Goal: Task Accomplishment & Management: Manage account settings

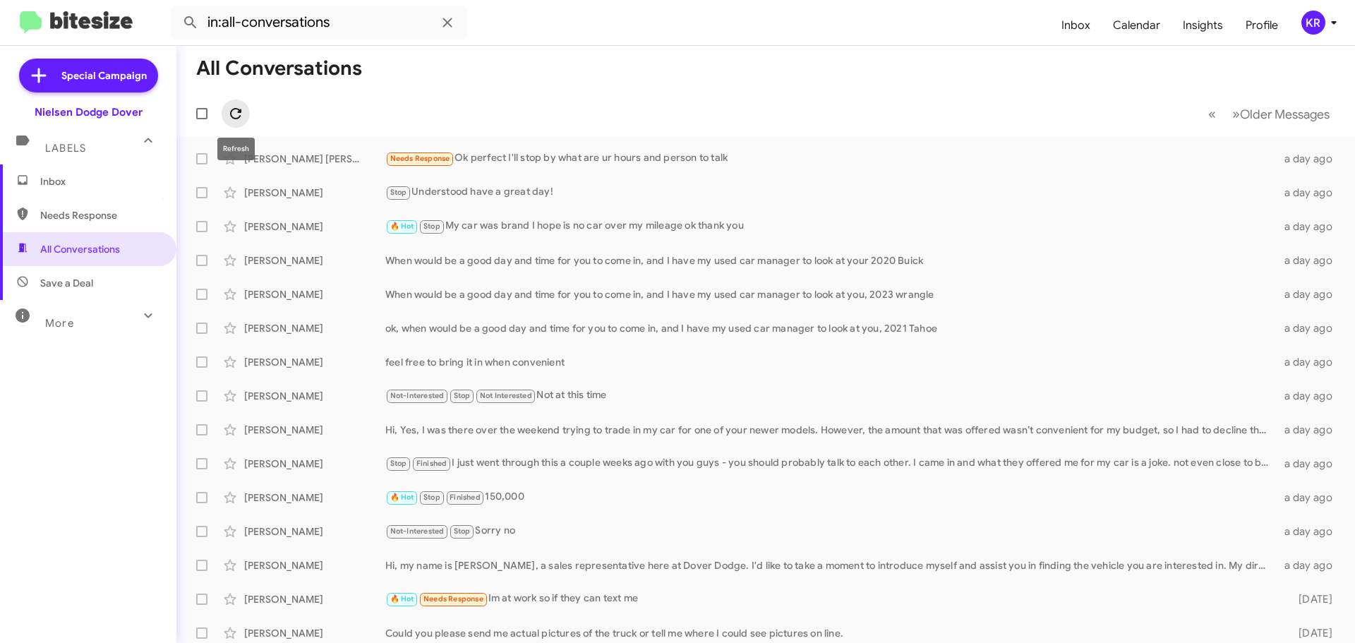
click at [236, 116] on icon at bounding box center [235, 113] width 17 height 17
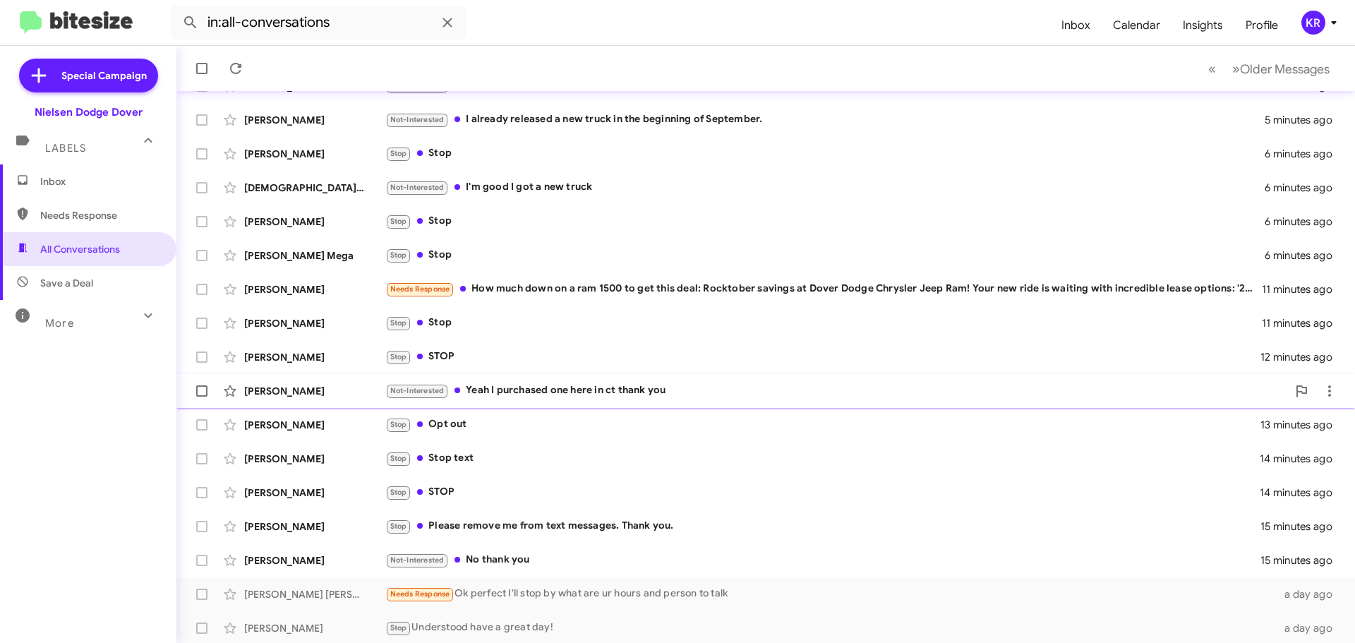
scroll to position [141, 0]
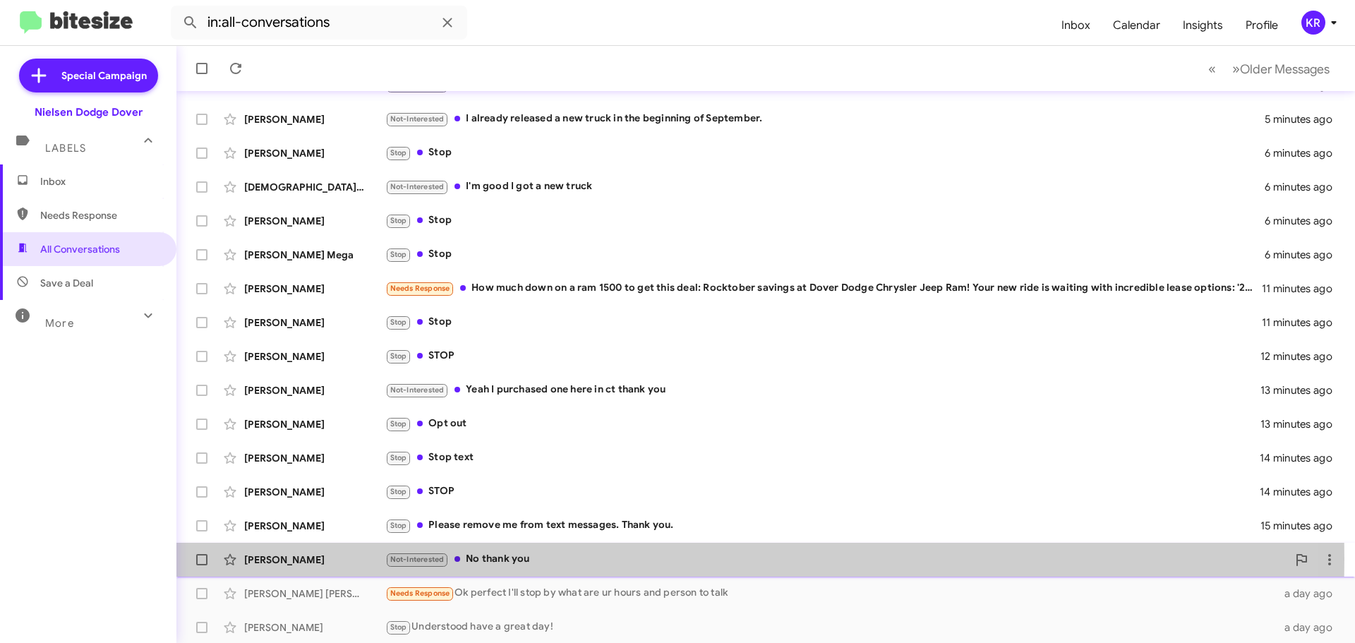
click at [524, 559] on div "Not-Interested No thank you" at bounding box center [836, 559] width 902 height 16
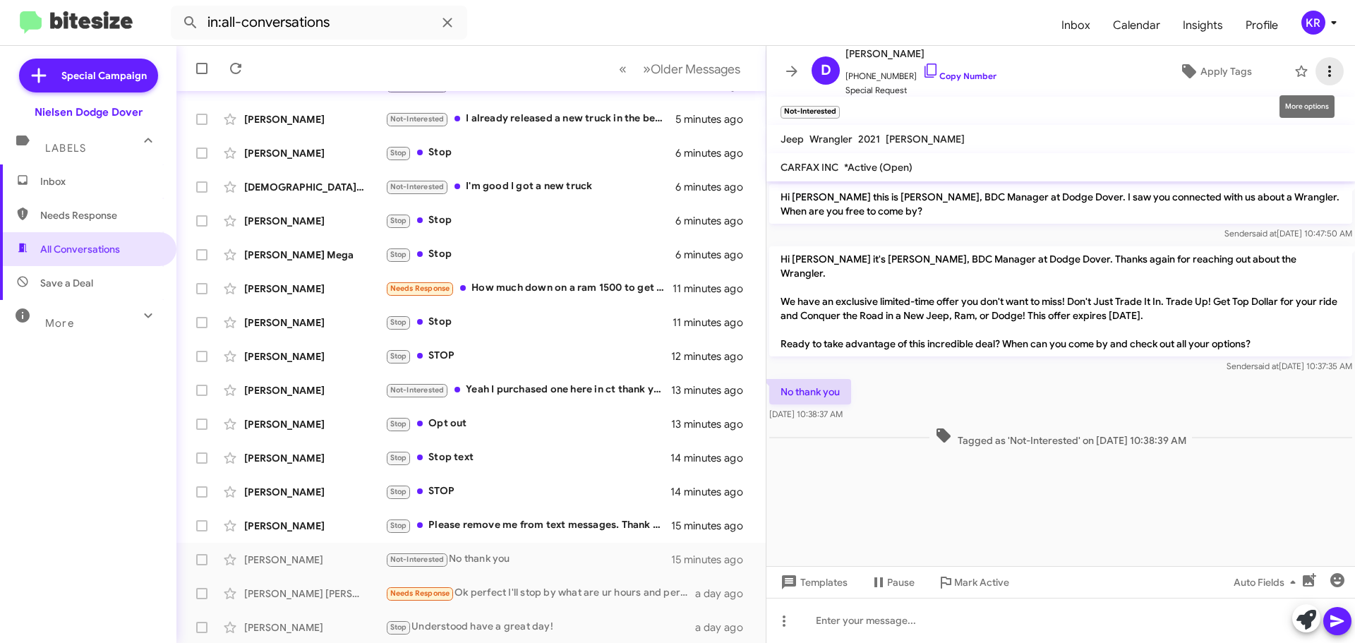
click at [1328, 71] on icon at bounding box center [1329, 71] width 3 height 11
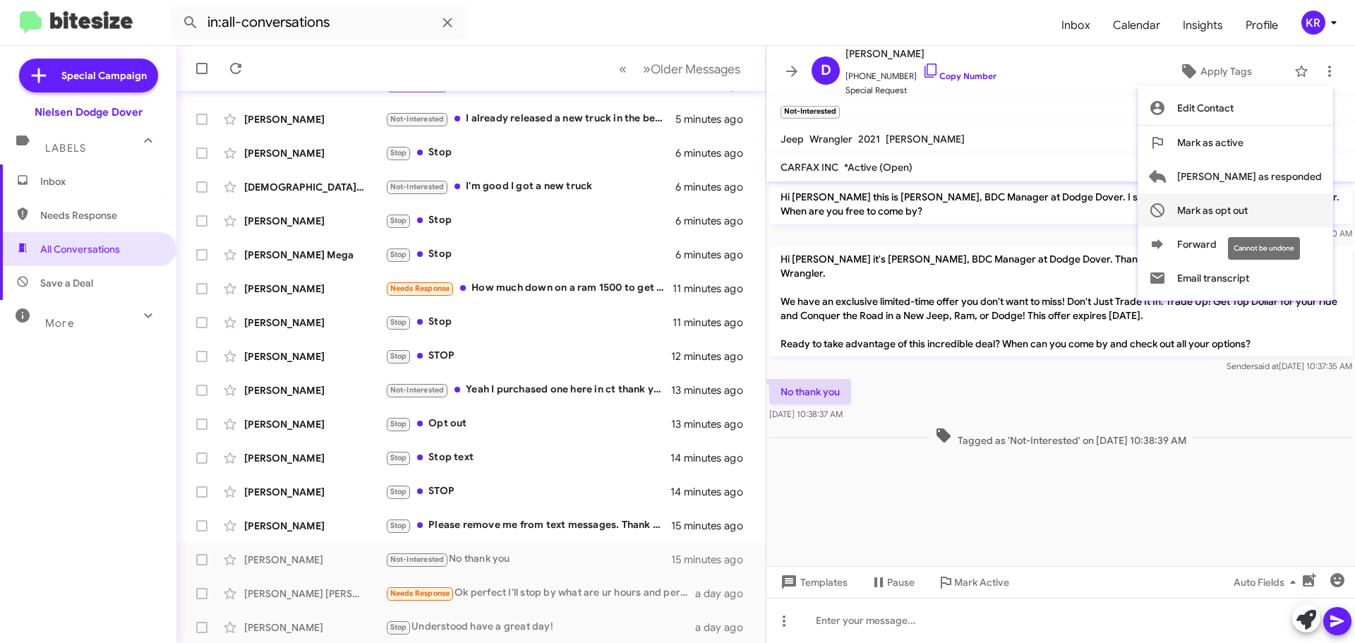
click at [1248, 214] on span "Mark as opt out" at bounding box center [1212, 210] width 71 height 34
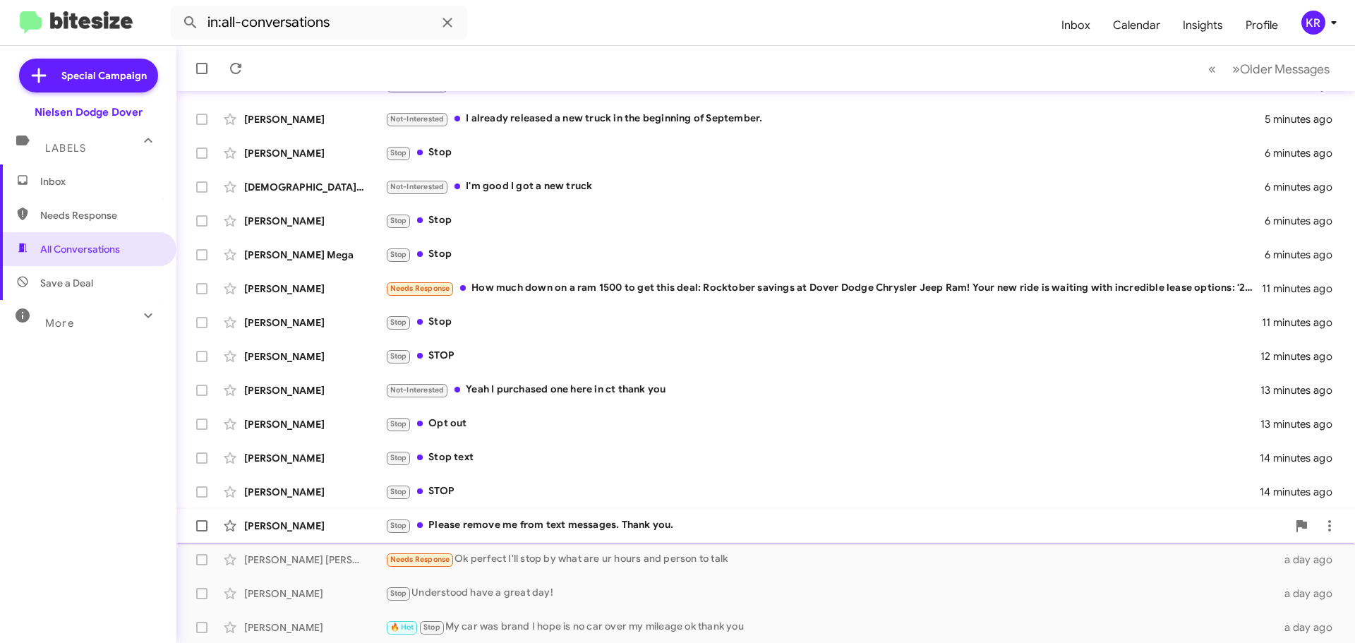
click at [284, 527] on div "[PERSON_NAME]" at bounding box center [314, 526] width 141 height 14
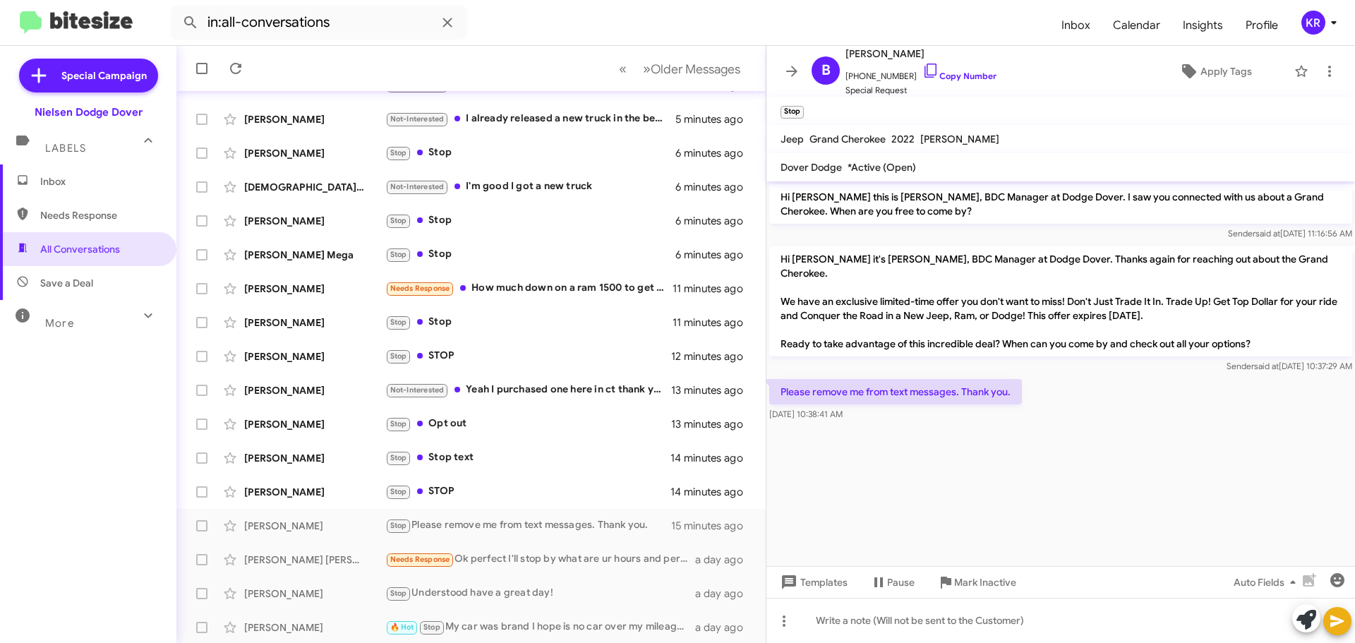
click at [975, 119] on mat-toolbar "Stop" at bounding box center [1061, 111] width 589 height 28
click at [1328, 72] on icon at bounding box center [1329, 71] width 3 height 11
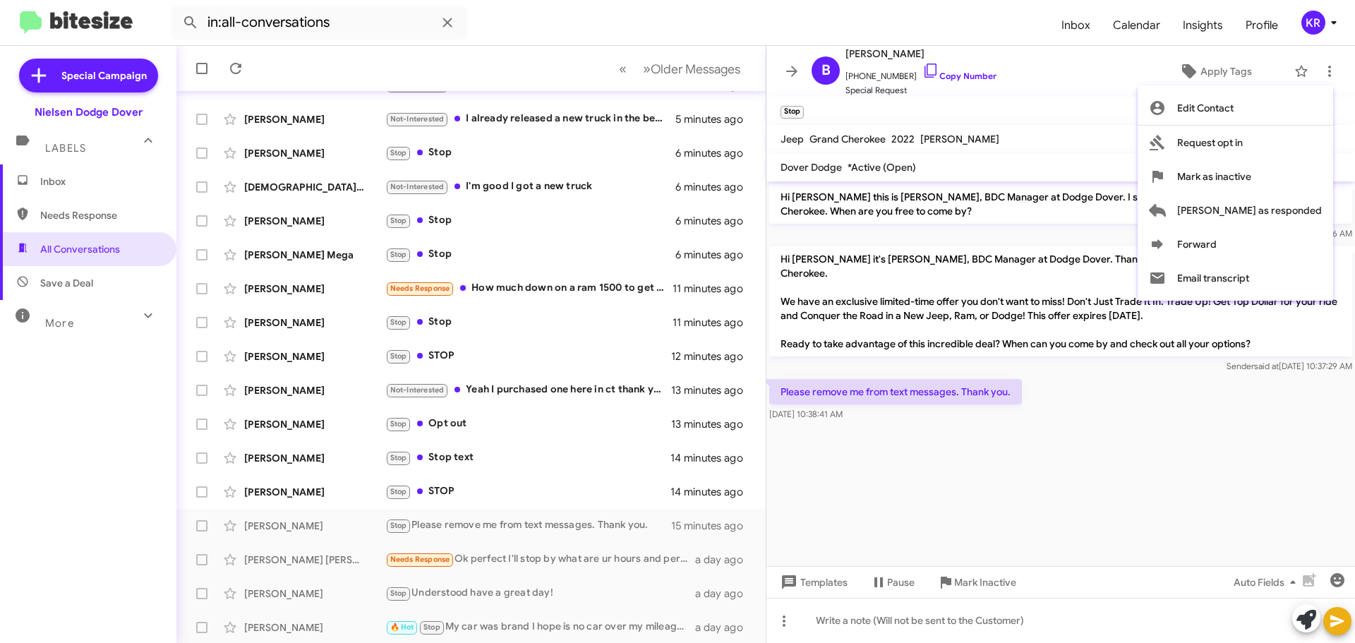
click at [794, 64] on div at bounding box center [677, 321] width 1355 height 643
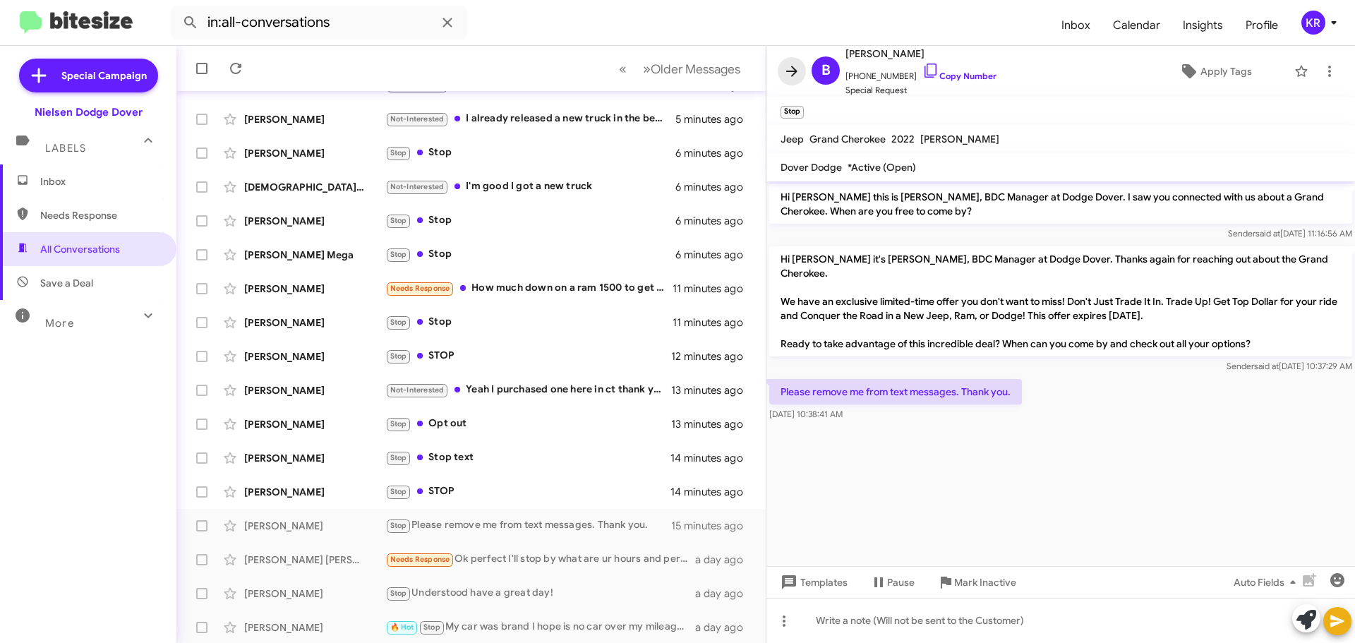
click at [791, 72] on icon at bounding box center [791, 71] width 11 height 11
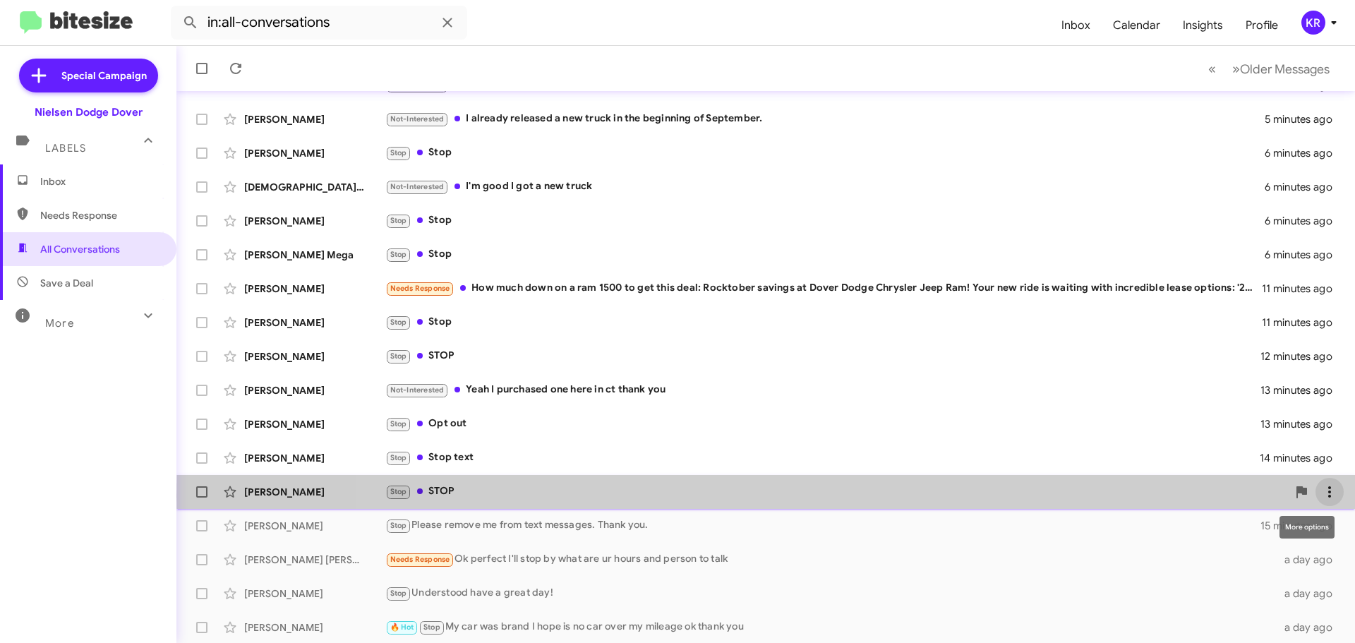
click at [1321, 496] on icon at bounding box center [1329, 492] width 17 height 17
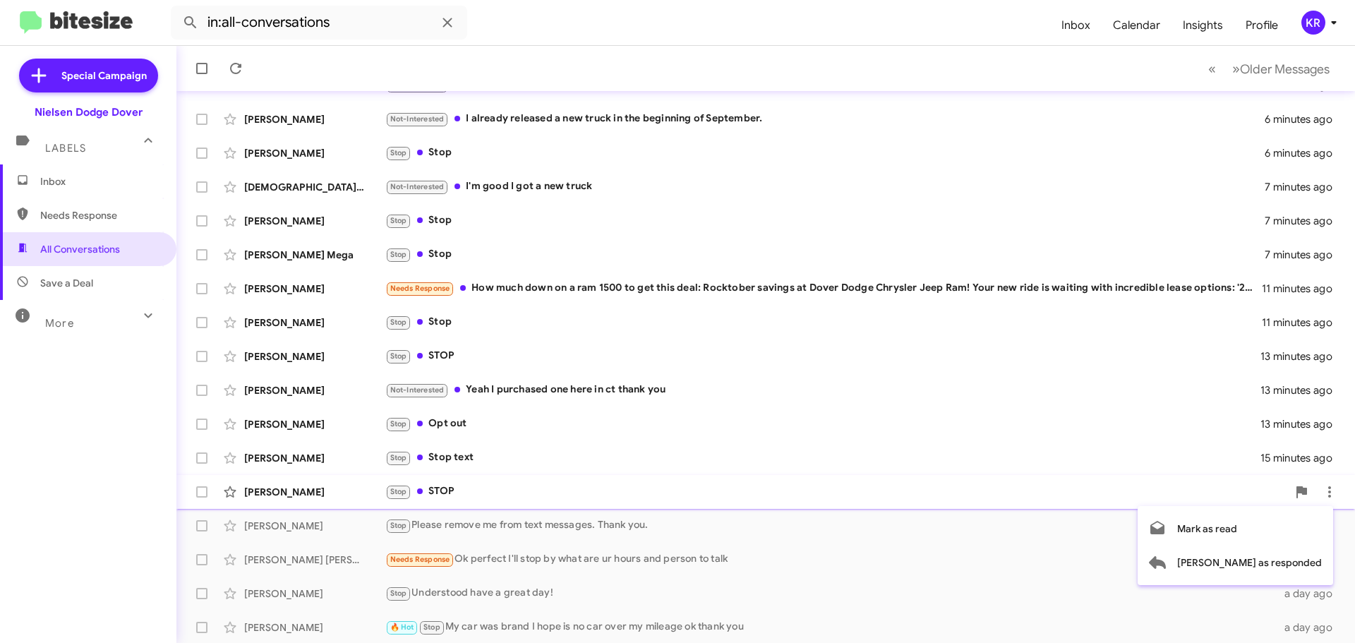
click at [1322, 491] on div at bounding box center [677, 321] width 1355 height 643
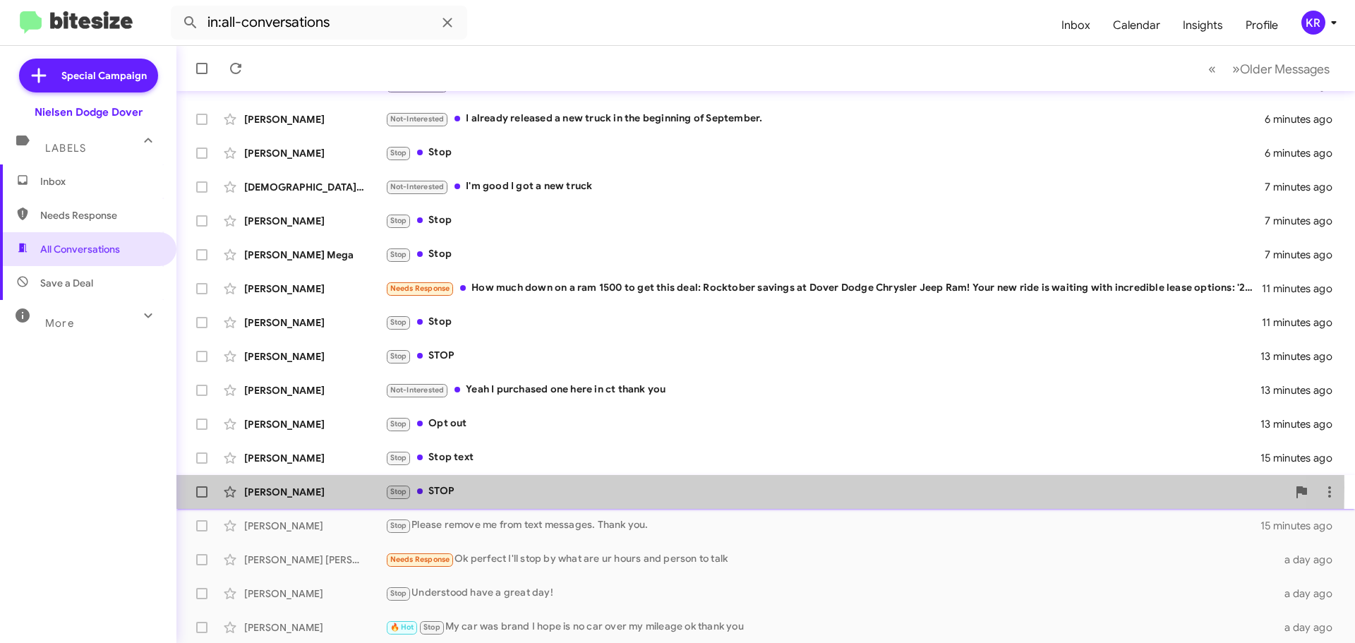
click at [339, 487] on div "[PERSON_NAME]" at bounding box center [314, 492] width 141 height 14
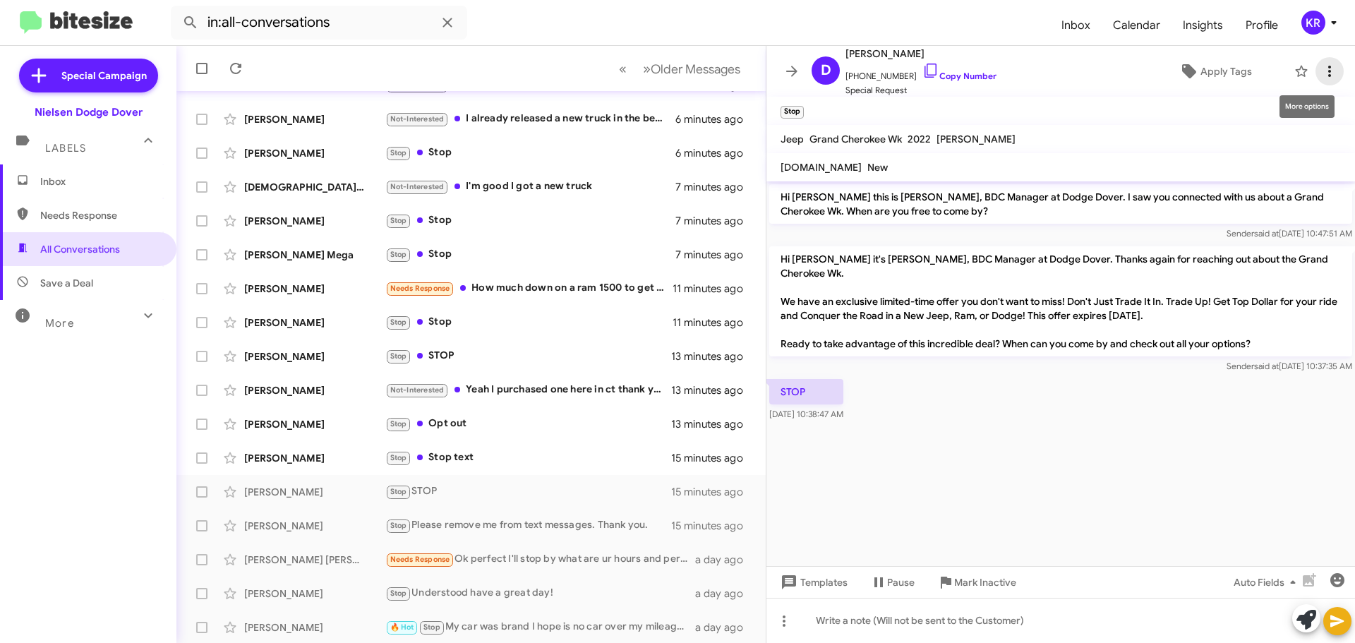
click at [1326, 73] on icon at bounding box center [1329, 71] width 17 height 17
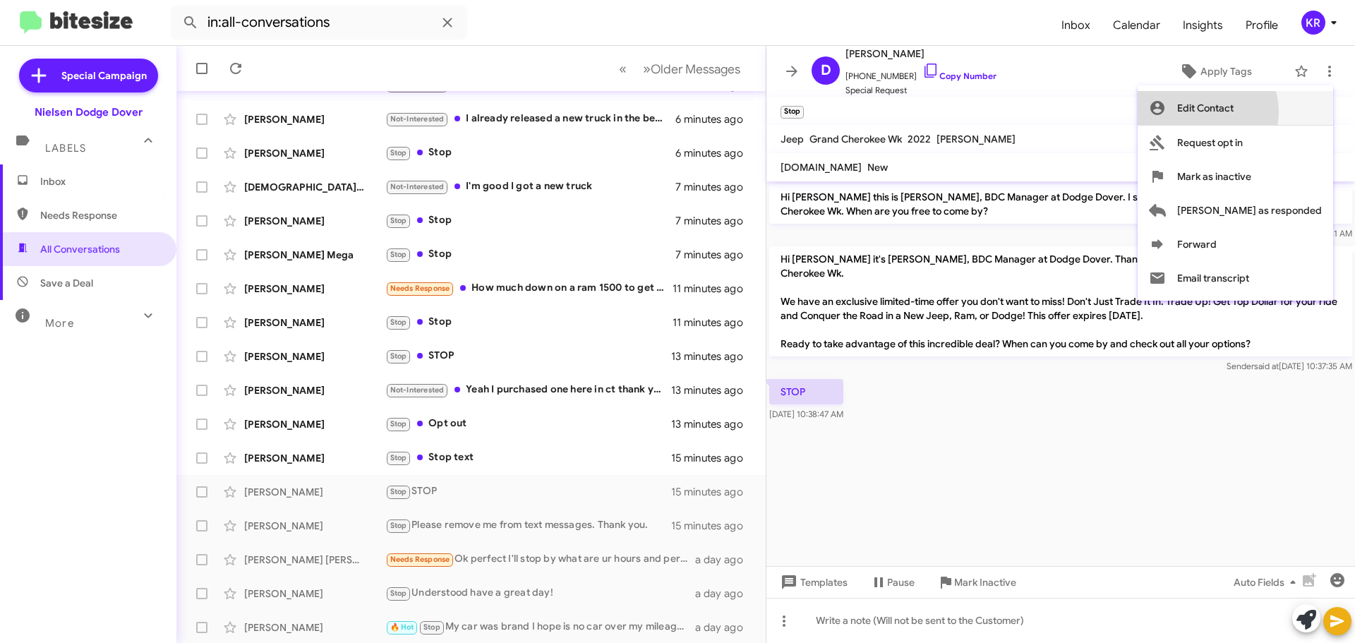
click at [1234, 112] on span "Edit Contact" at bounding box center [1205, 108] width 56 height 34
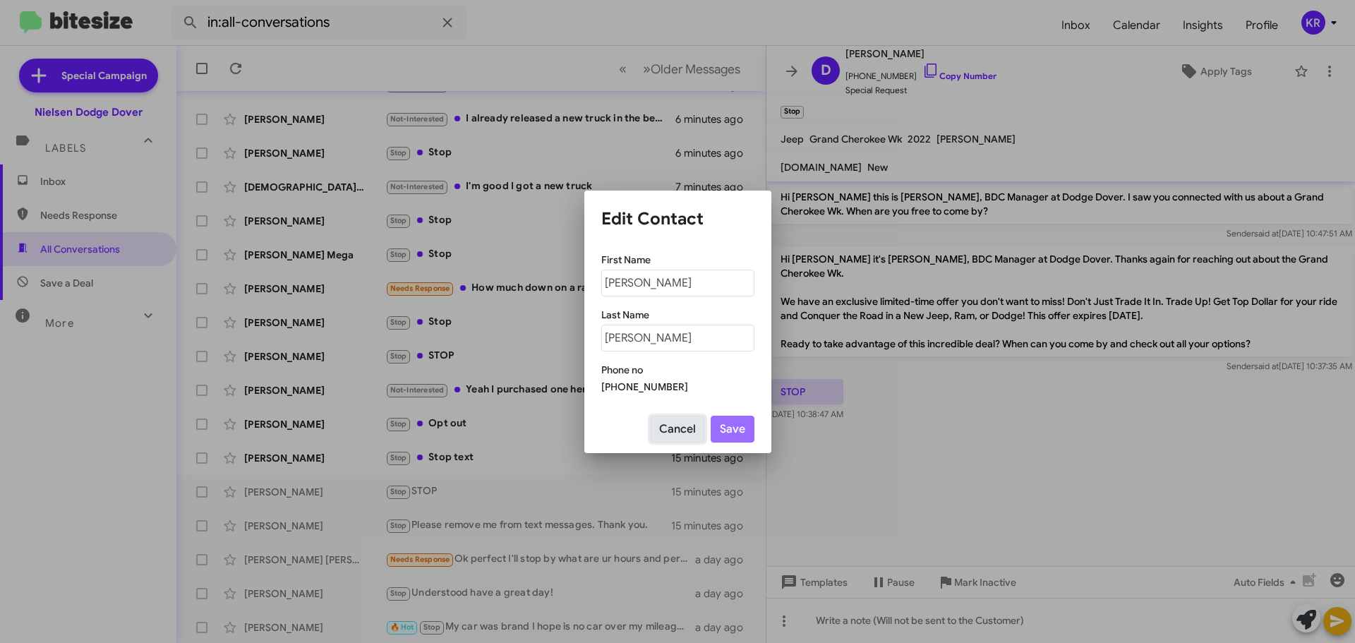
click at [684, 433] on button "Cancel" at bounding box center [677, 429] width 55 height 27
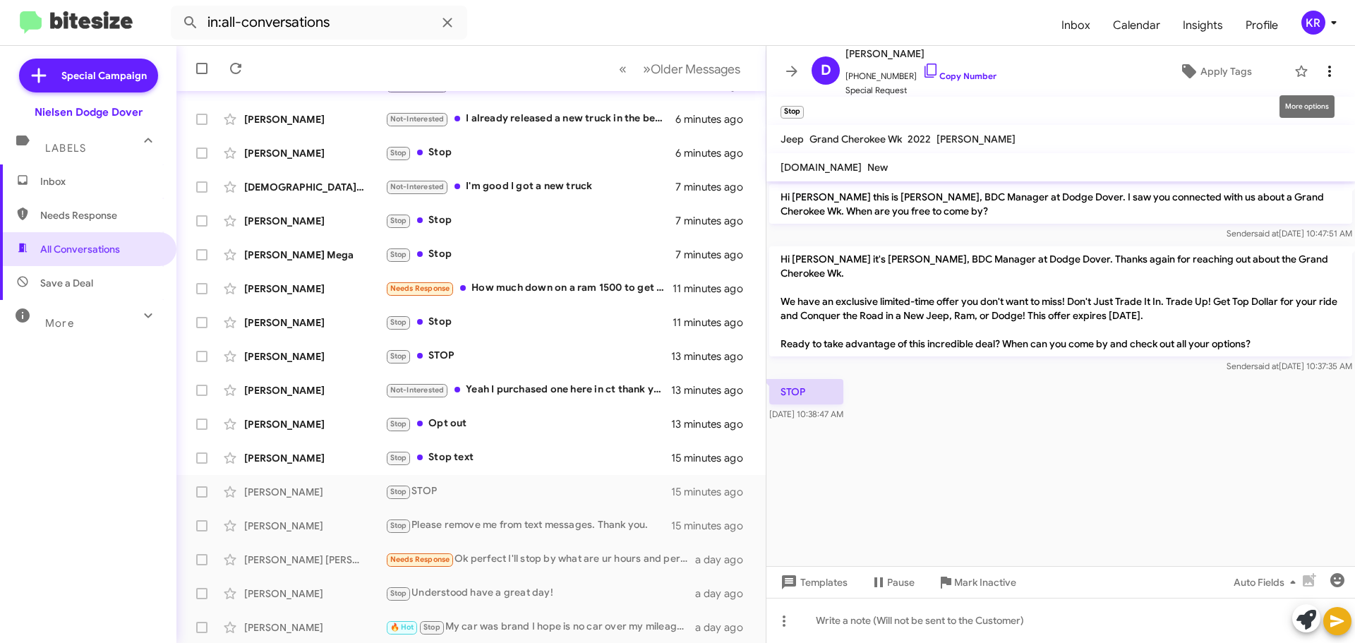
click at [1321, 63] on icon at bounding box center [1329, 71] width 17 height 17
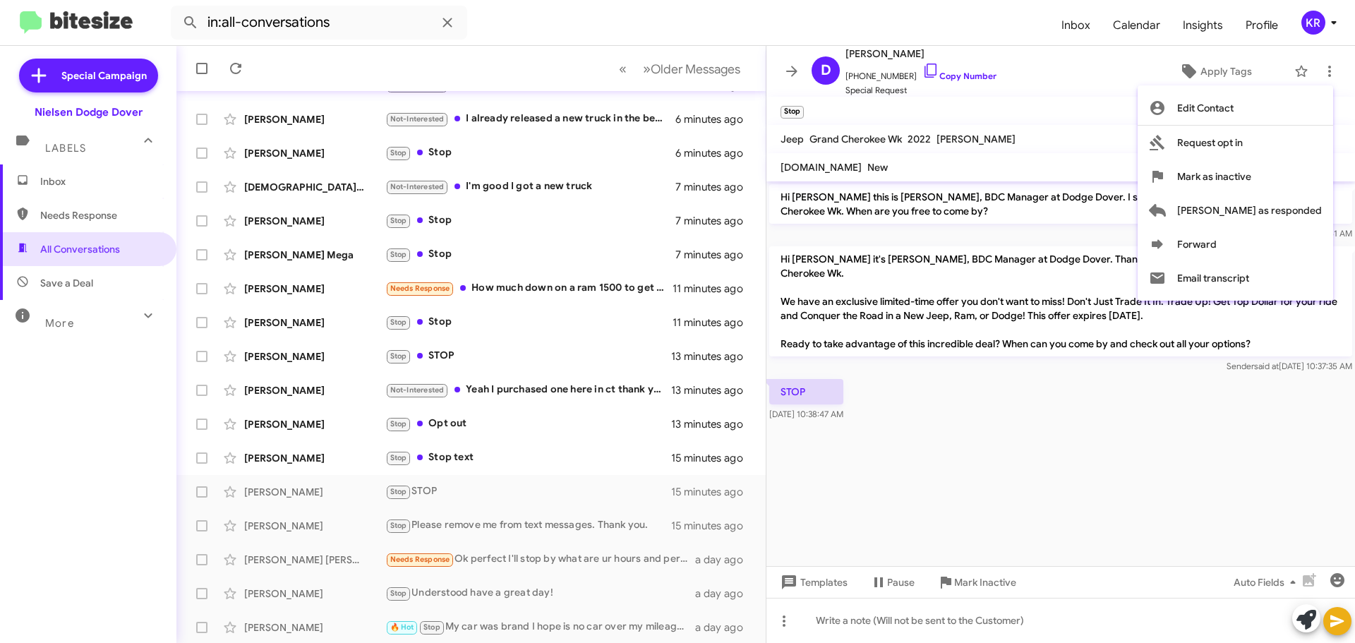
click at [790, 73] on div at bounding box center [677, 321] width 1355 height 643
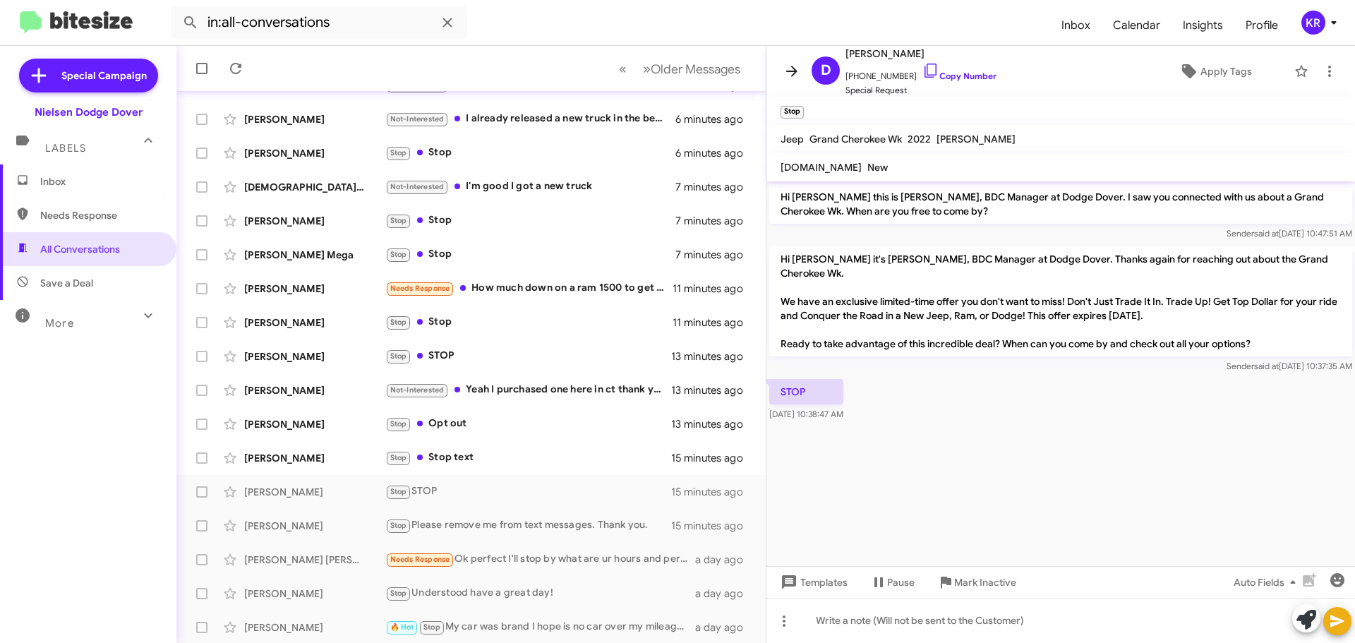
click at [791, 73] on icon at bounding box center [792, 71] width 17 height 17
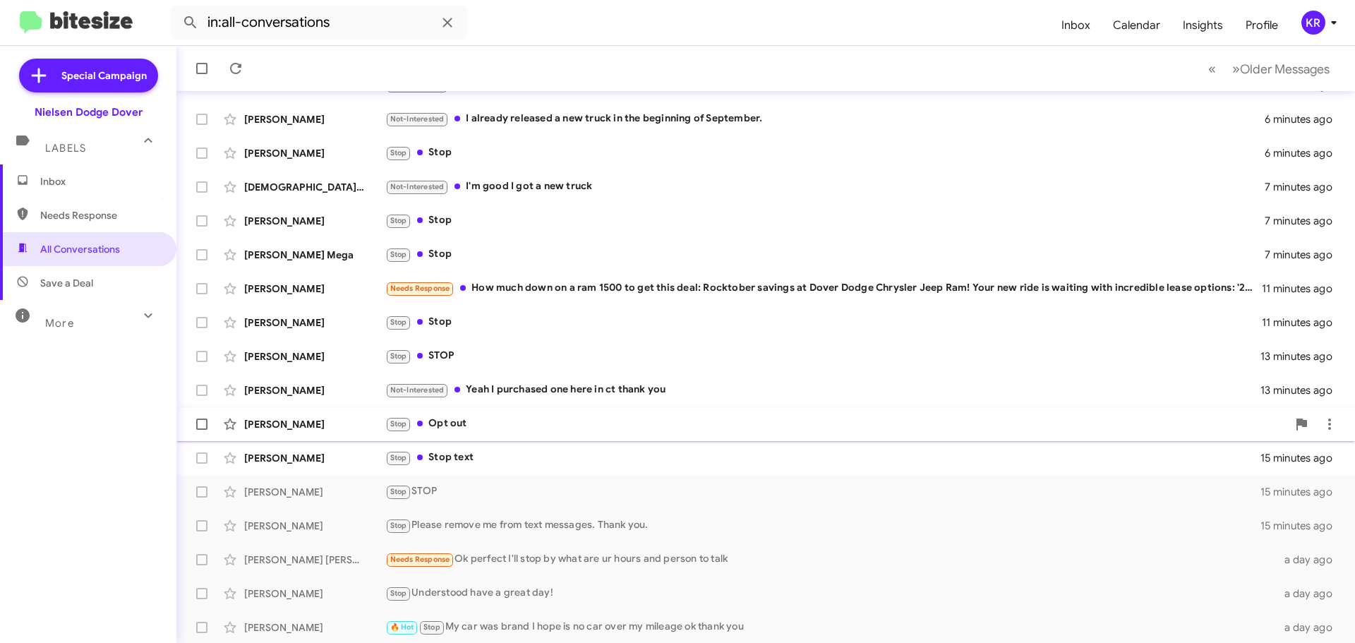
click at [542, 420] on div "Stop Opt out" at bounding box center [836, 424] width 902 height 16
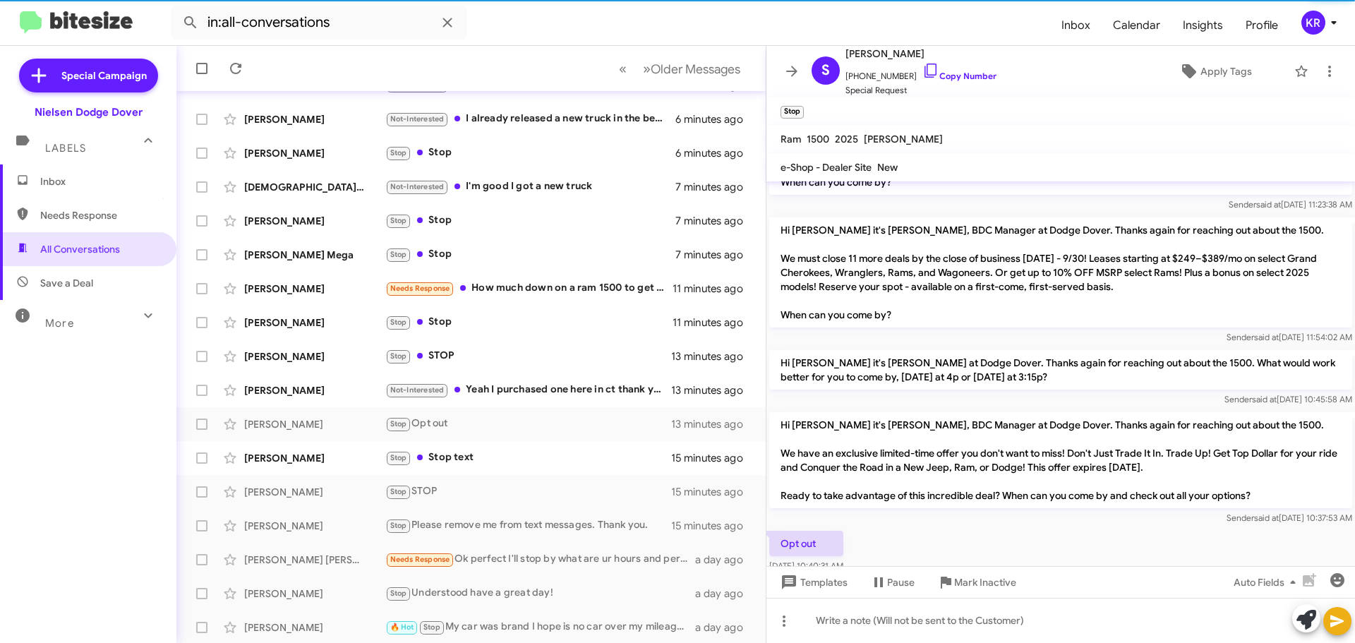
scroll to position [127, 0]
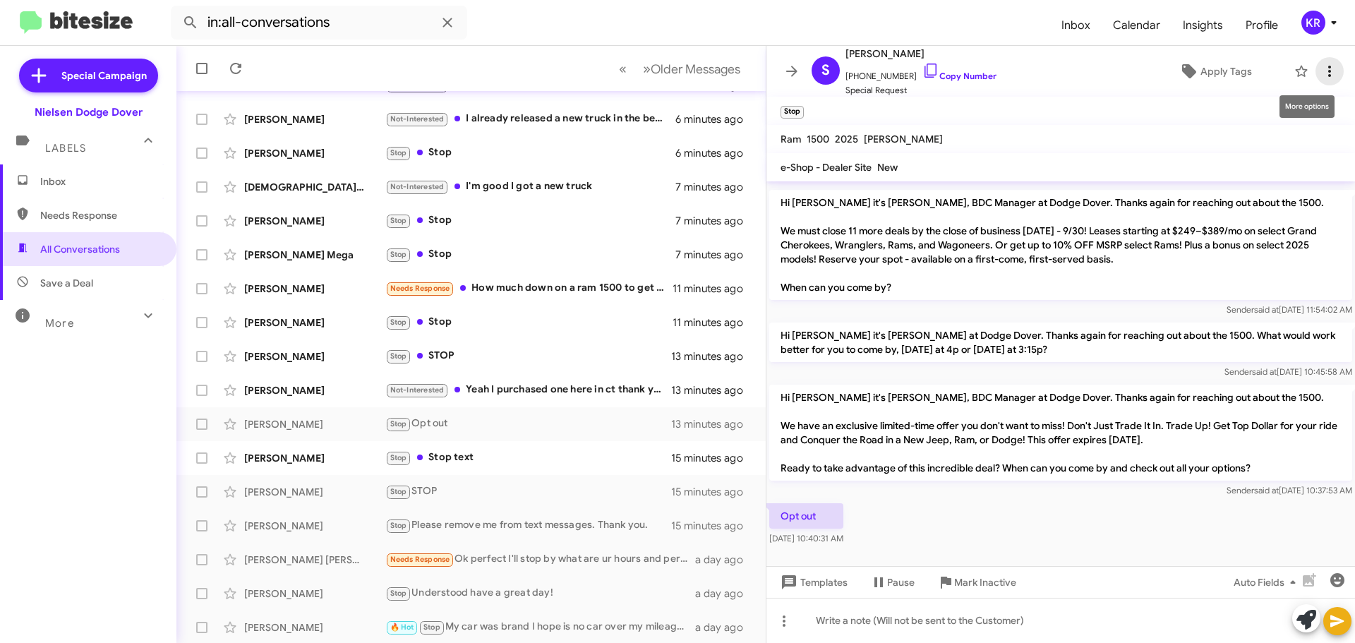
click at [1321, 70] on icon at bounding box center [1329, 71] width 17 height 17
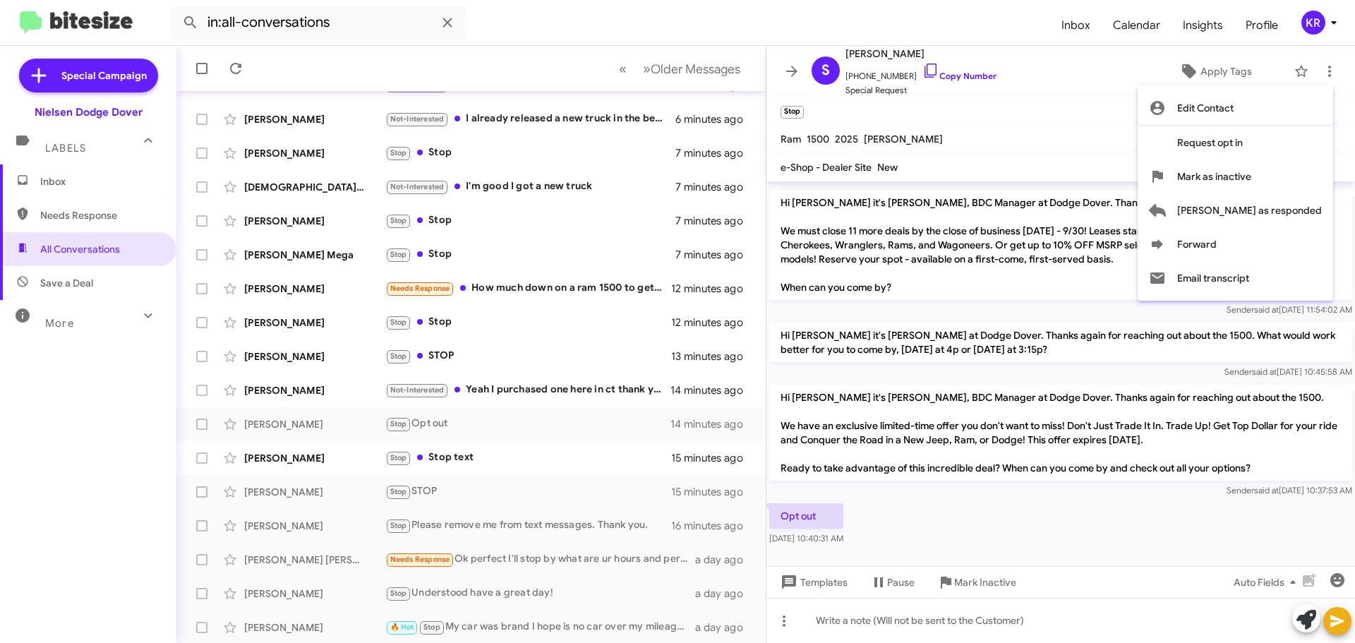
drag, startPoint x: 1030, startPoint y: 123, endPoint x: 980, endPoint y: 109, distance: 51.9
click at [980, 109] on div at bounding box center [677, 321] width 1355 height 643
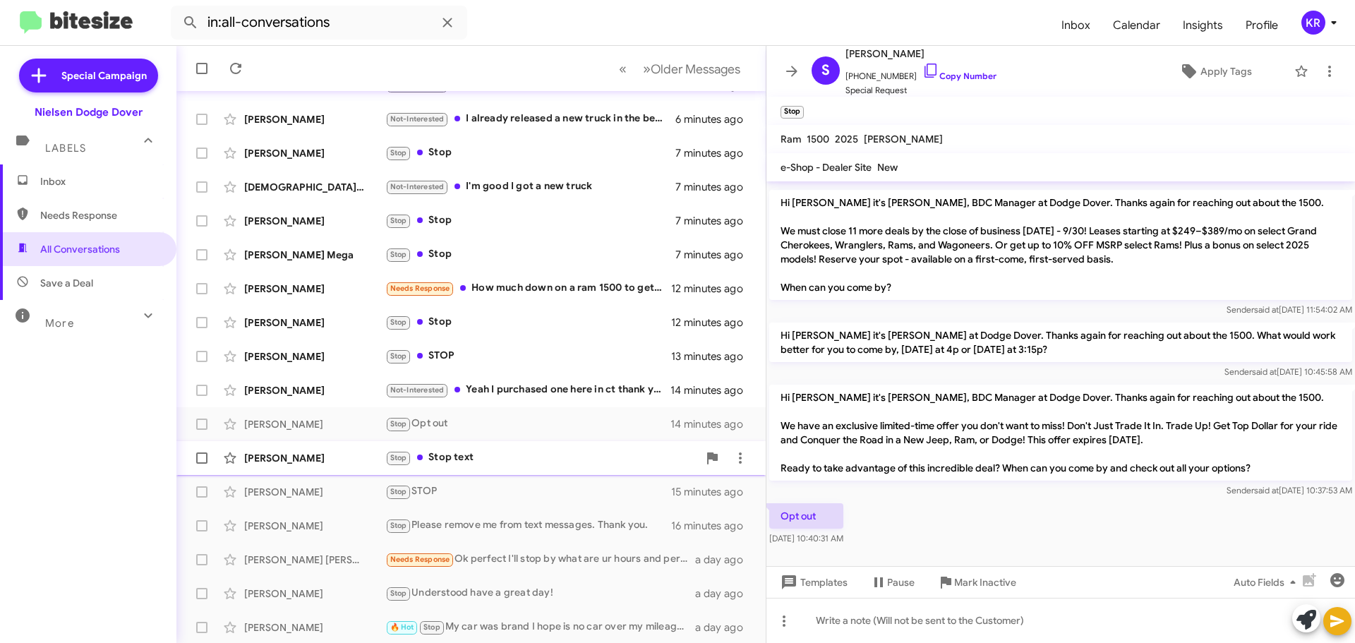
click at [497, 459] on div "Stop Stop text" at bounding box center [541, 458] width 313 height 16
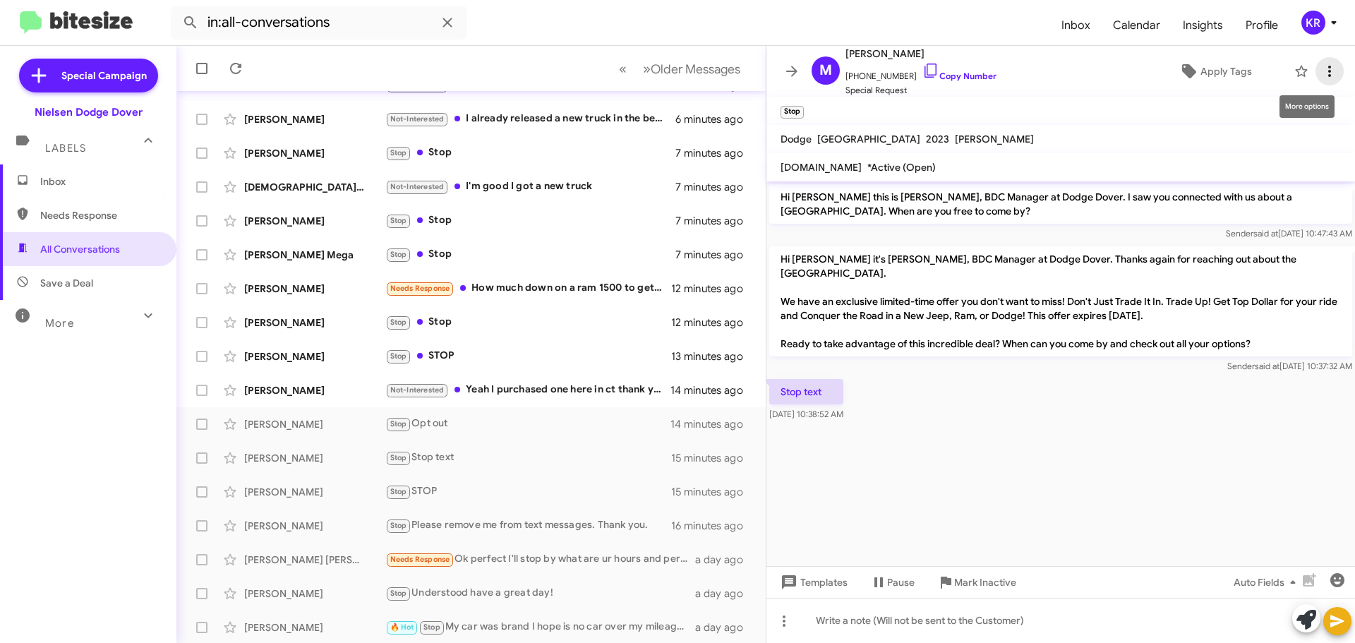
click at [1316, 74] on span at bounding box center [1330, 71] width 28 height 17
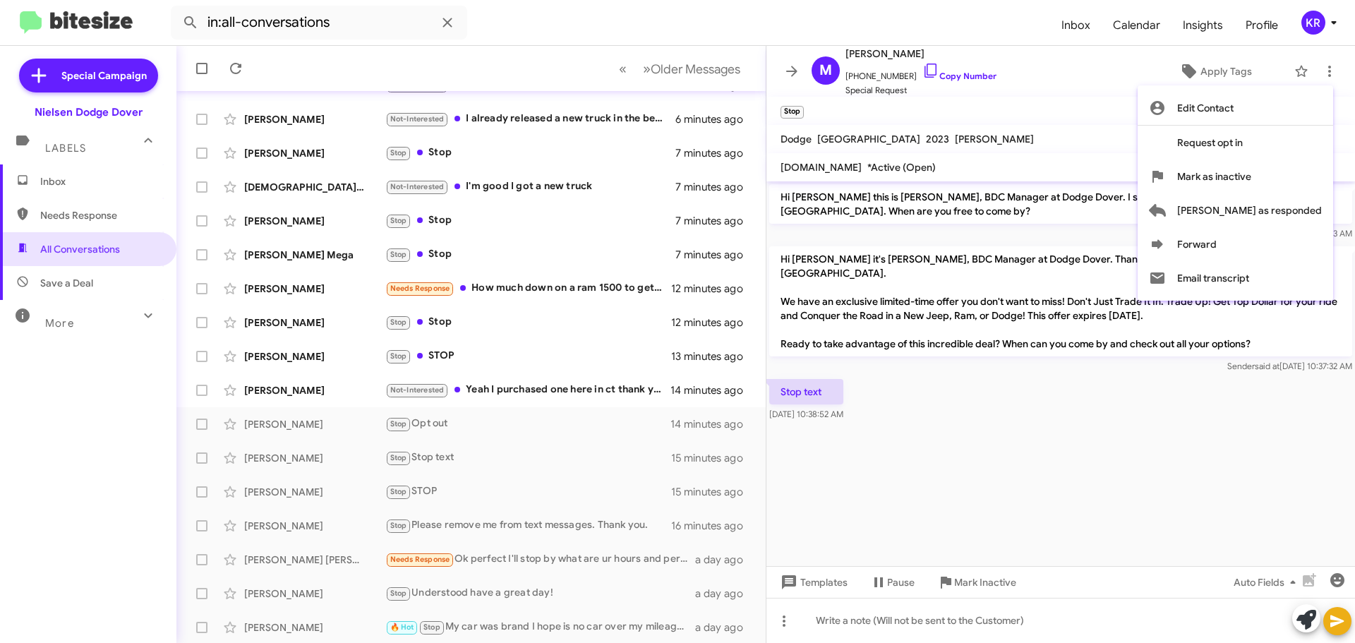
click at [1035, 133] on div at bounding box center [677, 321] width 1355 height 643
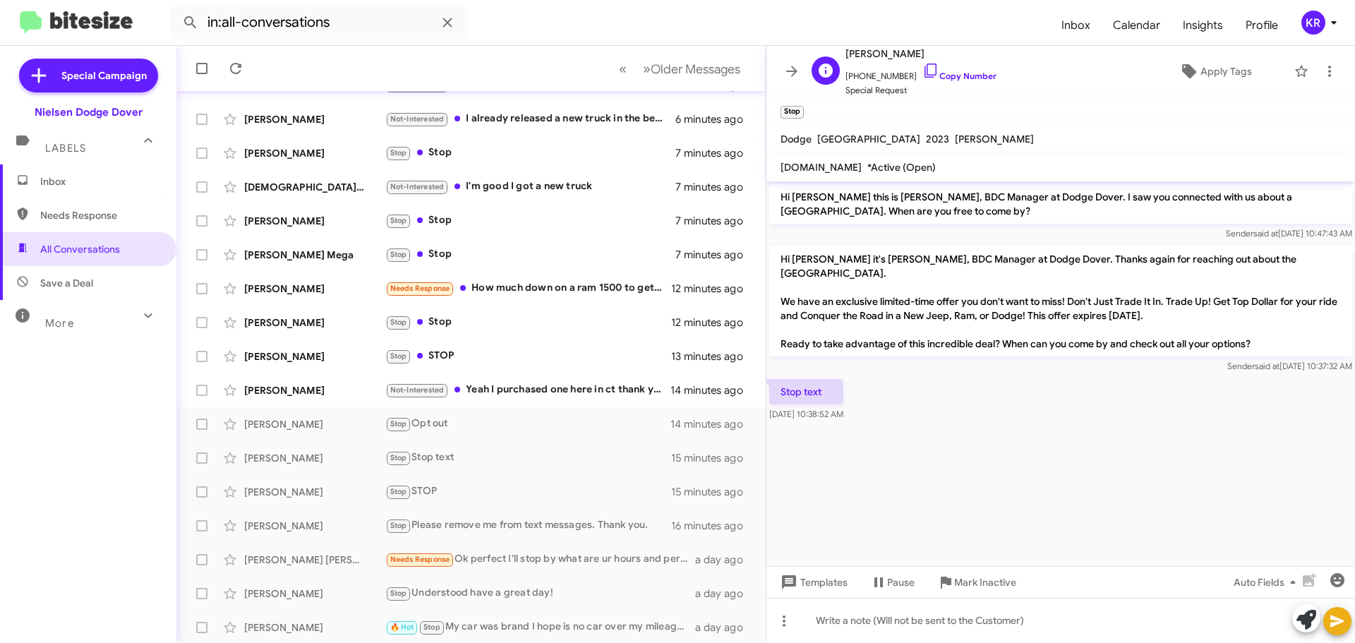
click at [893, 52] on span "[PERSON_NAME]" at bounding box center [921, 53] width 151 height 17
click at [867, 76] on span "[PHONE_NUMBER] Copy Number" at bounding box center [921, 72] width 151 height 21
click at [862, 98] on mat-toolbar "Stop" at bounding box center [1061, 111] width 589 height 28
click at [864, 91] on span "Special Request" at bounding box center [921, 90] width 151 height 14
click at [788, 60] on button at bounding box center [792, 71] width 28 height 28
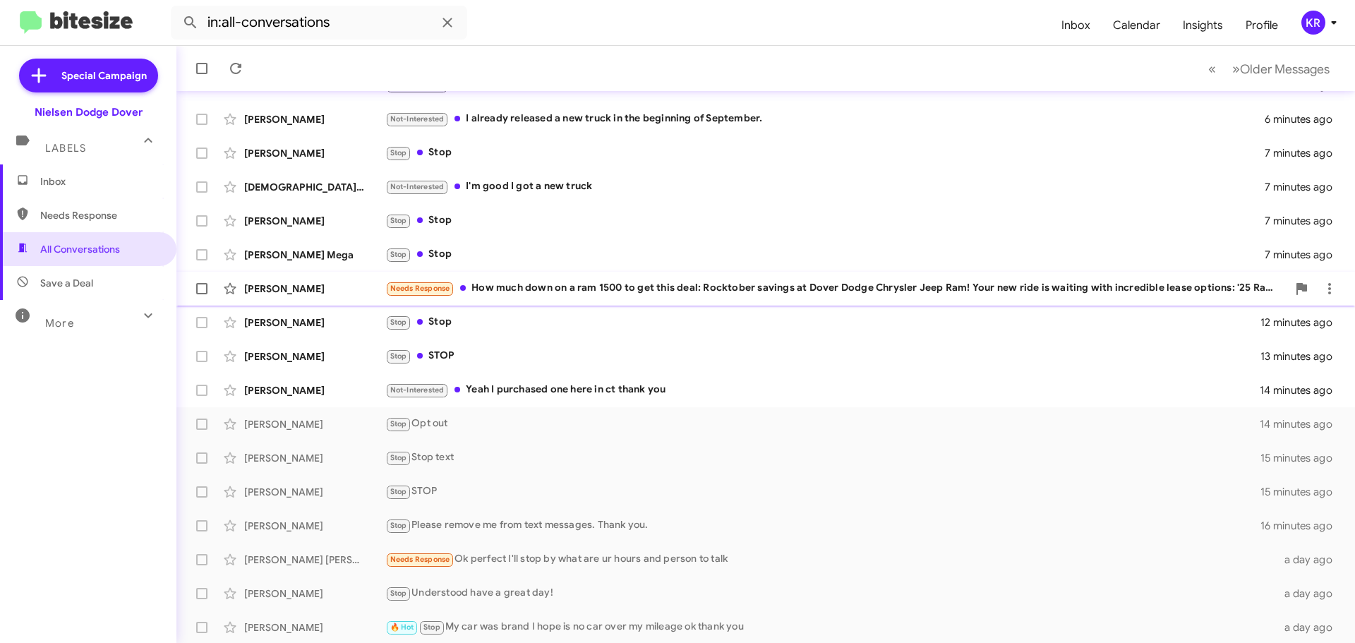
click at [580, 294] on div "Needs Response How much down on a ram 1500 to get this deal: Rocktober savings …" at bounding box center [836, 288] width 902 height 16
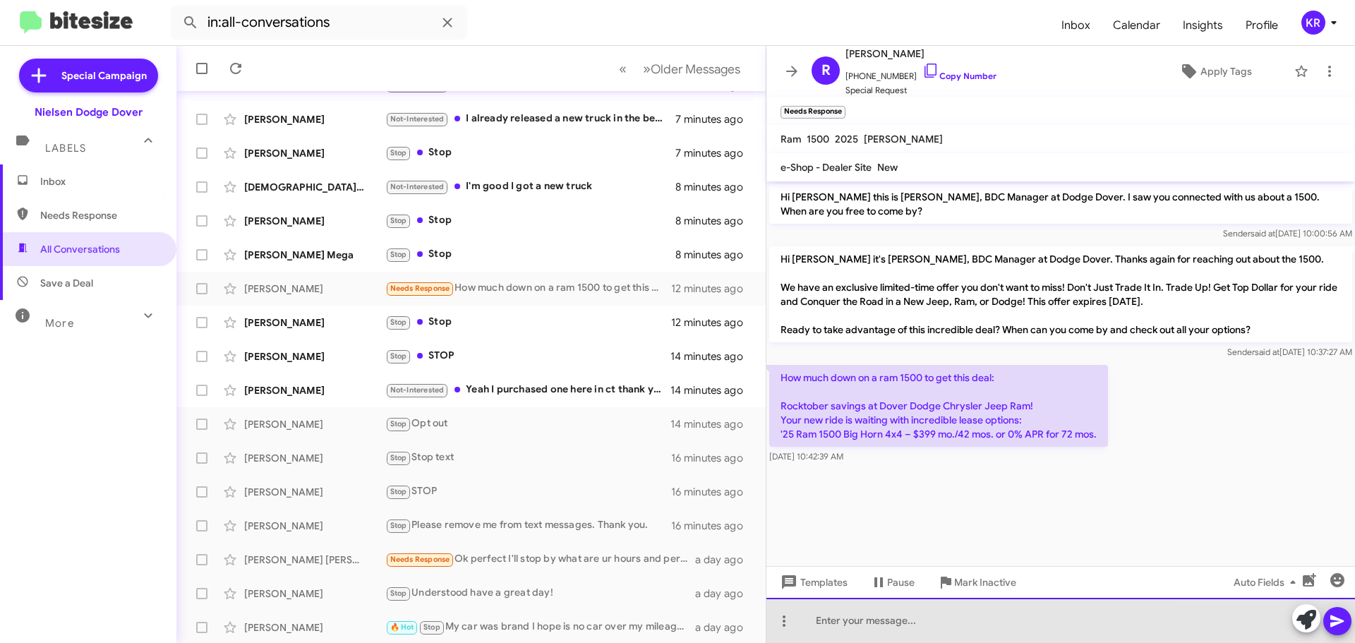
click at [907, 625] on div at bounding box center [1061, 620] width 589 height 45
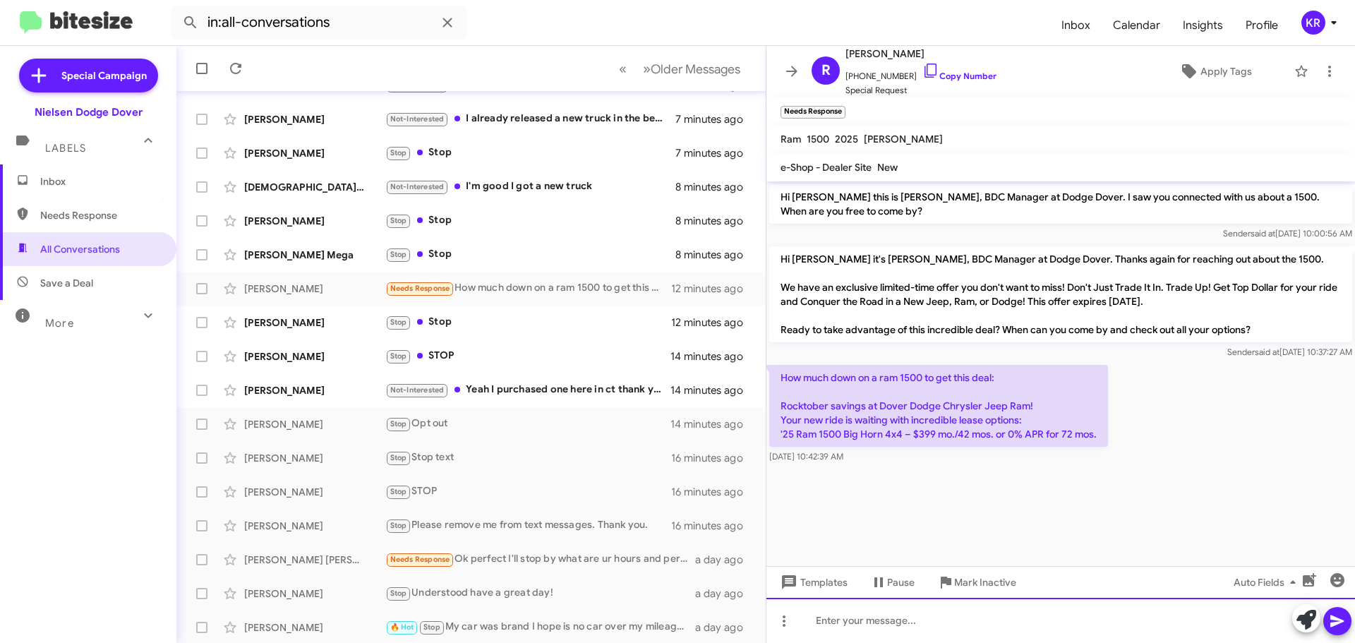
click at [1012, 618] on div at bounding box center [1061, 620] width 589 height 45
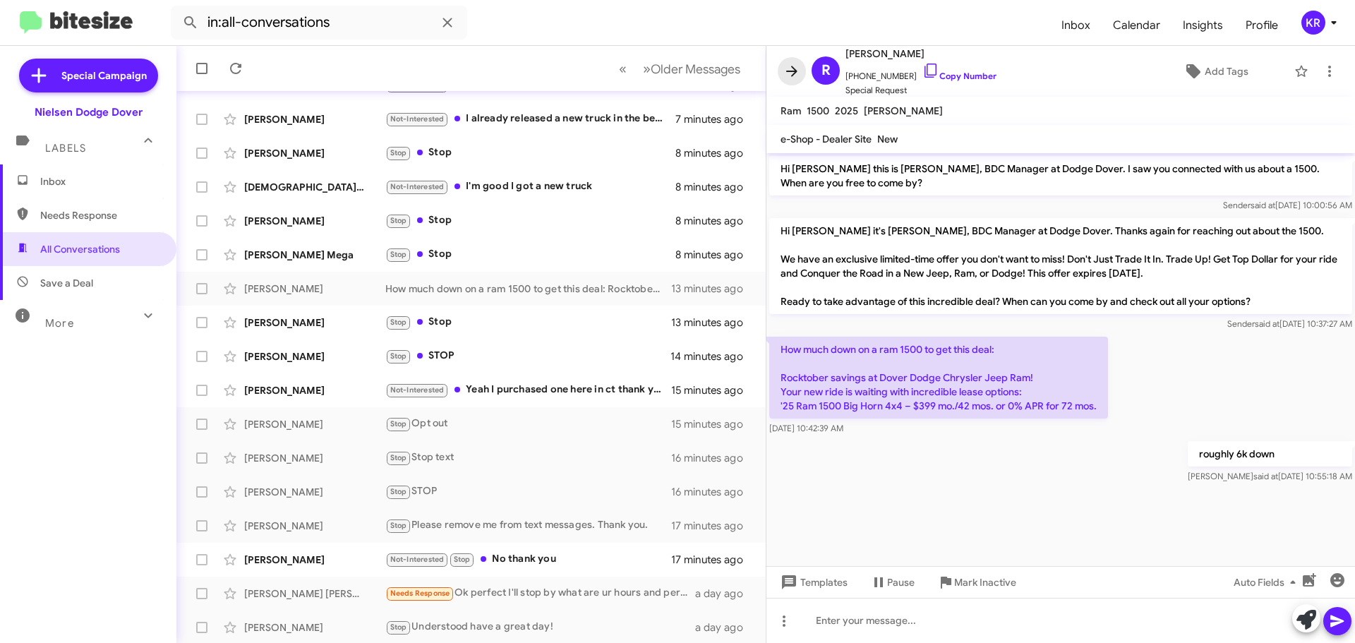
click at [798, 80] on button at bounding box center [792, 71] width 28 height 28
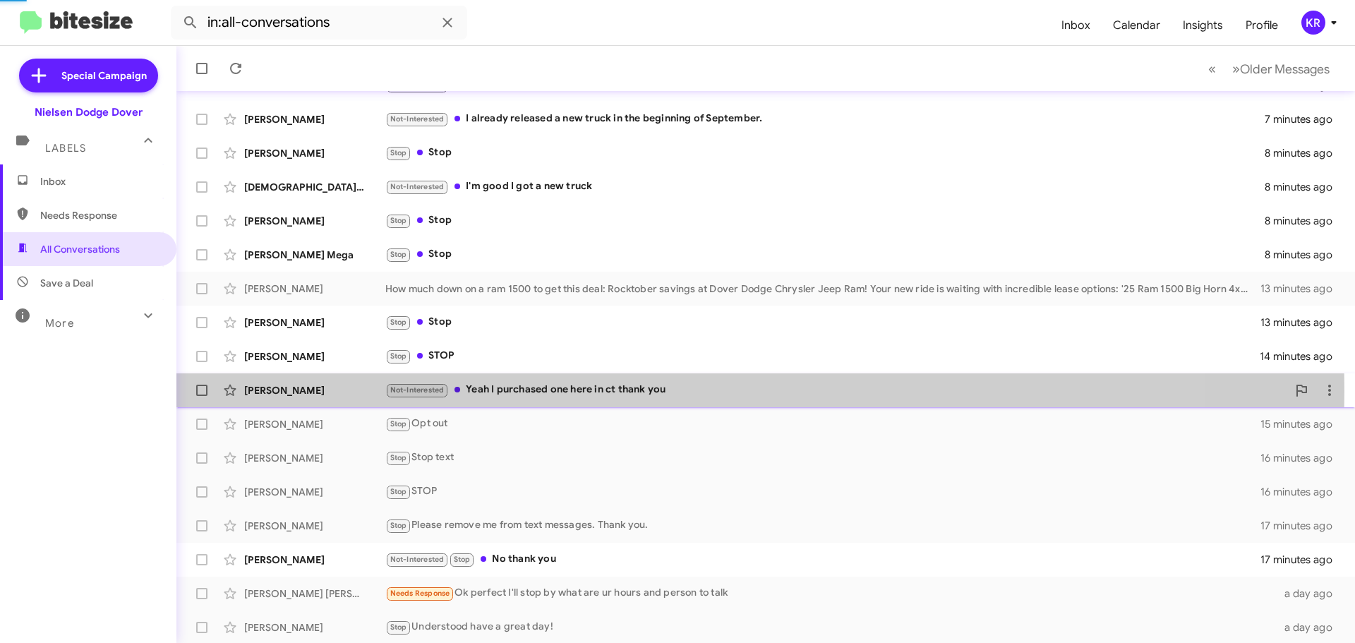
click at [558, 391] on div "Not-Interested Yeah I purchased one here in ct thank you" at bounding box center [836, 390] width 902 height 16
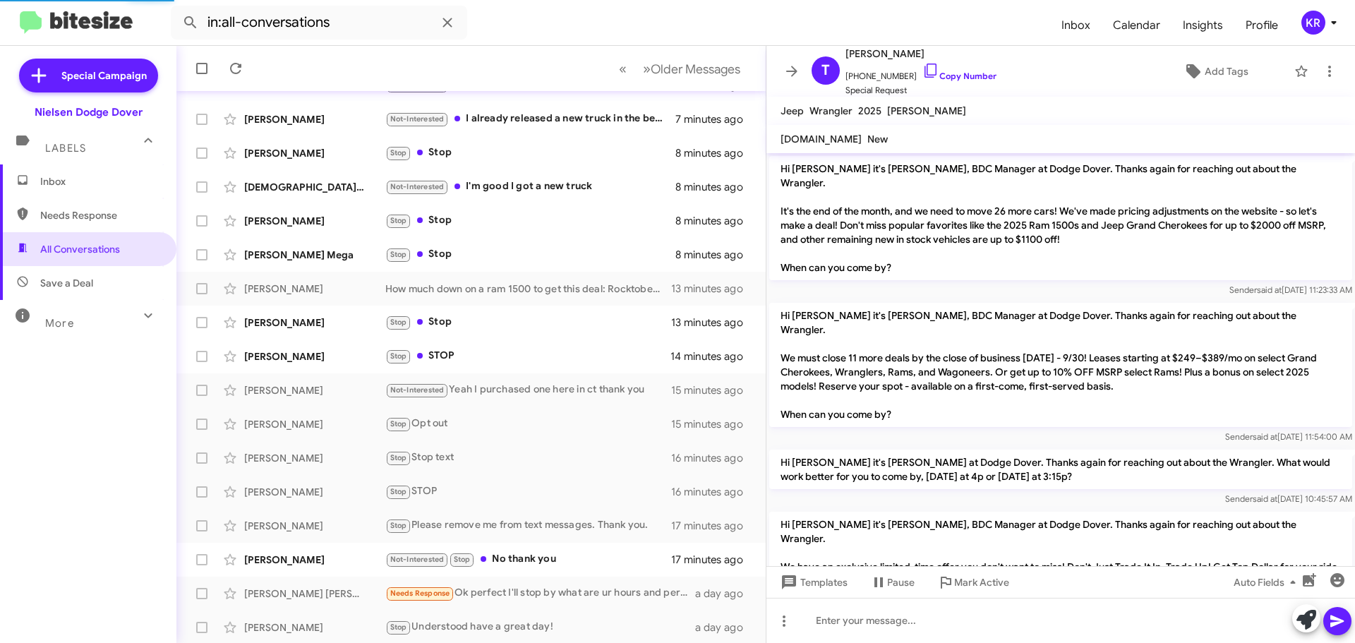
scroll to position [128, 0]
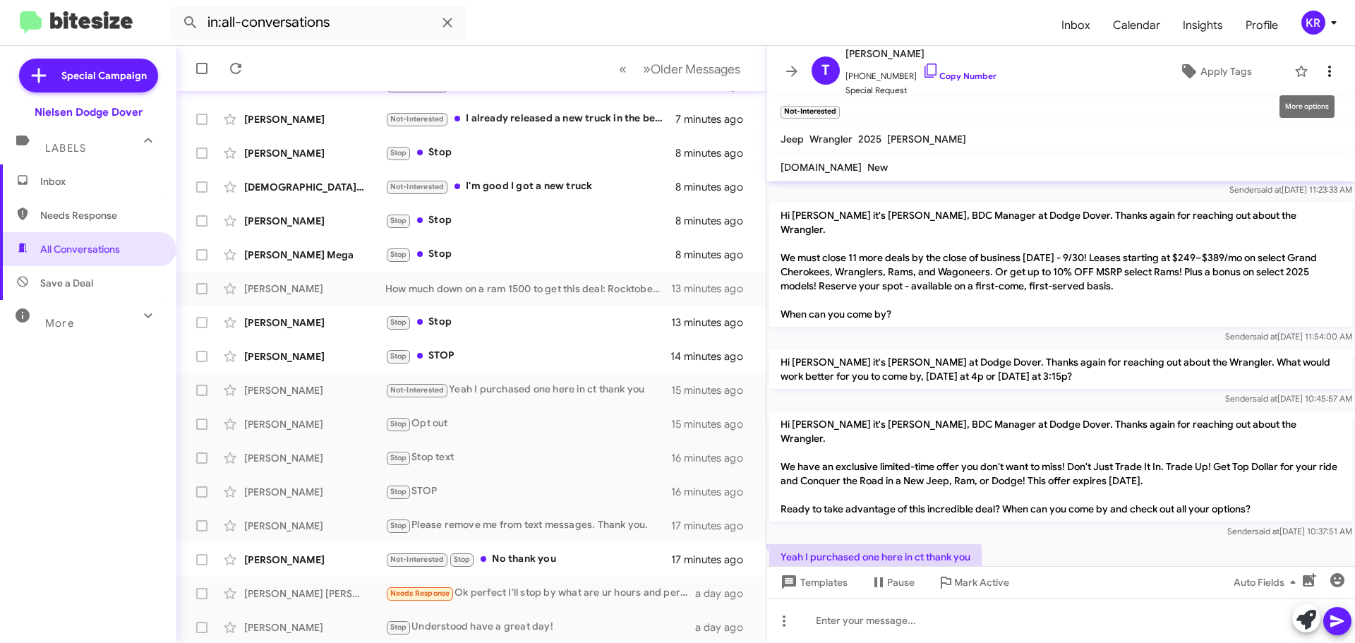
click at [1321, 76] on icon at bounding box center [1329, 71] width 17 height 17
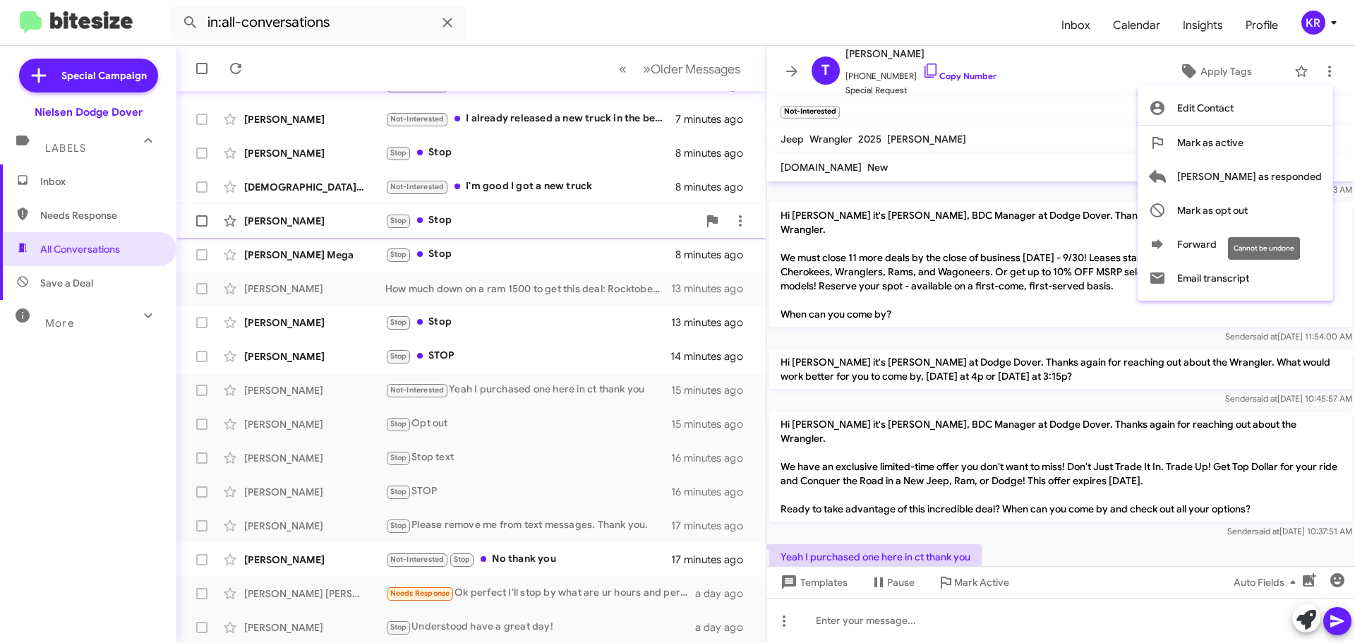
click at [1248, 204] on span "Mark as opt out" at bounding box center [1212, 210] width 71 height 34
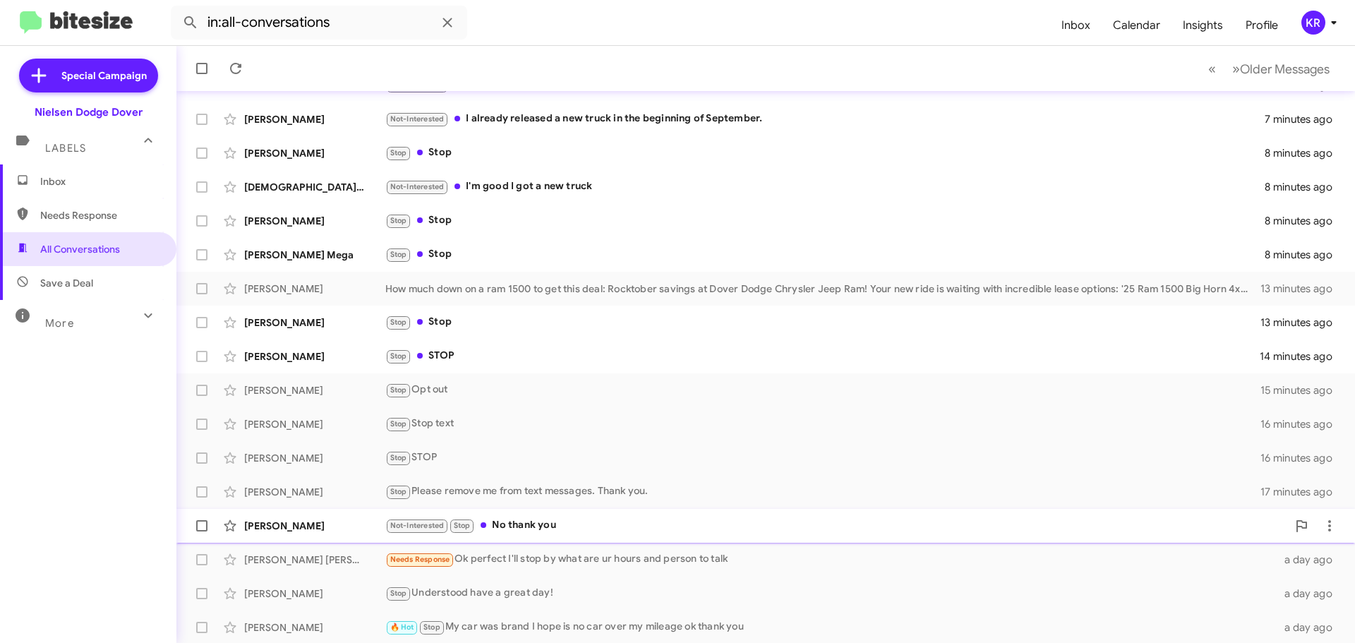
click at [589, 529] on div "Not-Interested Stop No thank you" at bounding box center [836, 525] width 902 height 16
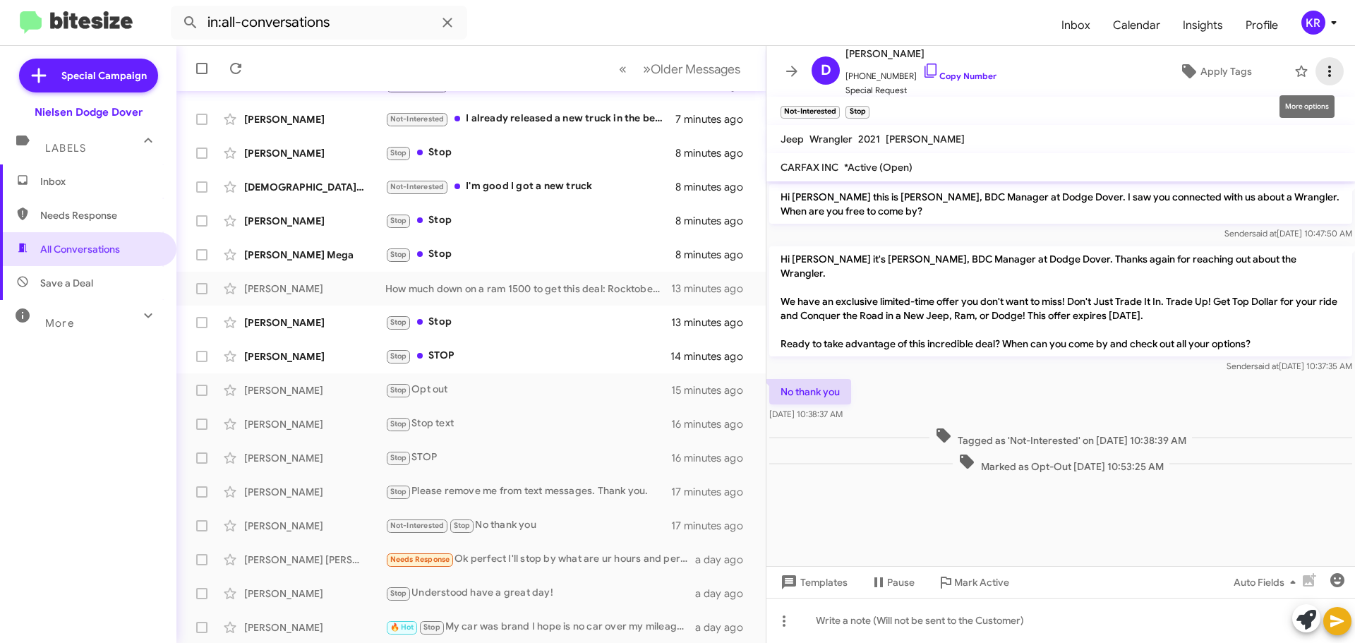
click at [1321, 73] on icon at bounding box center [1329, 71] width 17 height 17
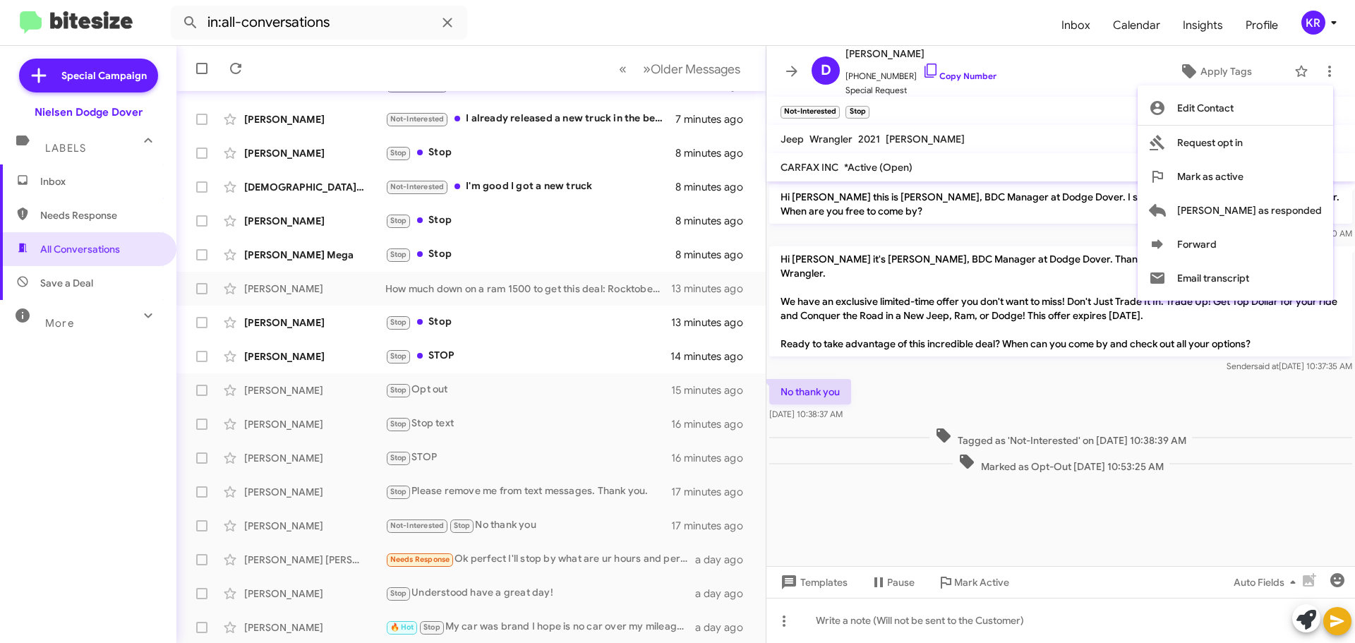
click at [786, 75] on div at bounding box center [677, 321] width 1355 height 643
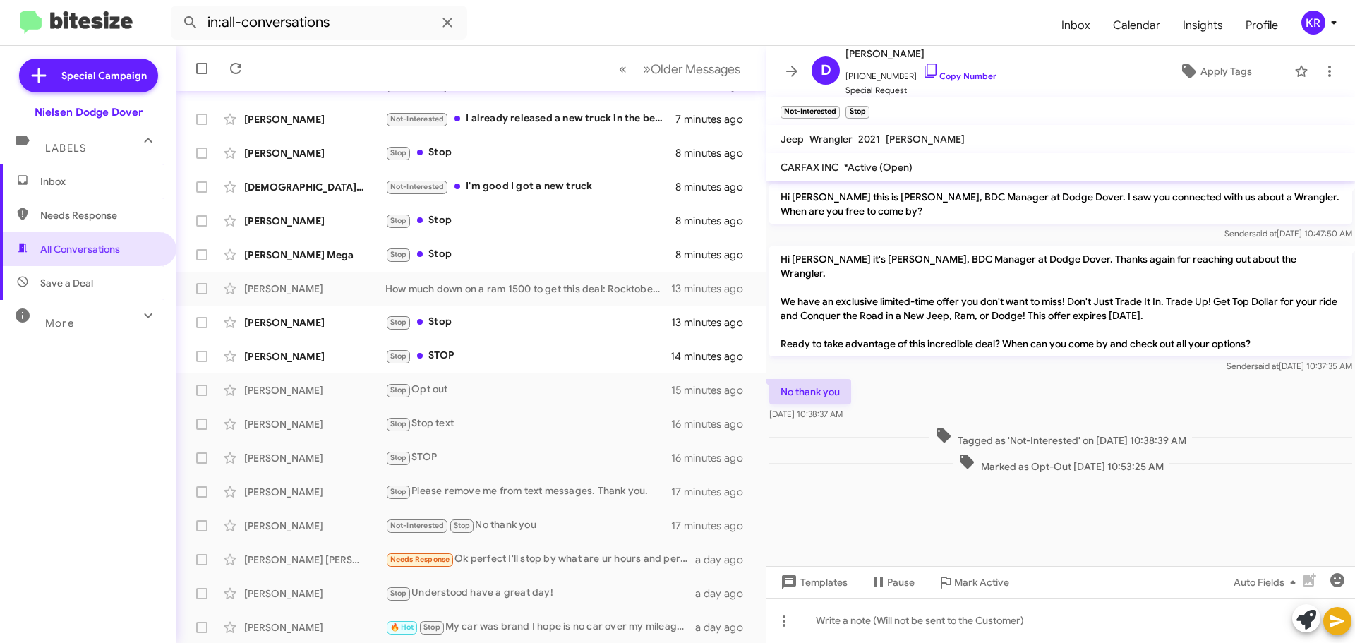
click at [786, 75] on icon at bounding box center [792, 71] width 17 height 17
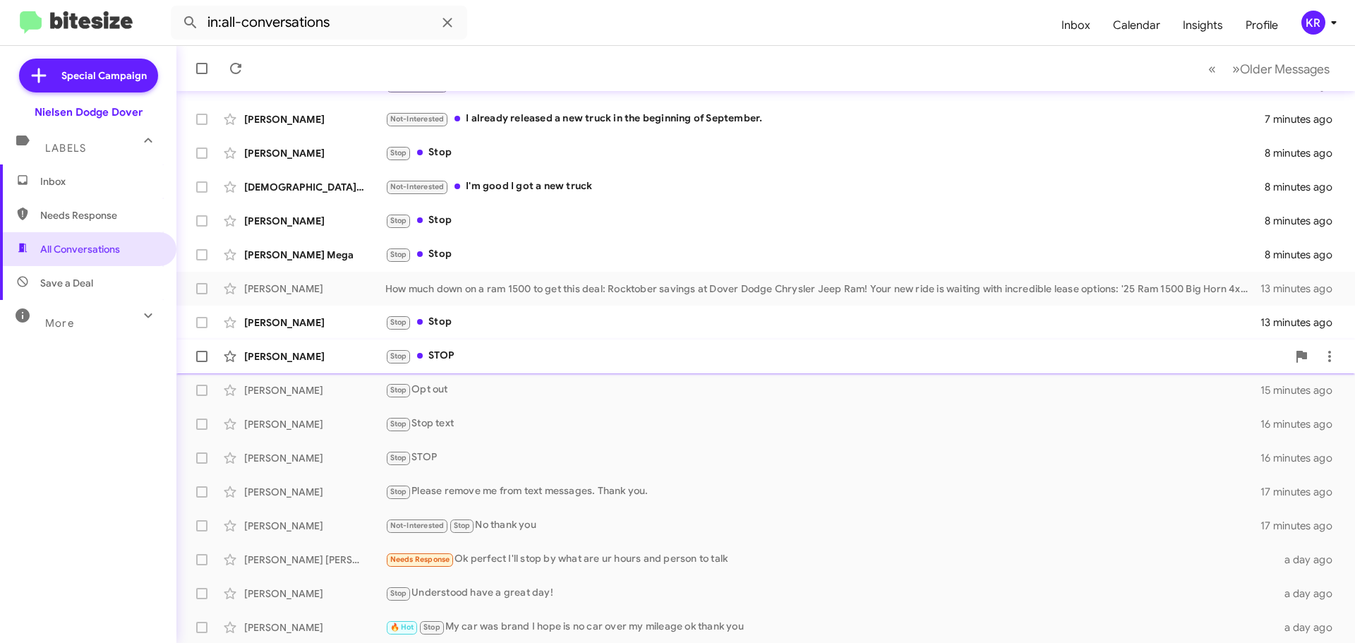
click at [494, 356] on div "Stop STOP" at bounding box center [836, 356] width 902 height 16
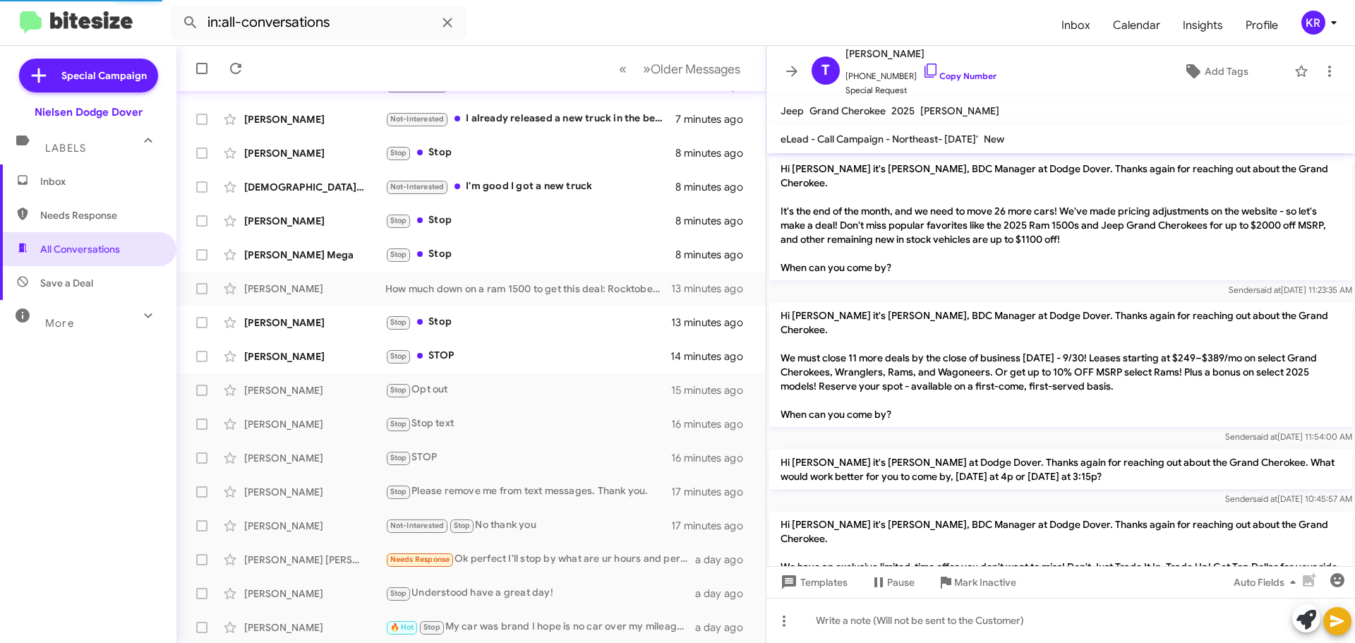
scroll to position [99, 0]
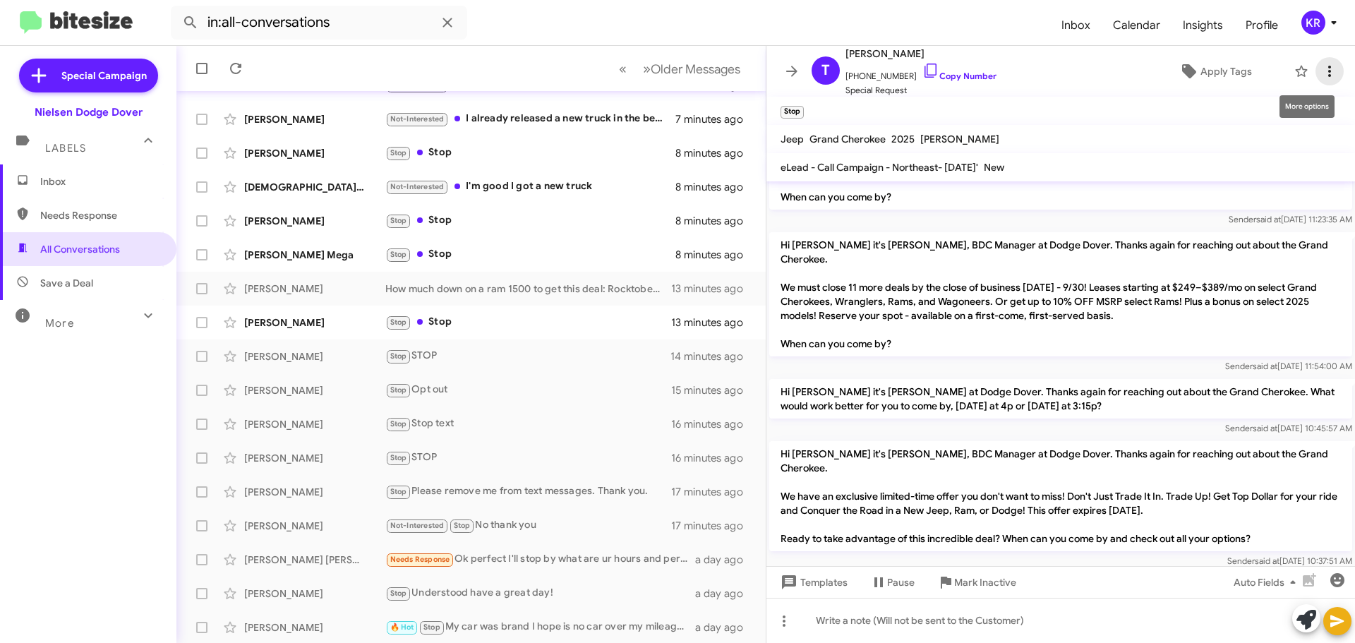
click at [1321, 73] on icon at bounding box center [1329, 71] width 17 height 17
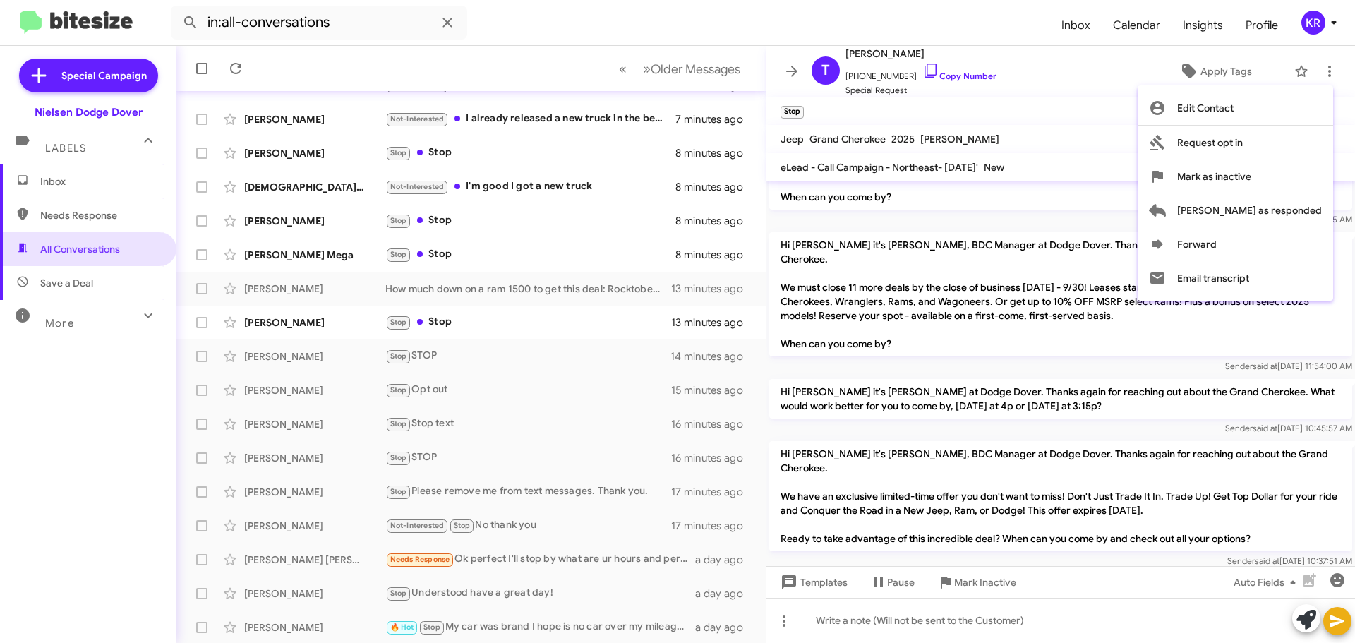
click at [798, 65] on div at bounding box center [677, 321] width 1355 height 643
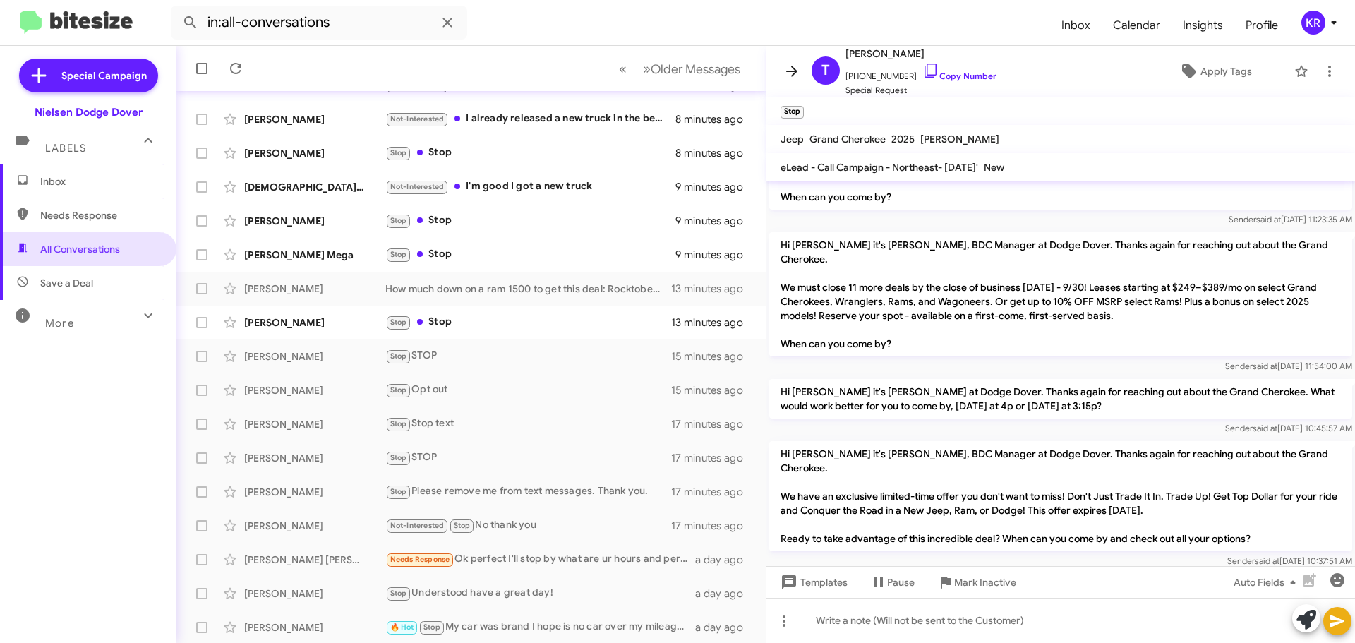
click at [796, 69] on icon at bounding box center [792, 71] width 17 height 17
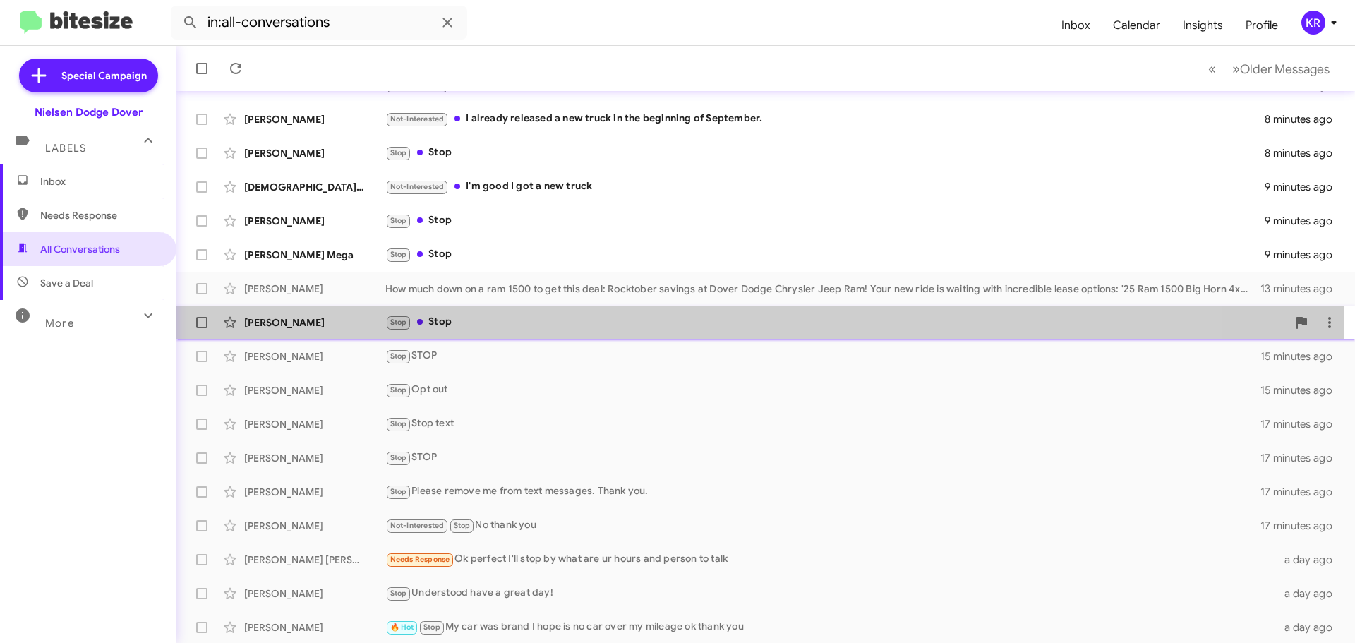
click at [476, 318] on div "Stop Stop" at bounding box center [836, 322] width 902 height 16
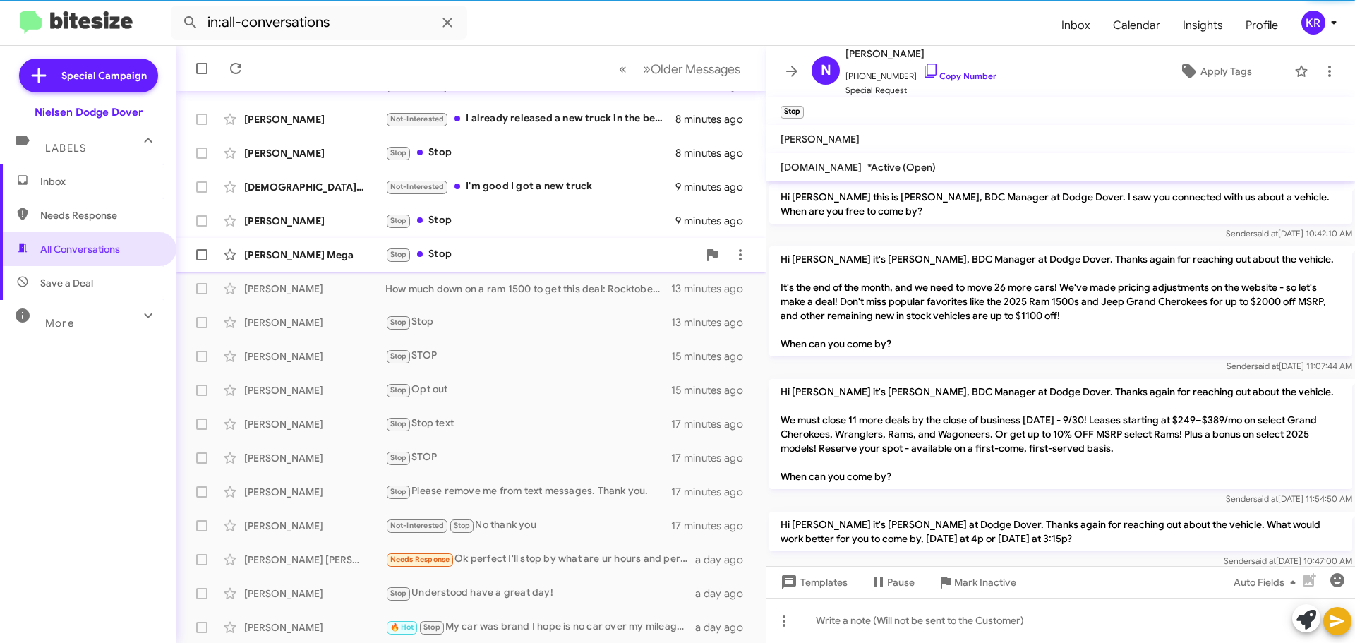
scroll to position [193, 0]
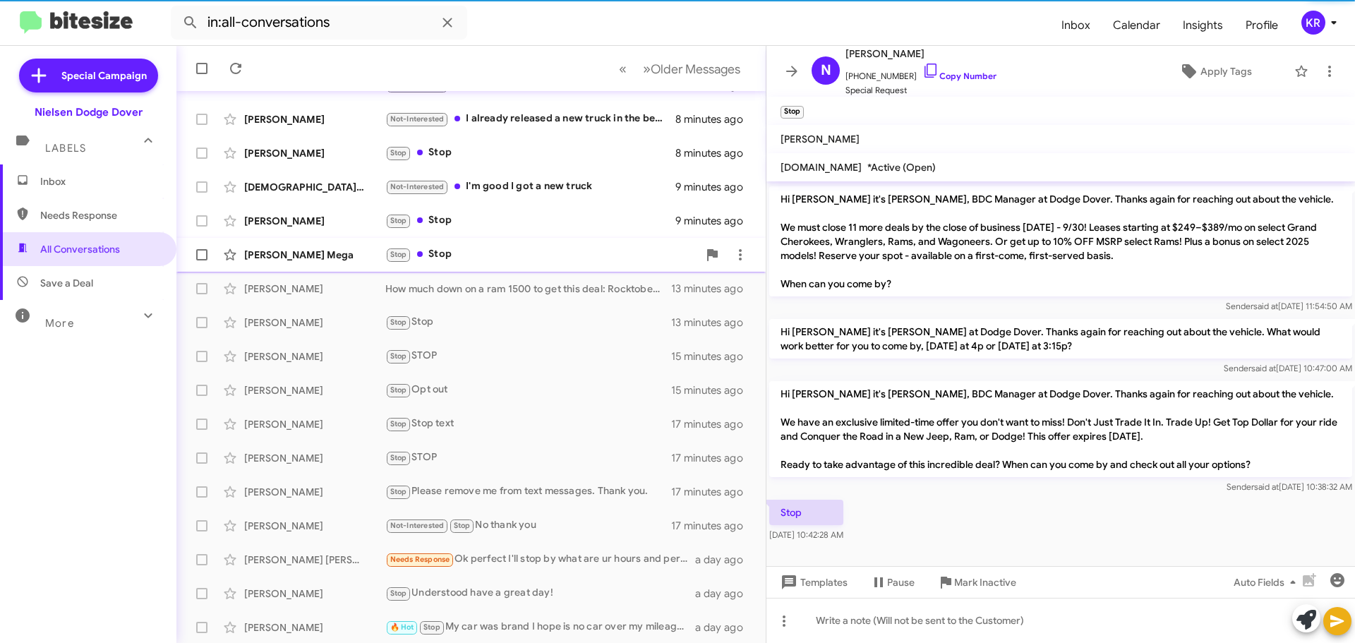
click at [482, 252] on div "Stop Stop" at bounding box center [541, 254] width 313 height 16
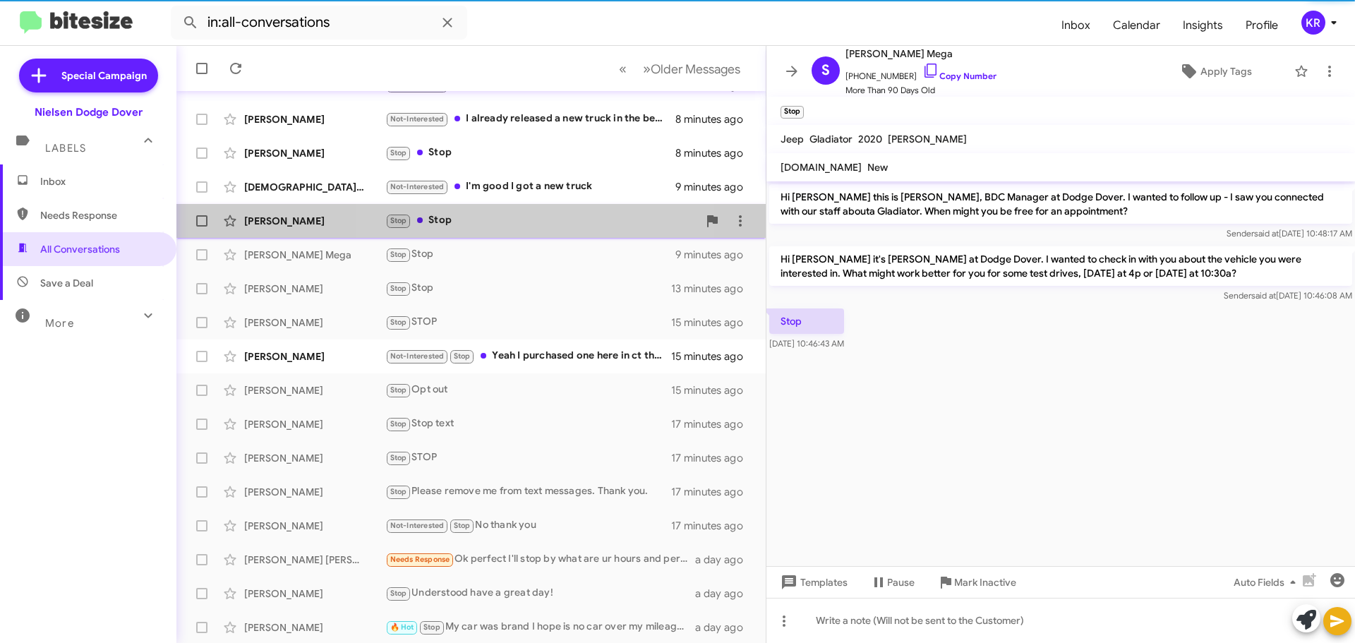
click at [491, 222] on div "Stop Stop" at bounding box center [541, 220] width 313 height 16
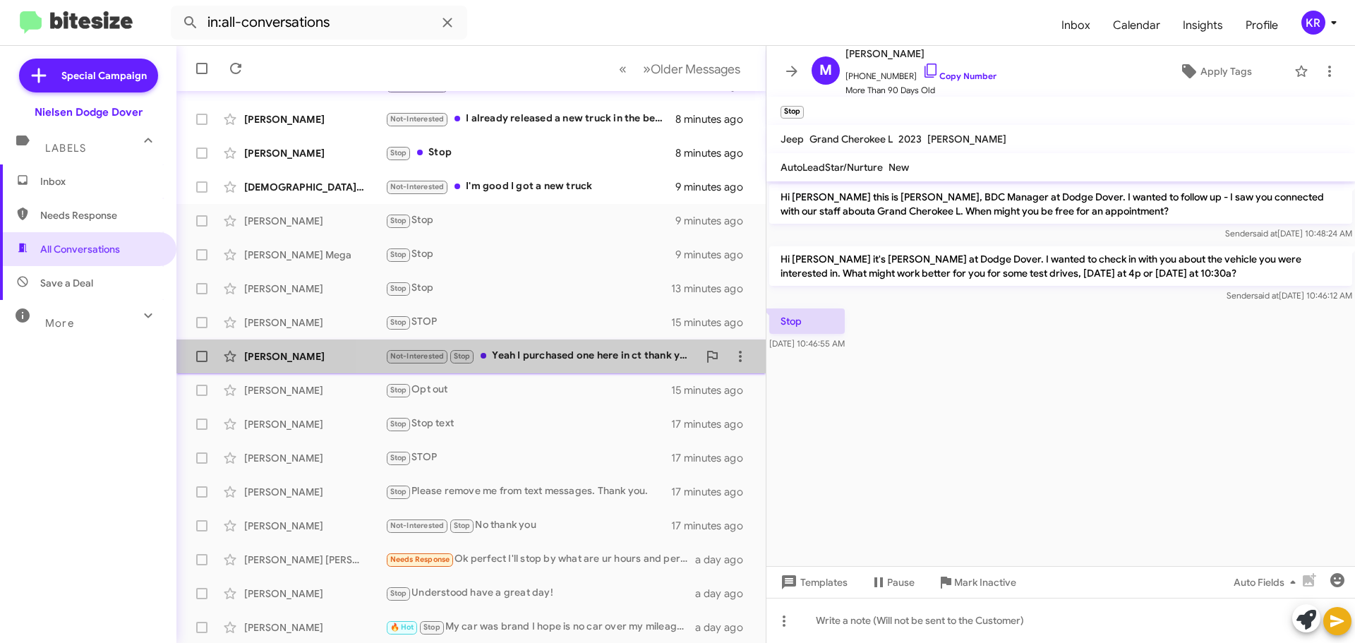
click at [565, 361] on div "Not-Interested Stop Yeah I purchased one here in ct thank you" at bounding box center [541, 356] width 313 height 16
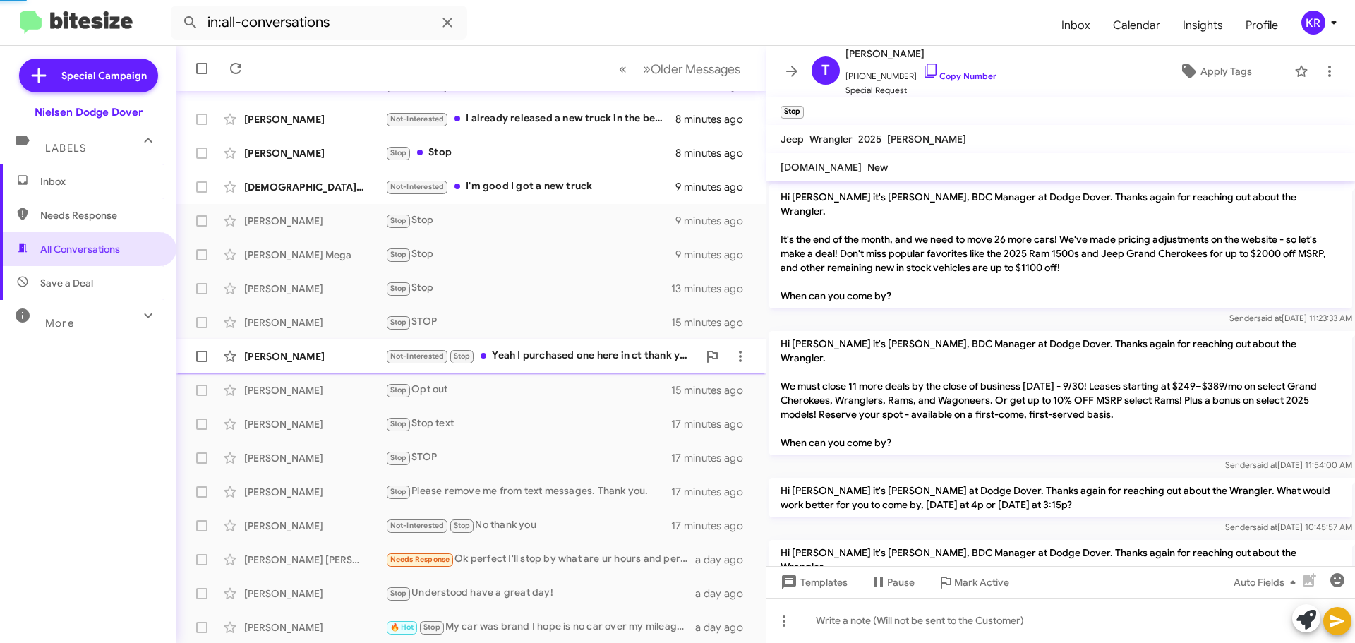
scroll to position [216, 0]
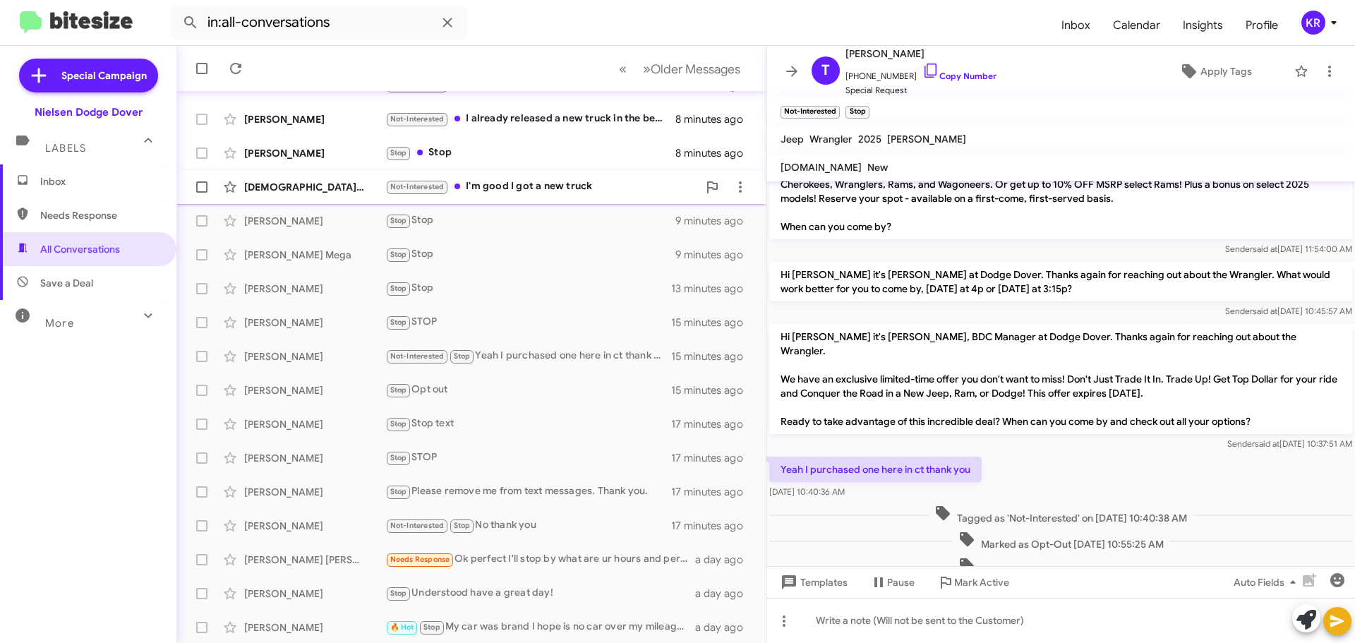
click at [541, 181] on div "Not-Interested I'm good I got a new truck" at bounding box center [541, 187] width 313 height 16
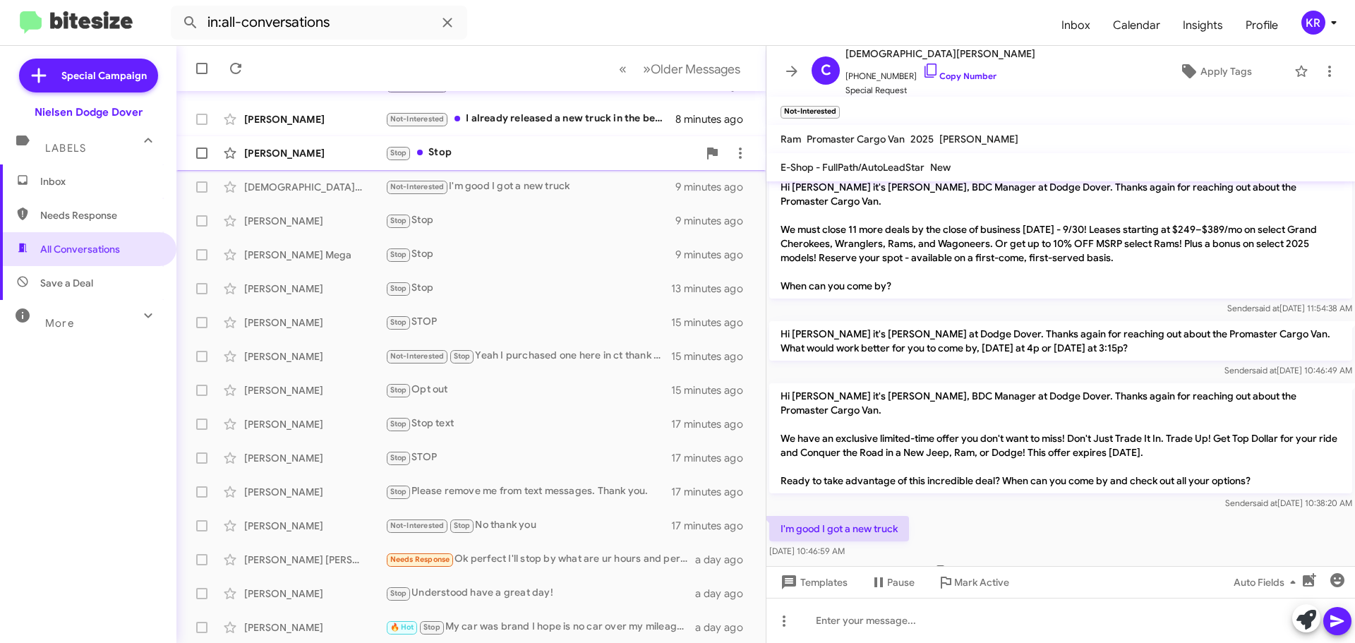
click at [530, 162] on div "[PERSON_NAME] Stop Stop 8 minutes ago" at bounding box center [471, 153] width 567 height 28
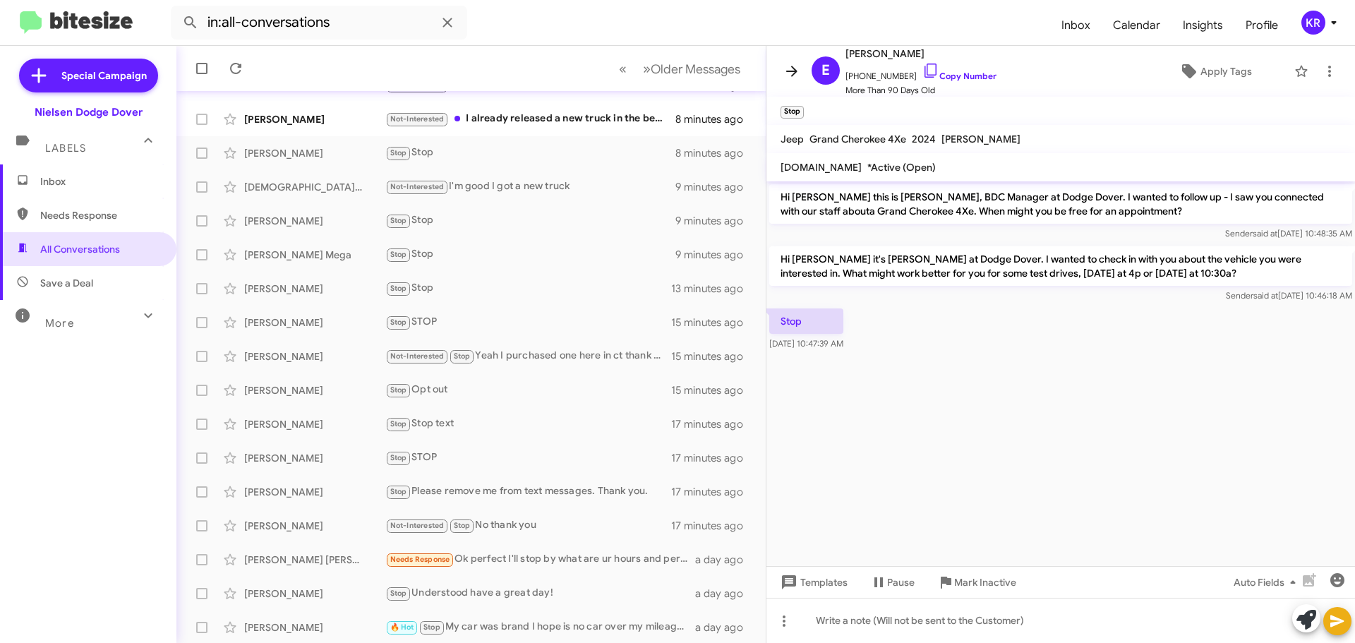
click at [787, 69] on icon at bounding box center [792, 71] width 17 height 17
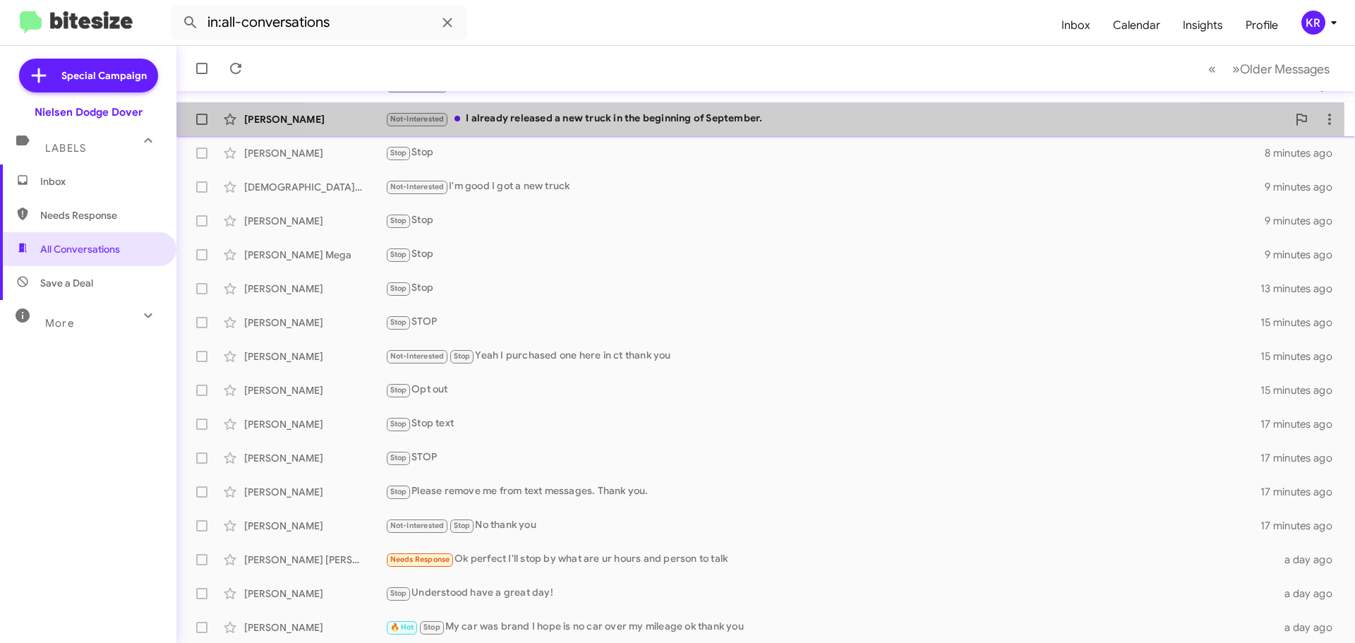
click at [734, 119] on div "Not-Interested I already released a new truck in the beginning of September." at bounding box center [836, 119] width 902 height 16
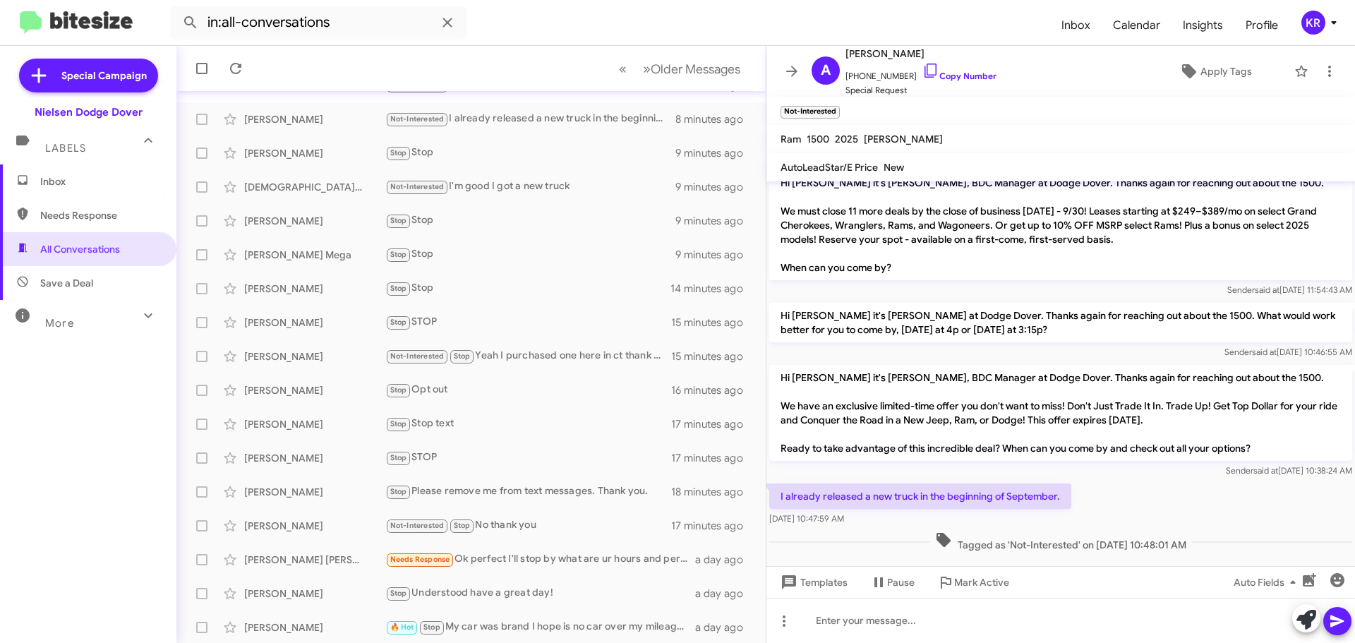
scroll to position [157, 0]
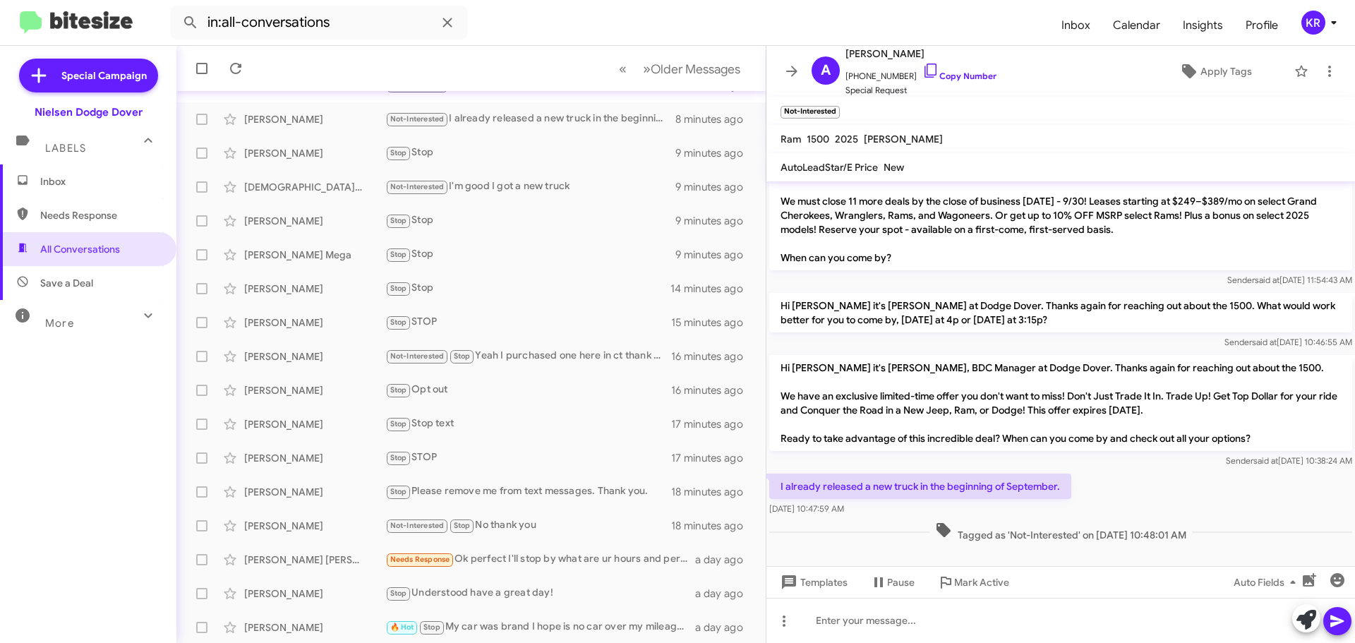
drag, startPoint x: 1067, startPoint y: 484, endPoint x: 776, endPoint y: 488, distance: 290.2
click at [776, 488] on p "I already released a new truck in the beginning of September." at bounding box center [920, 486] width 302 height 25
click at [1166, 479] on div "I already released a new truck in the beginning of September. [DATE] 10:47:59 AM" at bounding box center [1061, 495] width 589 height 48
click at [1198, 481] on div "I already released a new truck in the beginning of September. [DATE] 10:47:59 AM" at bounding box center [1061, 495] width 589 height 48
click at [1321, 73] on icon at bounding box center [1329, 71] width 17 height 17
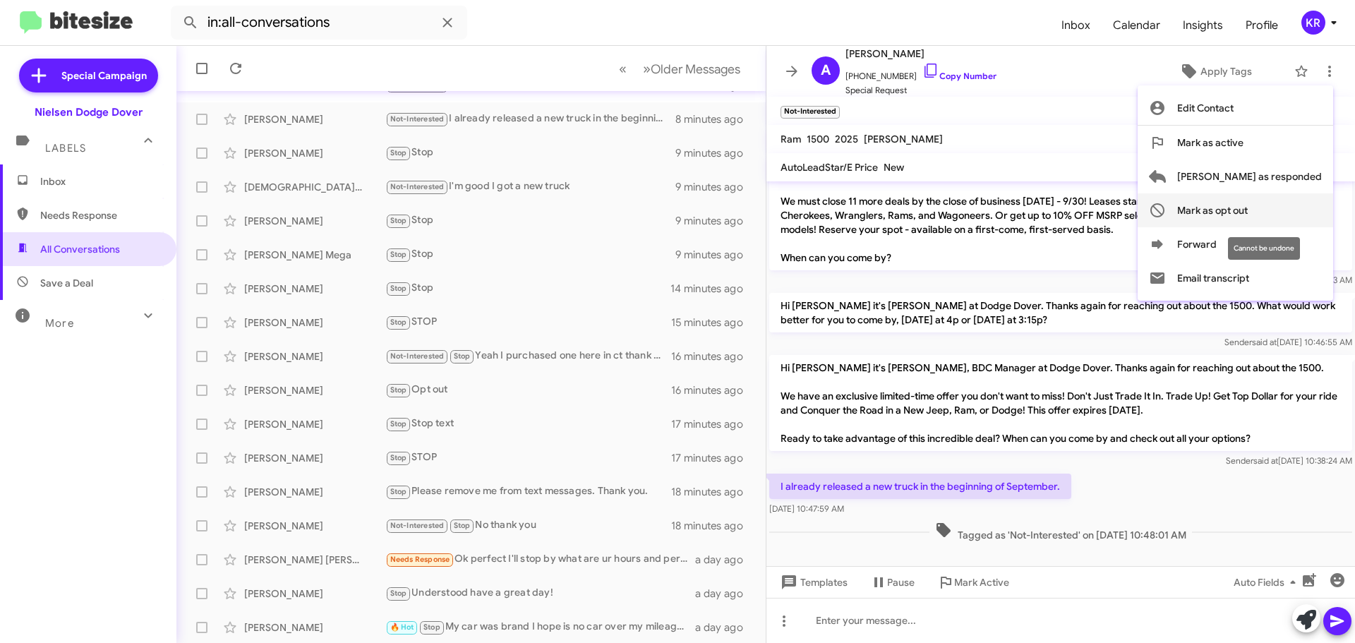
click at [1248, 218] on span "Mark as opt out" at bounding box center [1212, 210] width 71 height 34
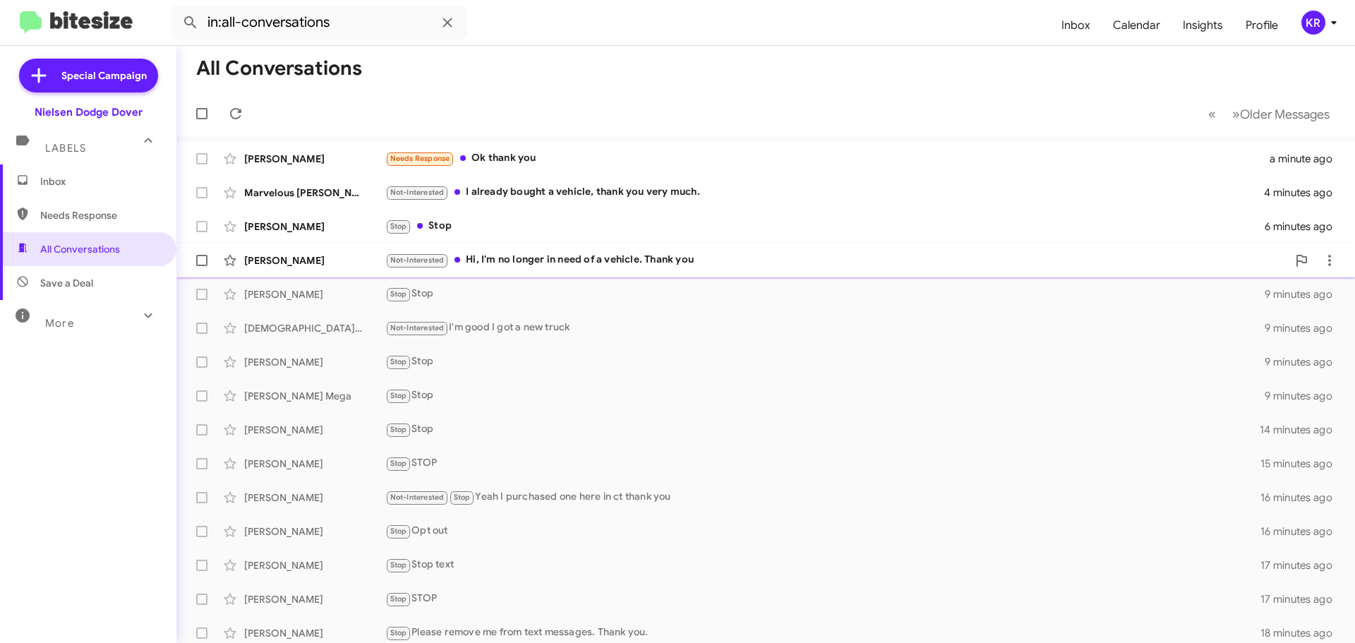
click at [526, 267] on div "Not-Interested Hi, I'm no longer in need of a vehicle. Thank you" at bounding box center [836, 260] width 902 height 16
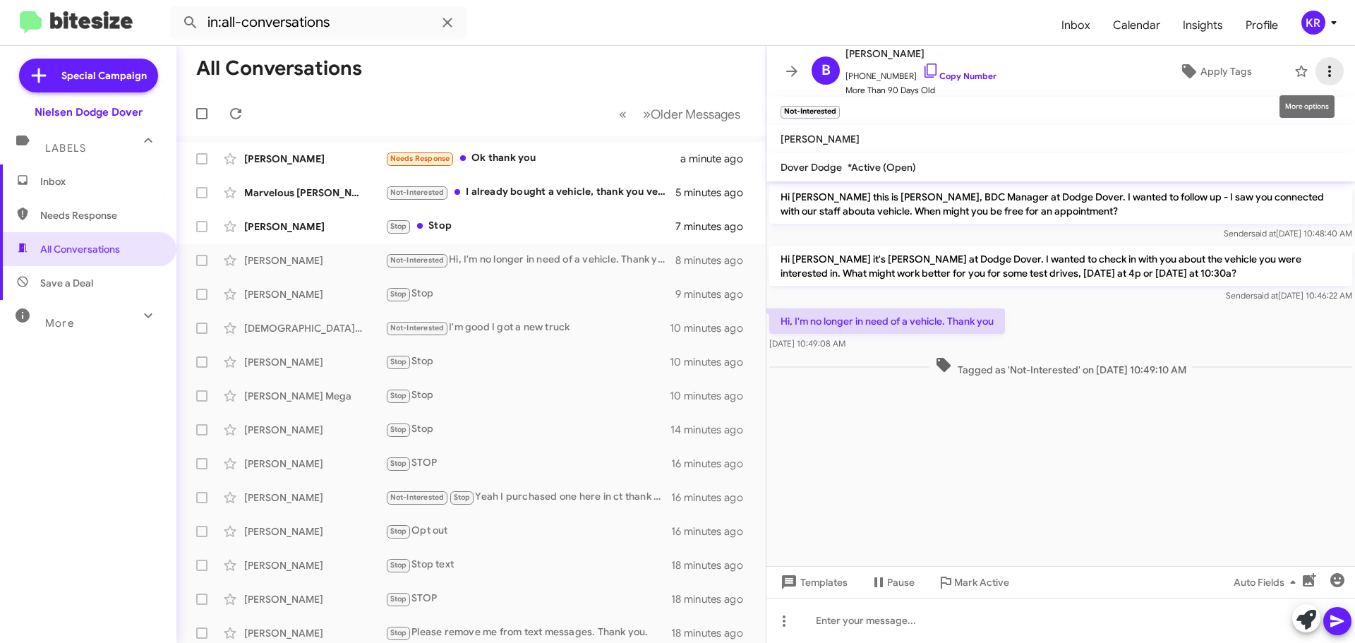
click at [1324, 69] on icon at bounding box center [1329, 71] width 17 height 17
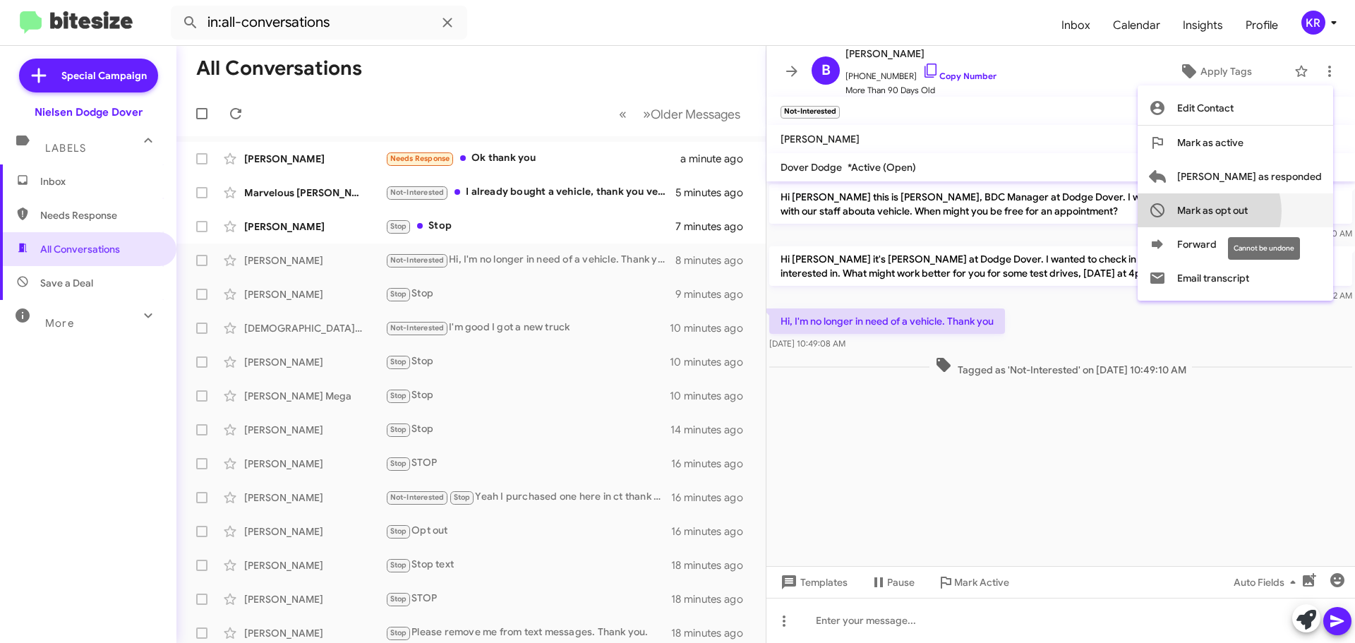
click at [1248, 211] on span "Mark as opt out" at bounding box center [1212, 210] width 71 height 34
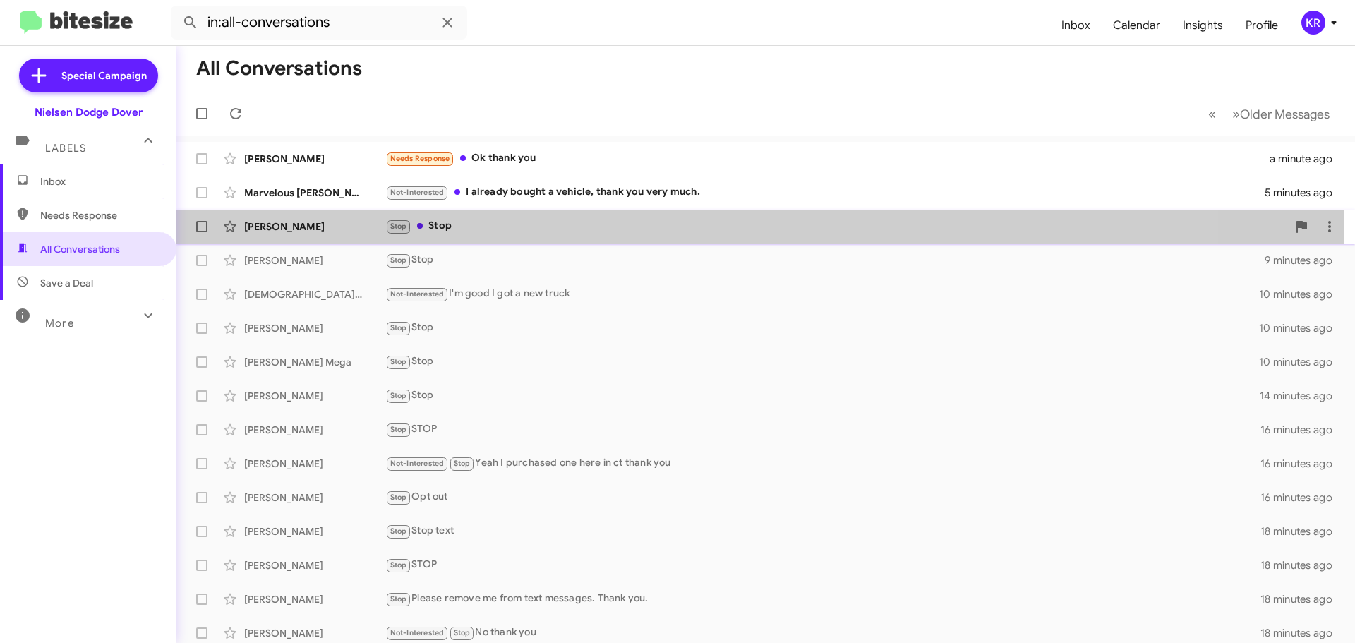
click at [564, 230] on div "Stop Stop" at bounding box center [836, 226] width 902 height 16
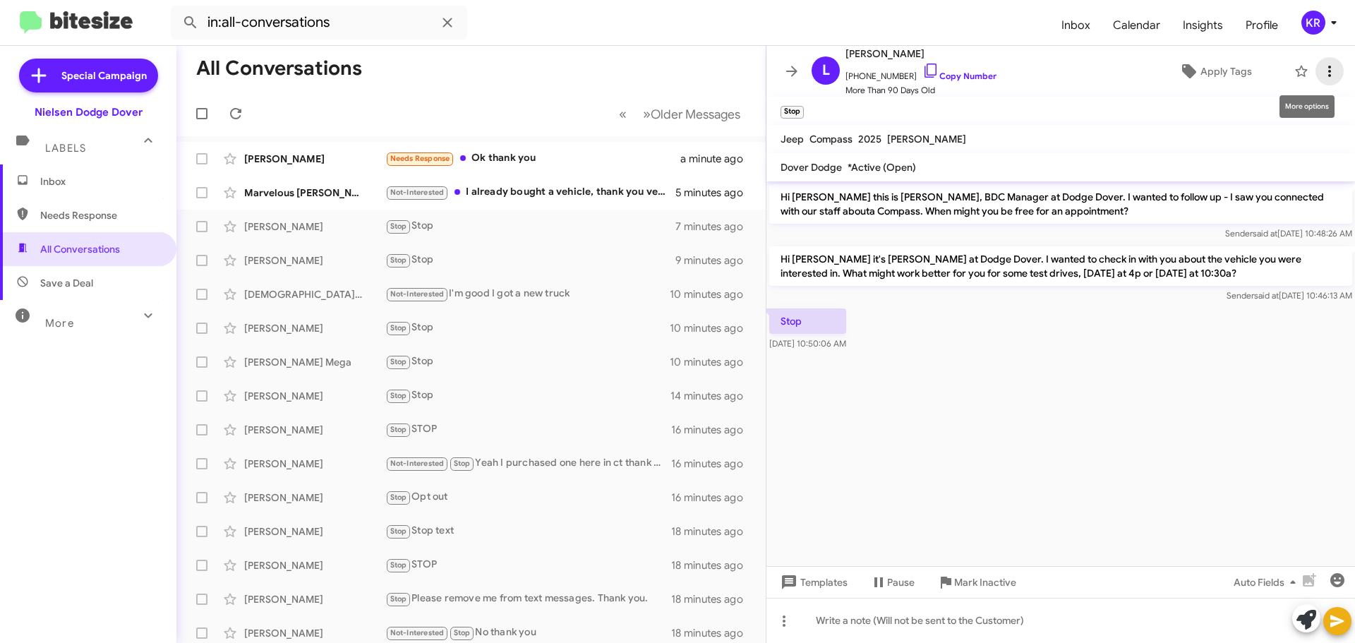
click at [1321, 64] on icon at bounding box center [1329, 71] width 17 height 17
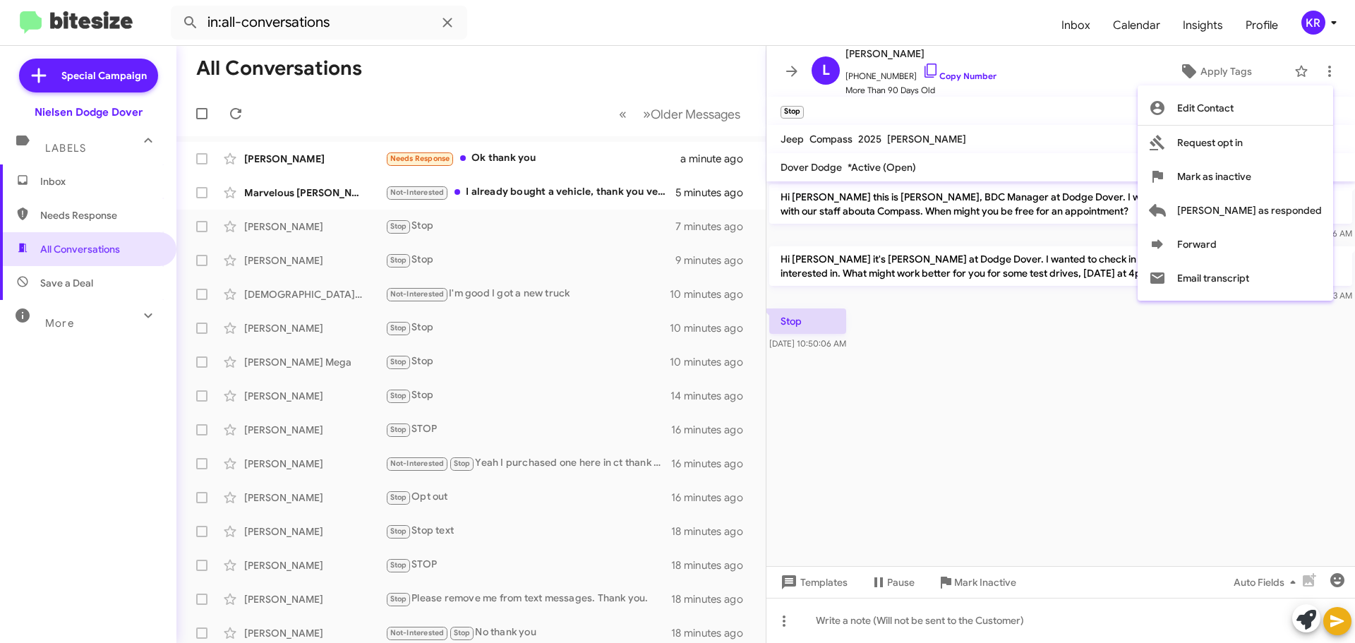
click at [1110, 358] on div at bounding box center [677, 321] width 1355 height 643
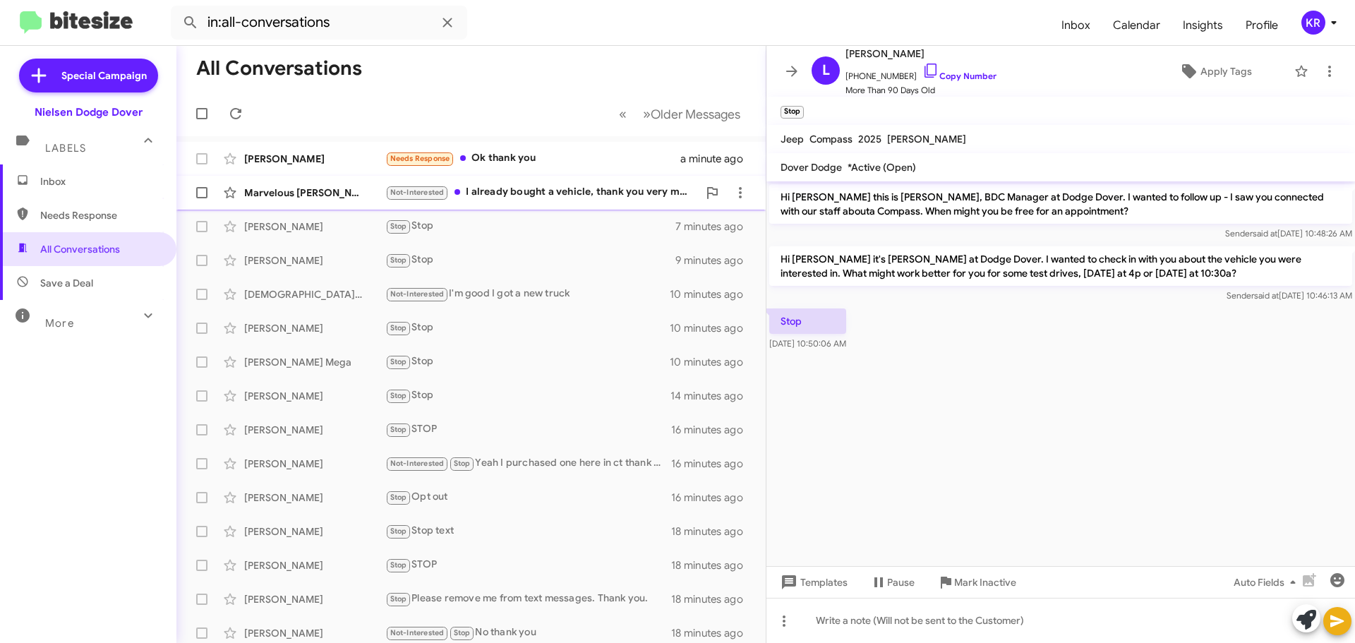
click at [507, 177] on span "Marvelous [PERSON_NAME] Not-Interested I already bought a vehicle, thank you ve…" at bounding box center [470, 193] width 589 height 34
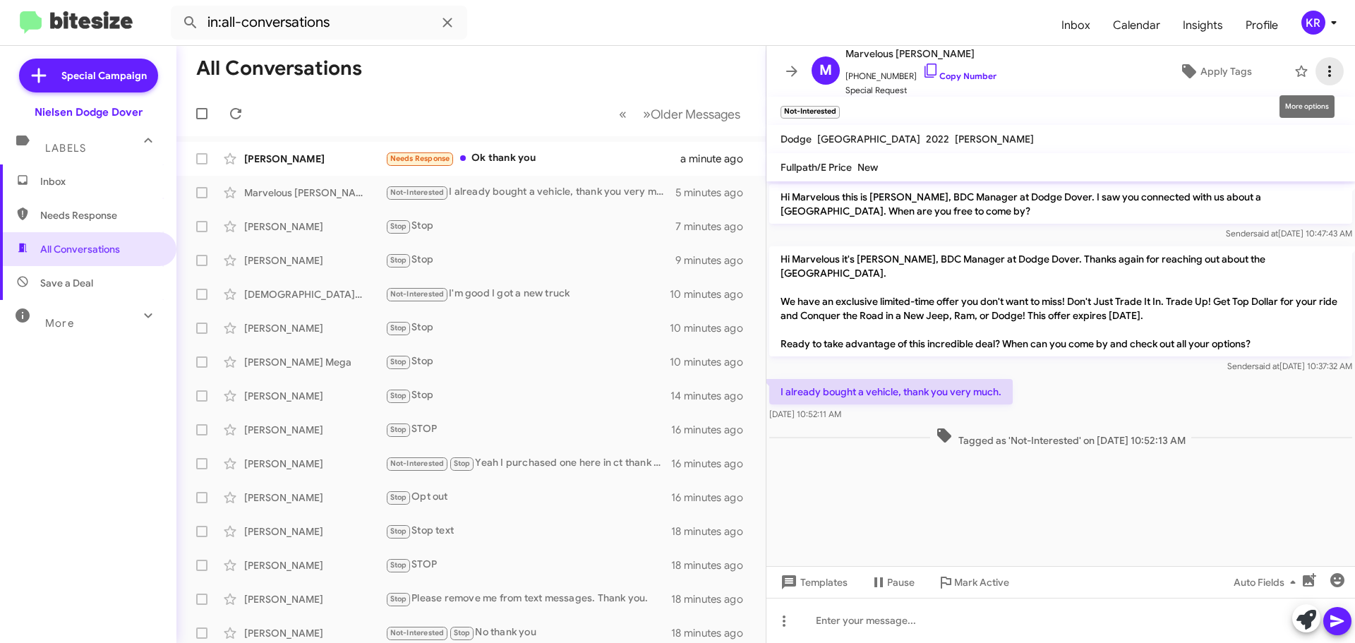
click at [1321, 65] on icon at bounding box center [1329, 71] width 17 height 17
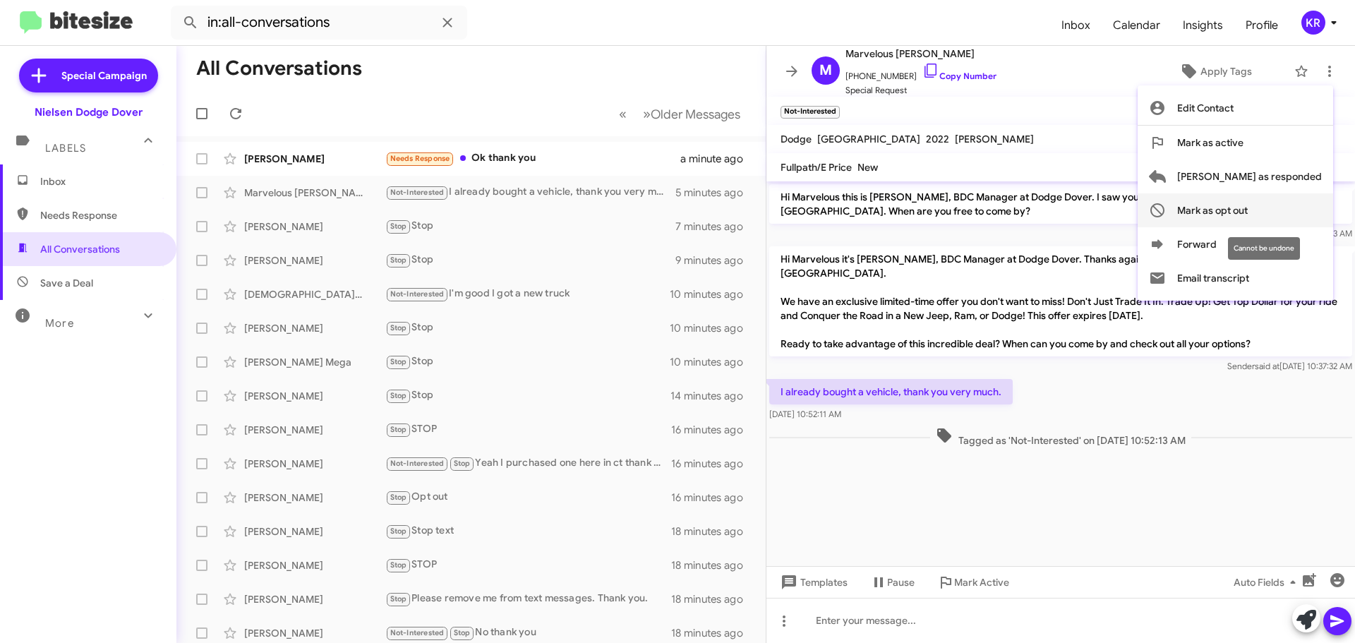
click at [1248, 206] on span "Mark as opt out" at bounding box center [1212, 210] width 71 height 34
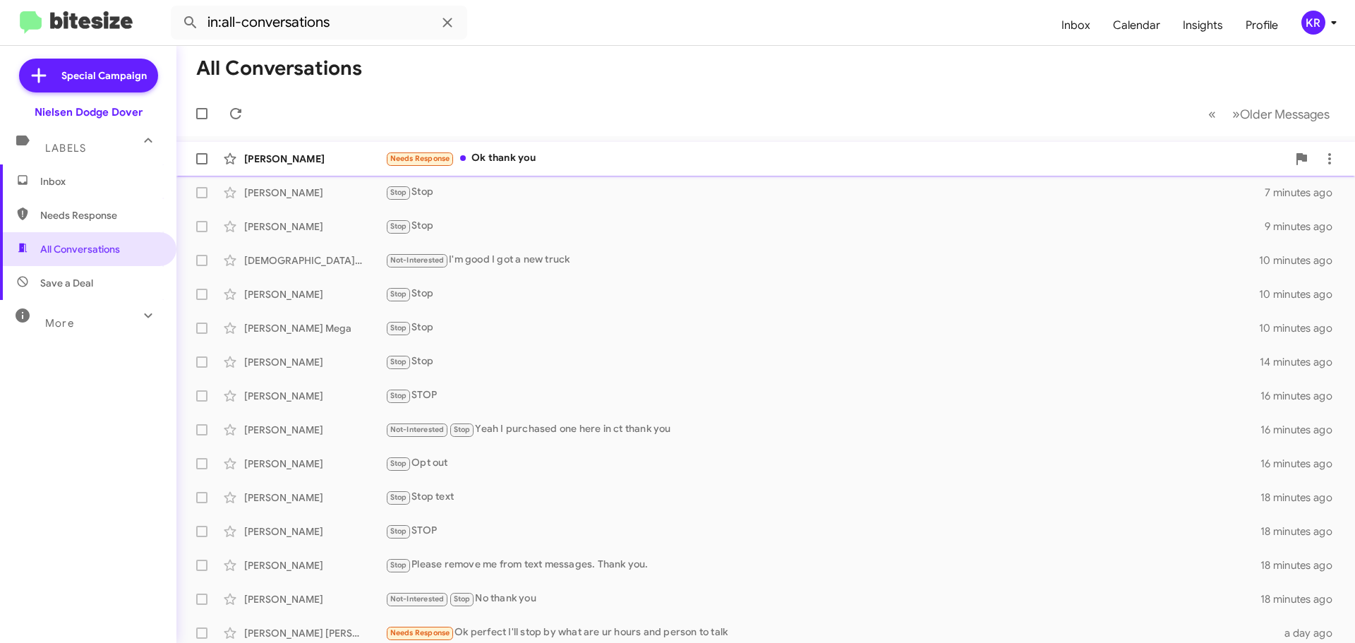
click at [584, 162] on div "Needs Response Ok thank you" at bounding box center [836, 158] width 902 height 16
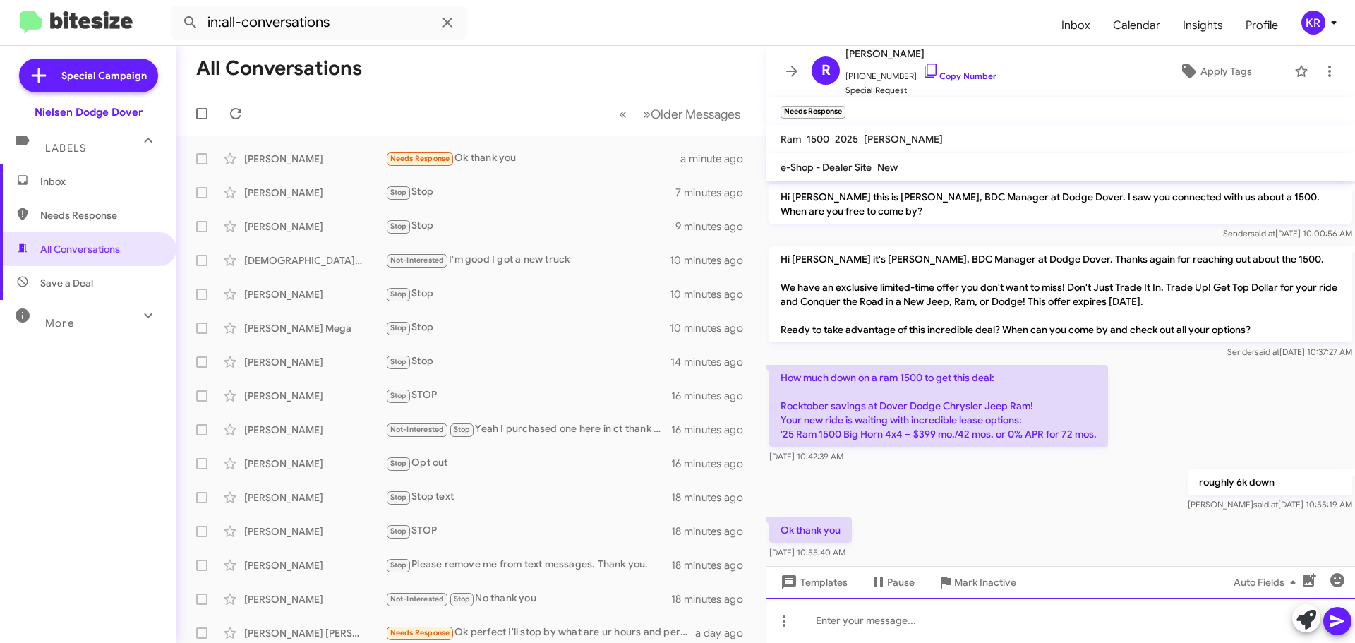
click at [920, 613] on div at bounding box center [1061, 620] width 589 height 45
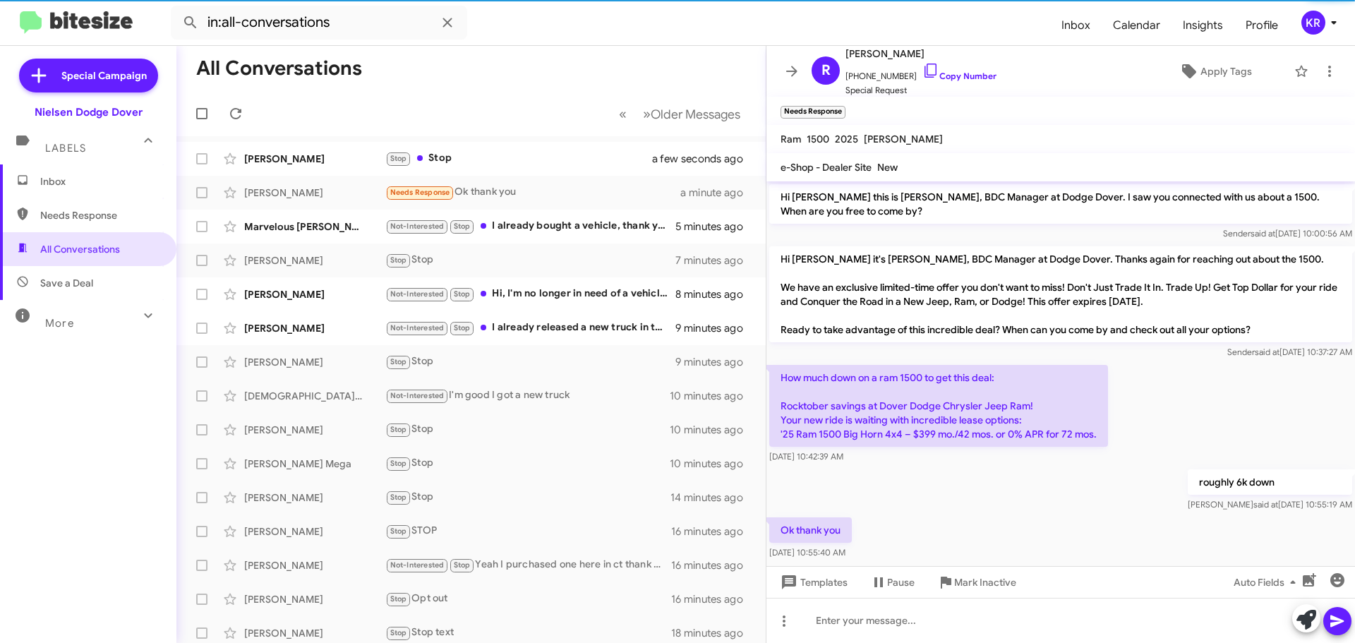
click at [90, 174] on span "Inbox" at bounding box center [100, 181] width 120 height 14
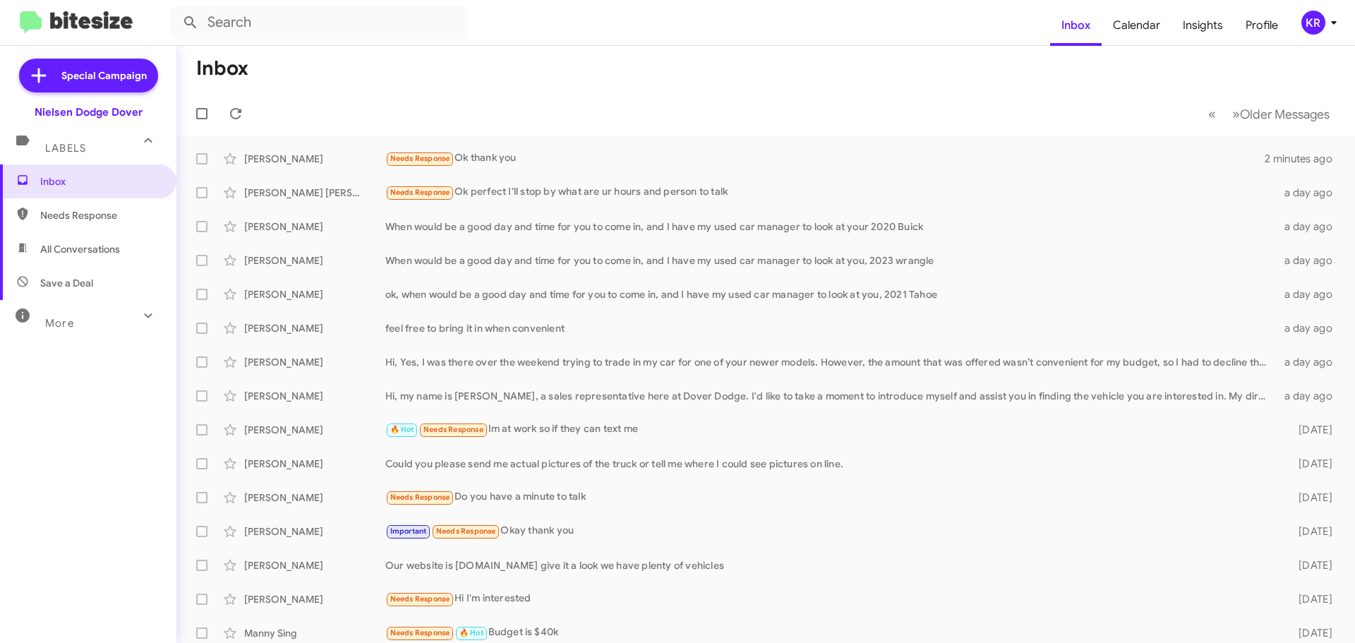
click at [76, 251] on span "All Conversations" at bounding box center [80, 249] width 80 height 14
type input "in:all-conversations"
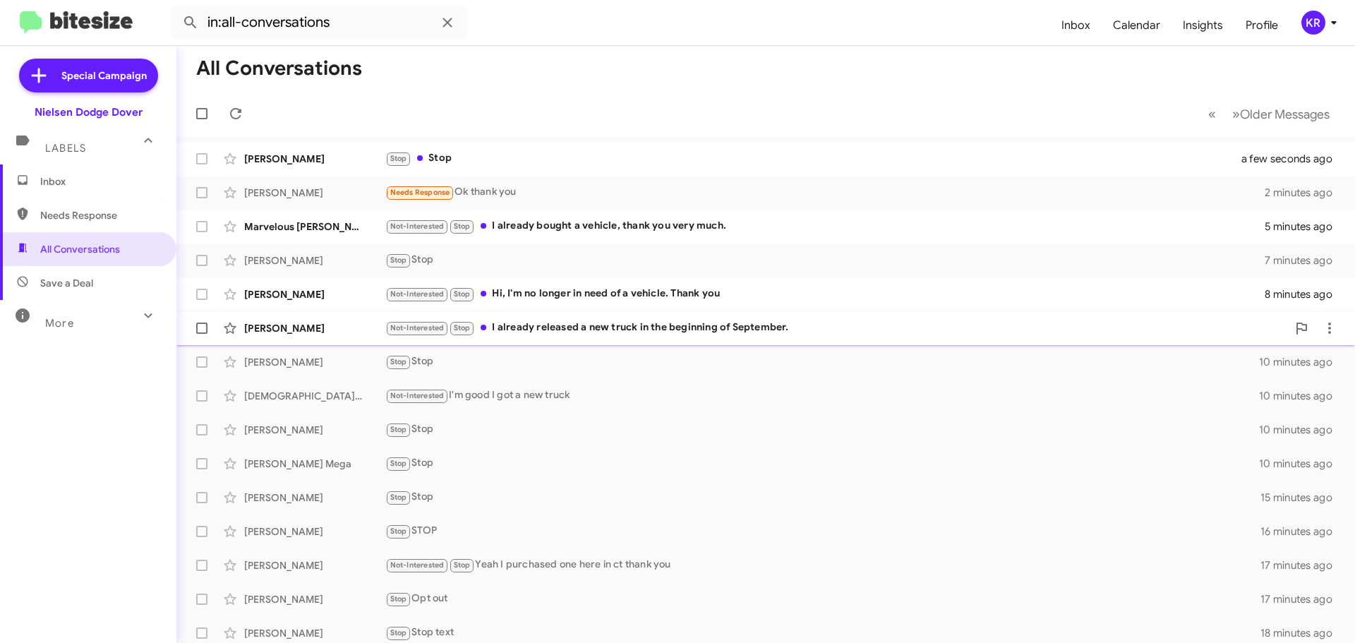
click at [652, 320] on div "Not-Interested Stop I already released a new truck in the beginning of Septembe…" at bounding box center [836, 328] width 902 height 16
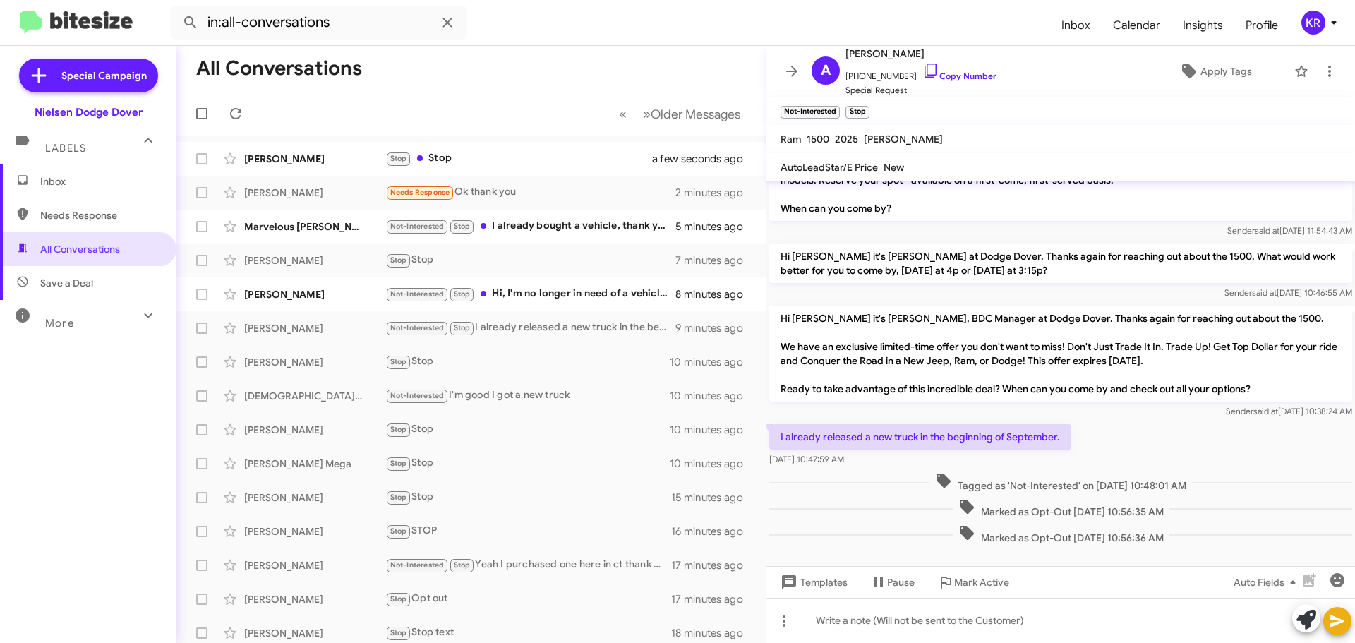
scroll to position [216, 0]
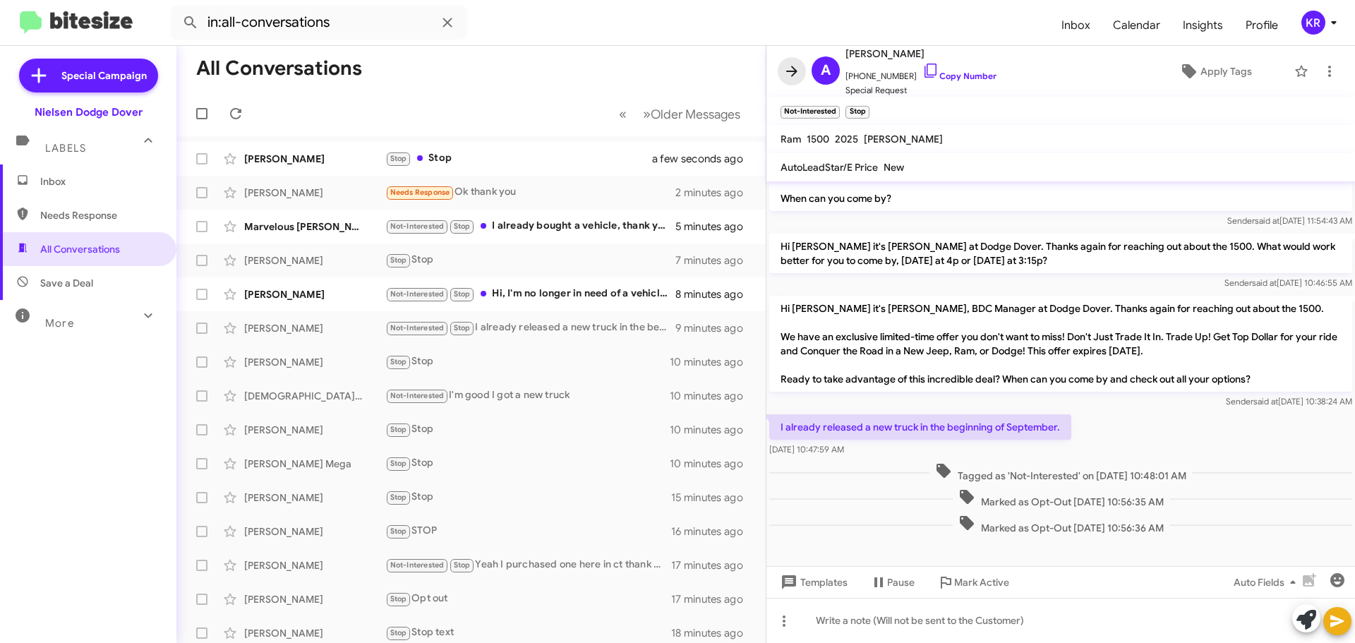
click at [785, 61] on button at bounding box center [792, 71] width 28 height 28
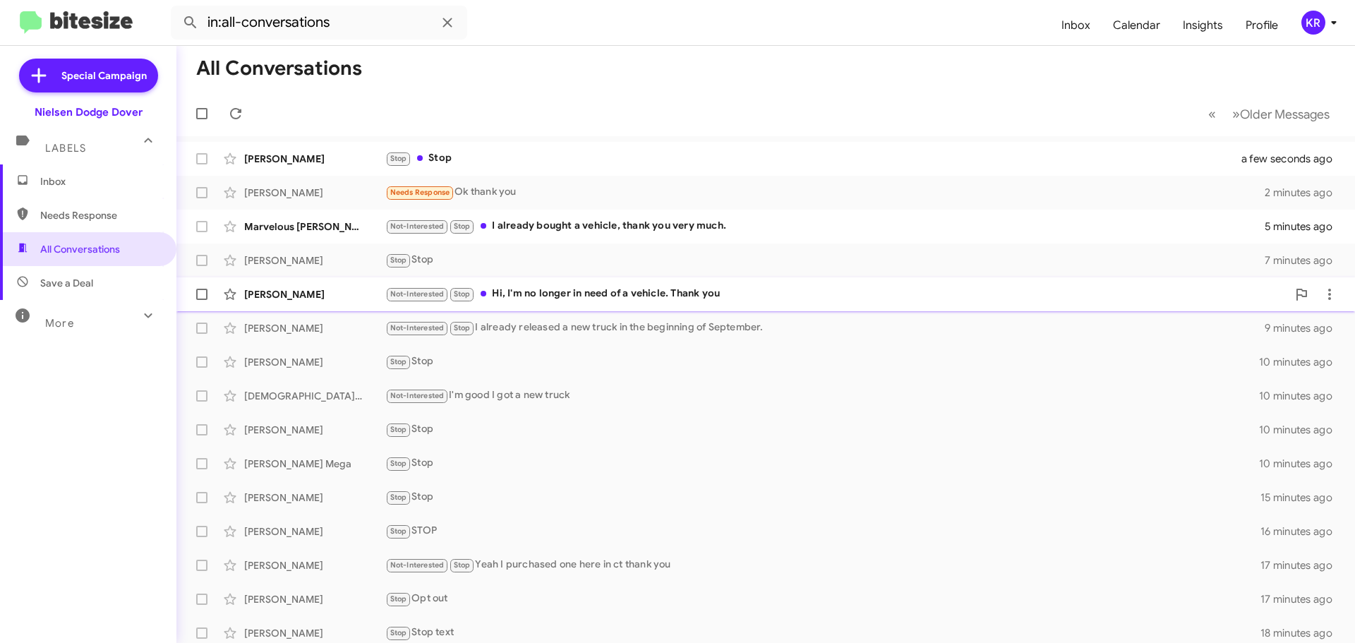
click at [619, 292] on div "Not-Interested Stop Hi, I'm no longer in need of a vehicle. Thank you" at bounding box center [836, 294] width 902 height 16
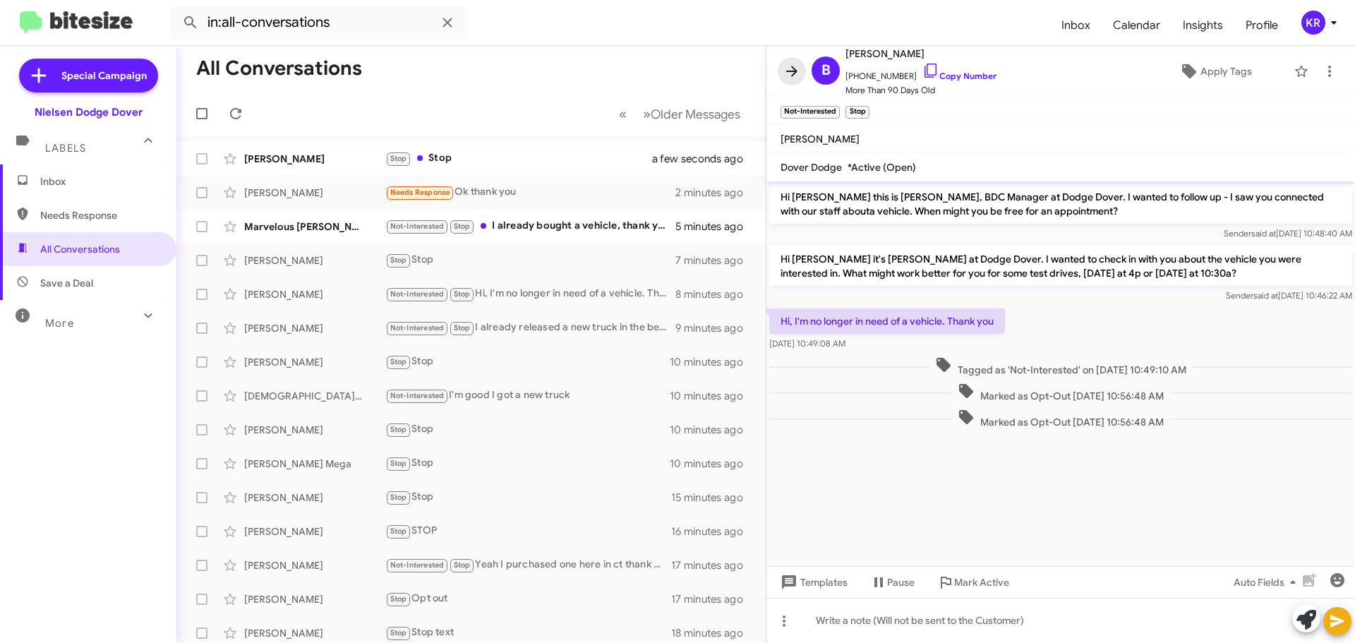
click at [781, 79] on span at bounding box center [792, 71] width 28 height 17
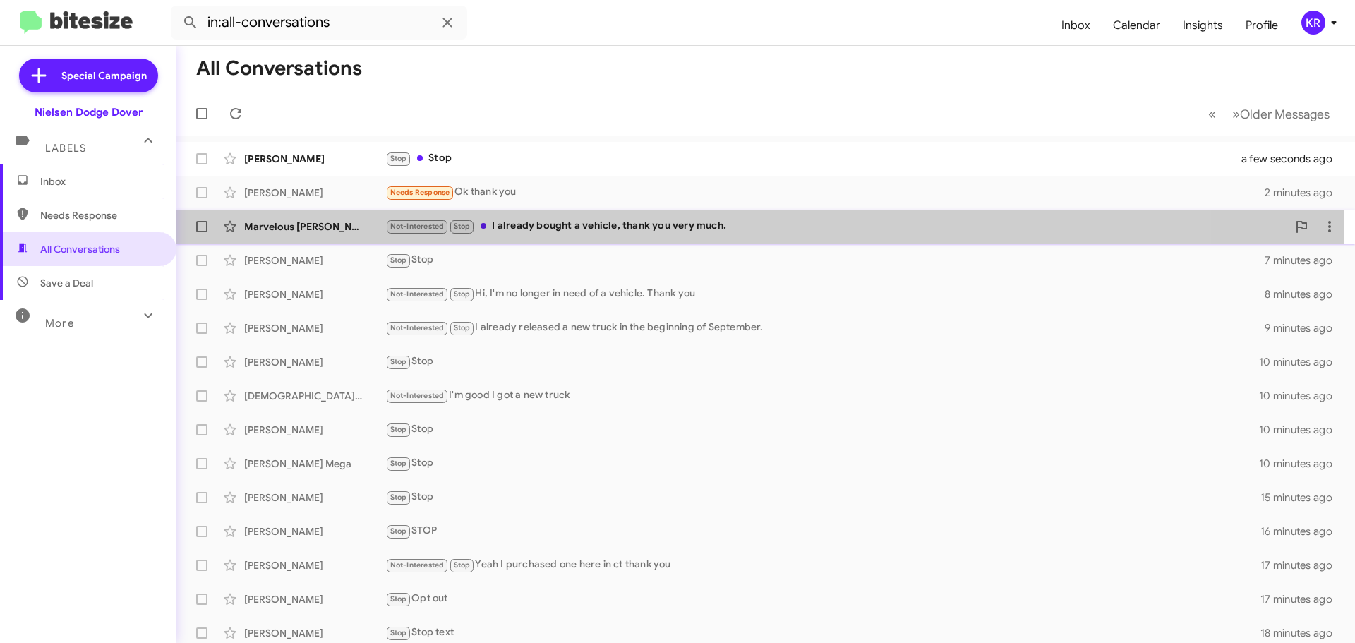
click at [650, 223] on div "Not-Interested Stop I already bought a vehicle, thank you very much." at bounding box center [836, 226] width 902 height 16
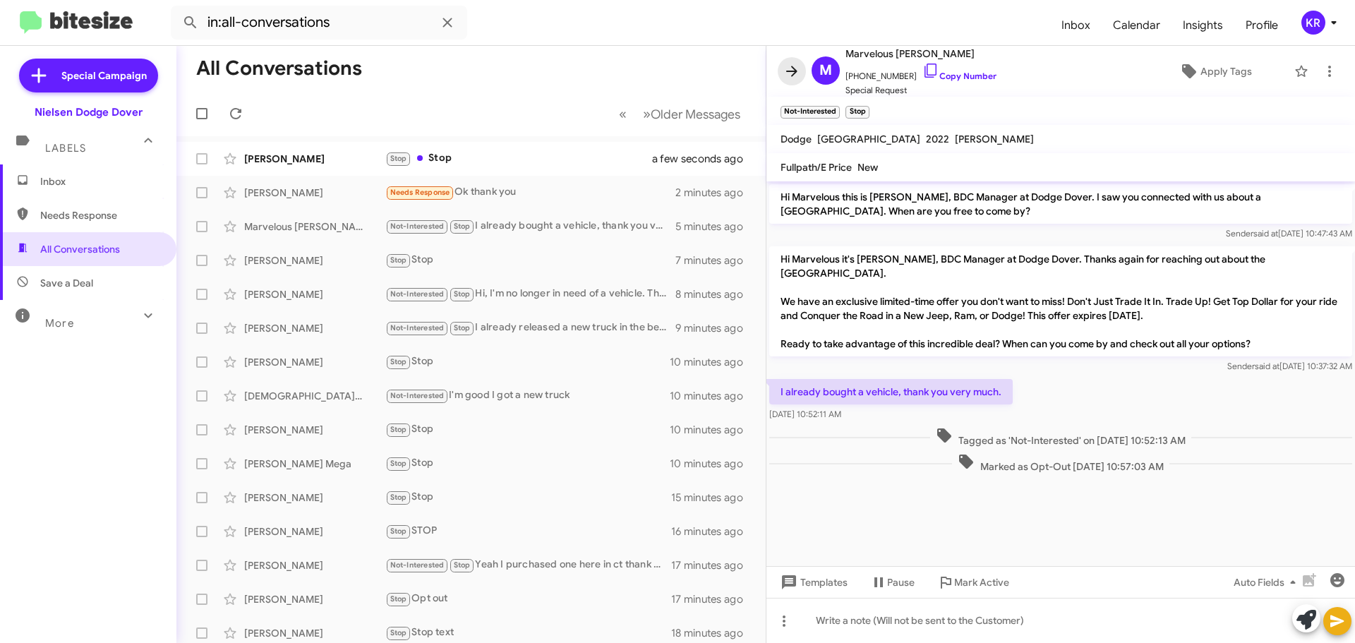
click at [798, 77] on icon at bounding box center [792, 71] width 17 height 17
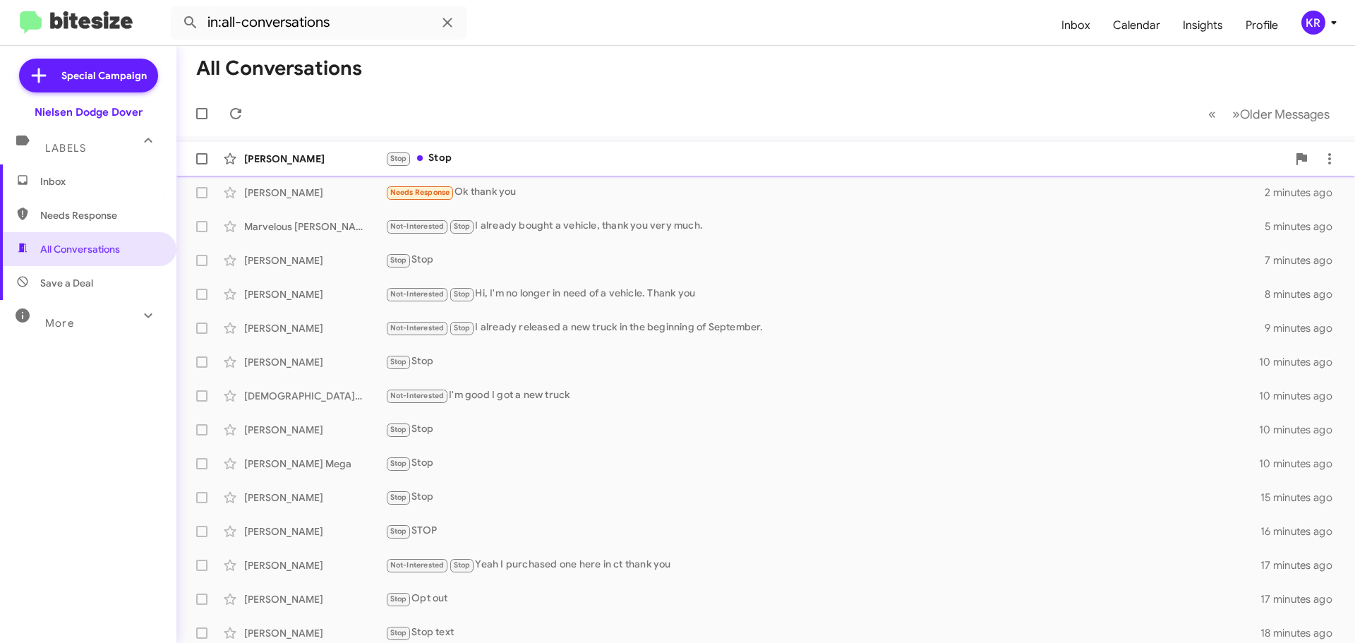
click at [652, 155] on div "Stop Stop" at bounding box center [836, 158] width 902 height 16
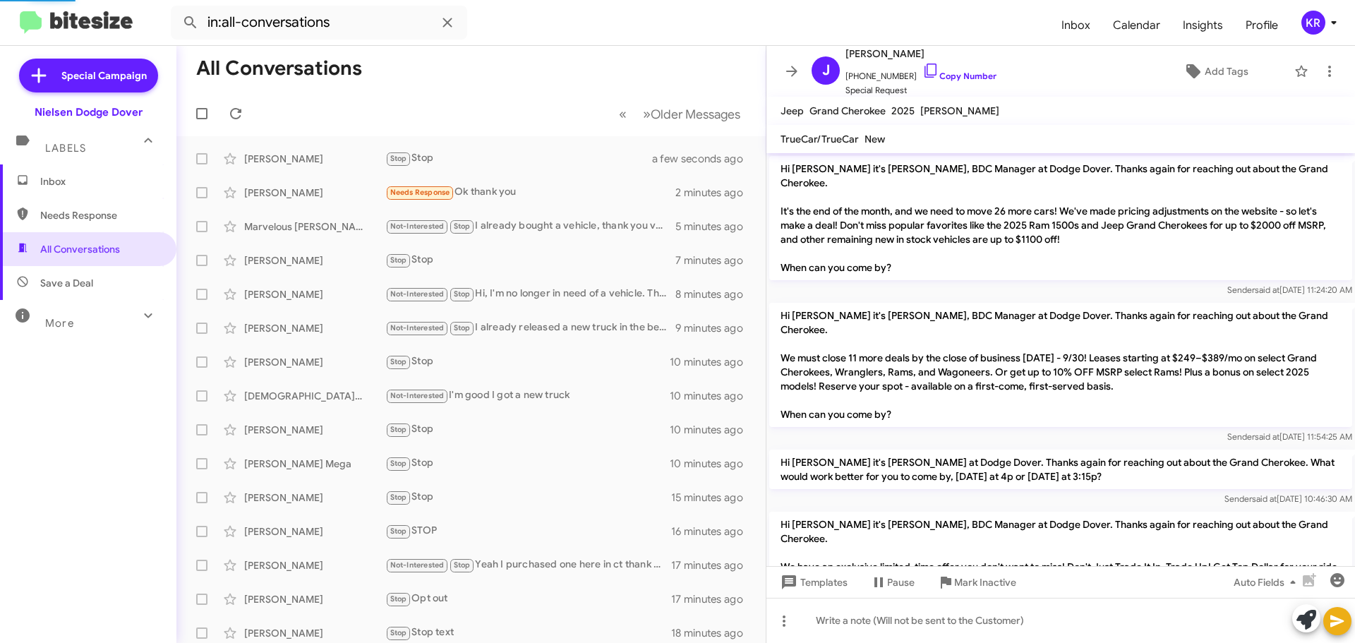
scroll to position [99, 0]
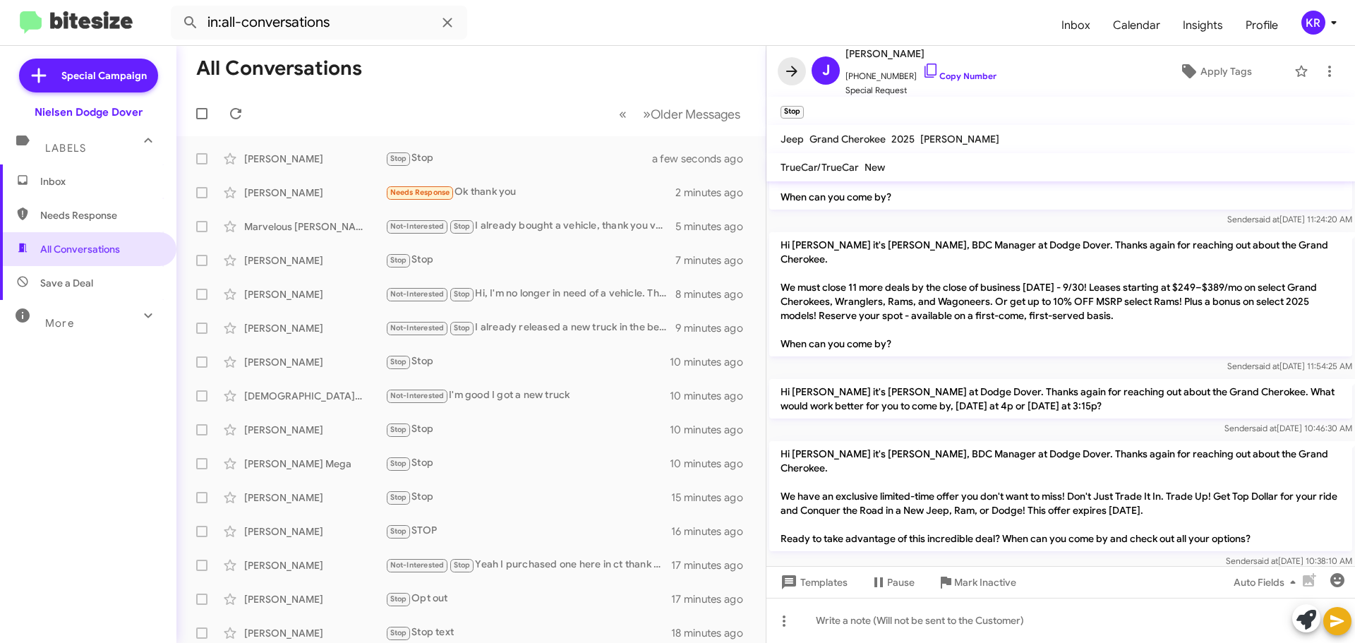
click at [796, 64] on icon at bounding box center [792, 71] width 17 height 17
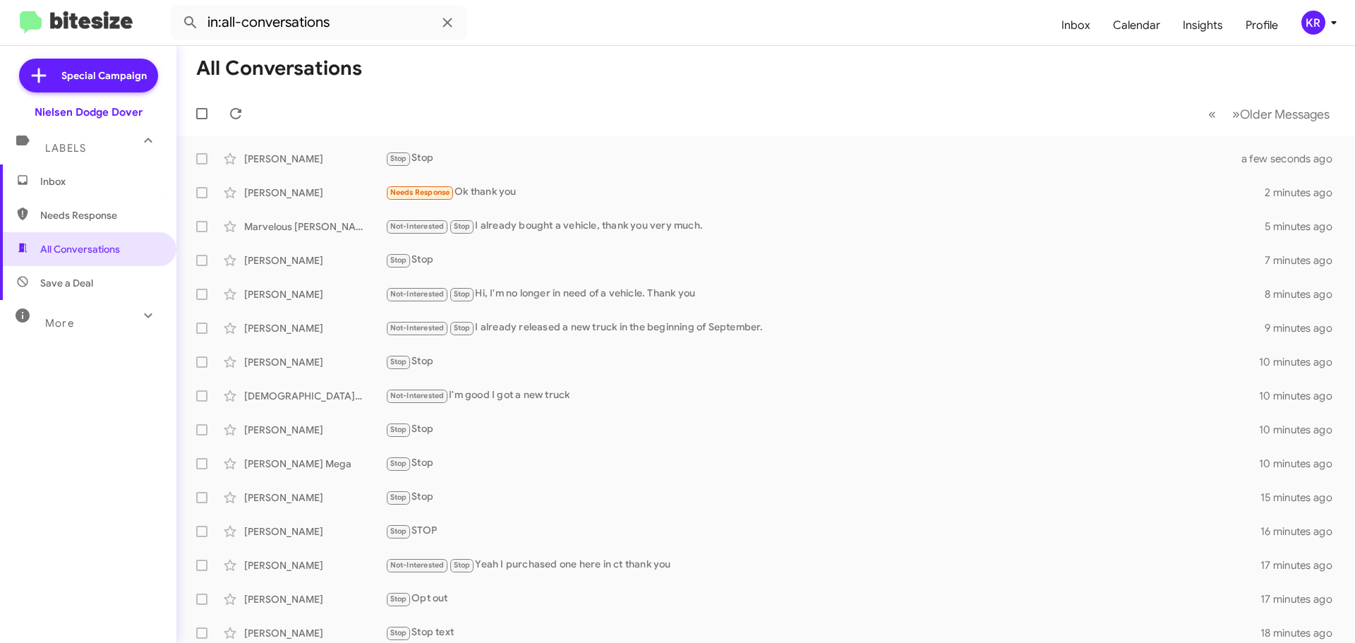
click at [59, 184] on span "Inbox" at bounding box center [100, 181] width 120 height 14
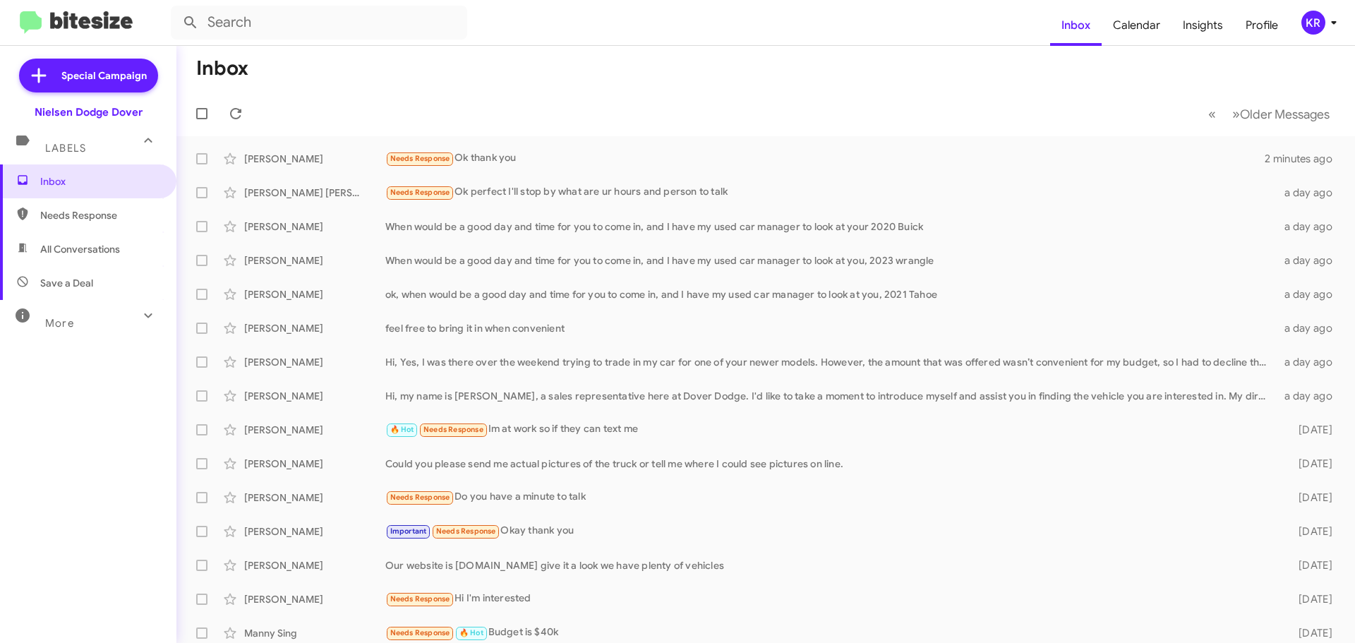
click at [82, 248] on span "All Conversations" at bounding box center [80, 249] width 80 height 14
type input "in:all-conversations"
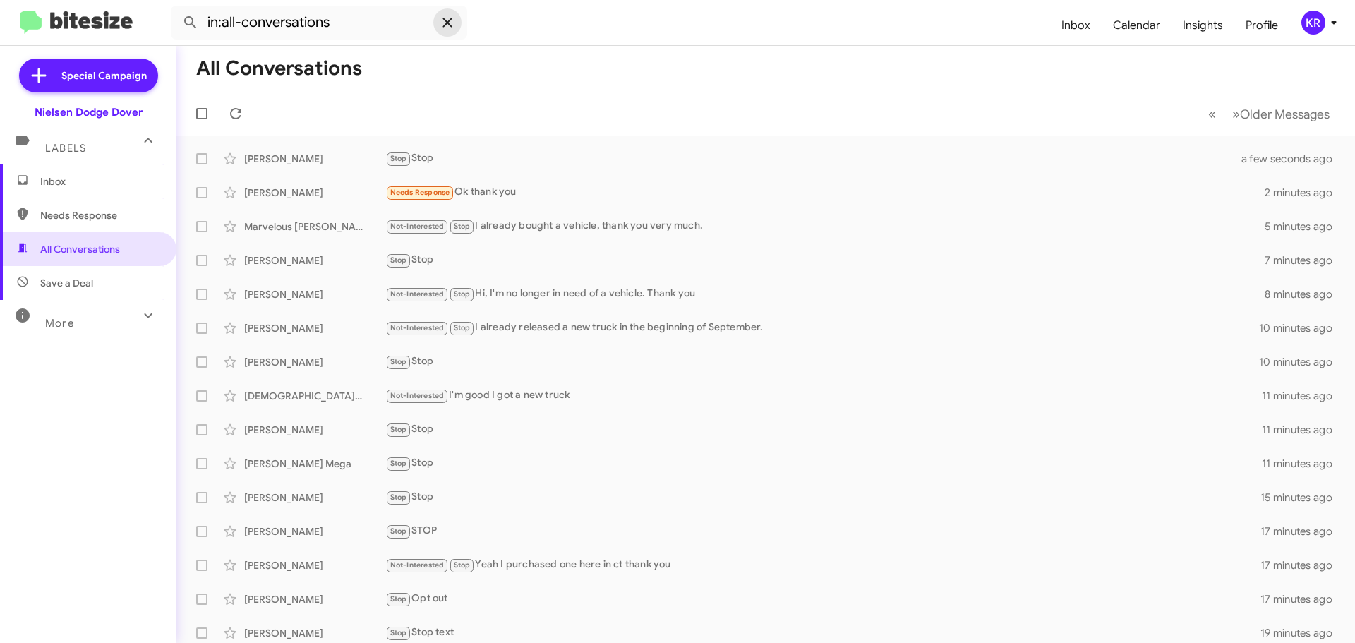
click at [448, 21] on icon at bounding box center [447, 22] width 17 height 17
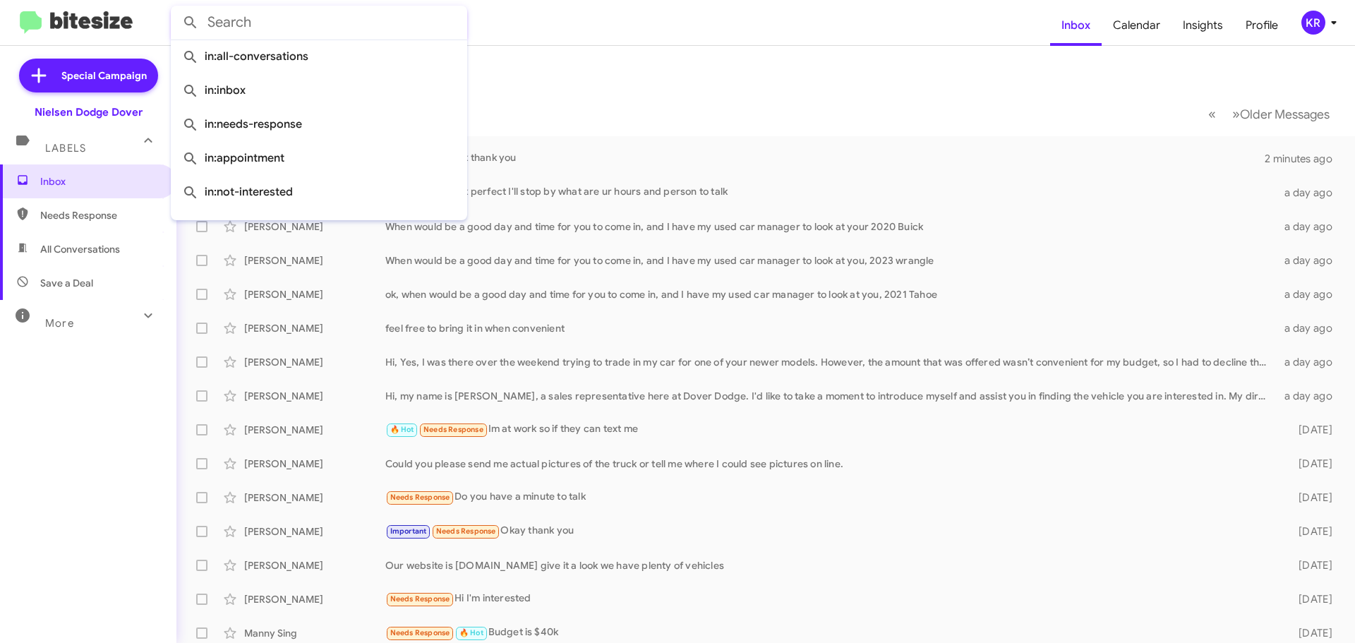
click at [674, 68] on mat-toolbar-row "Inbox" at bounding box center [765, 68] width 1179 height 45
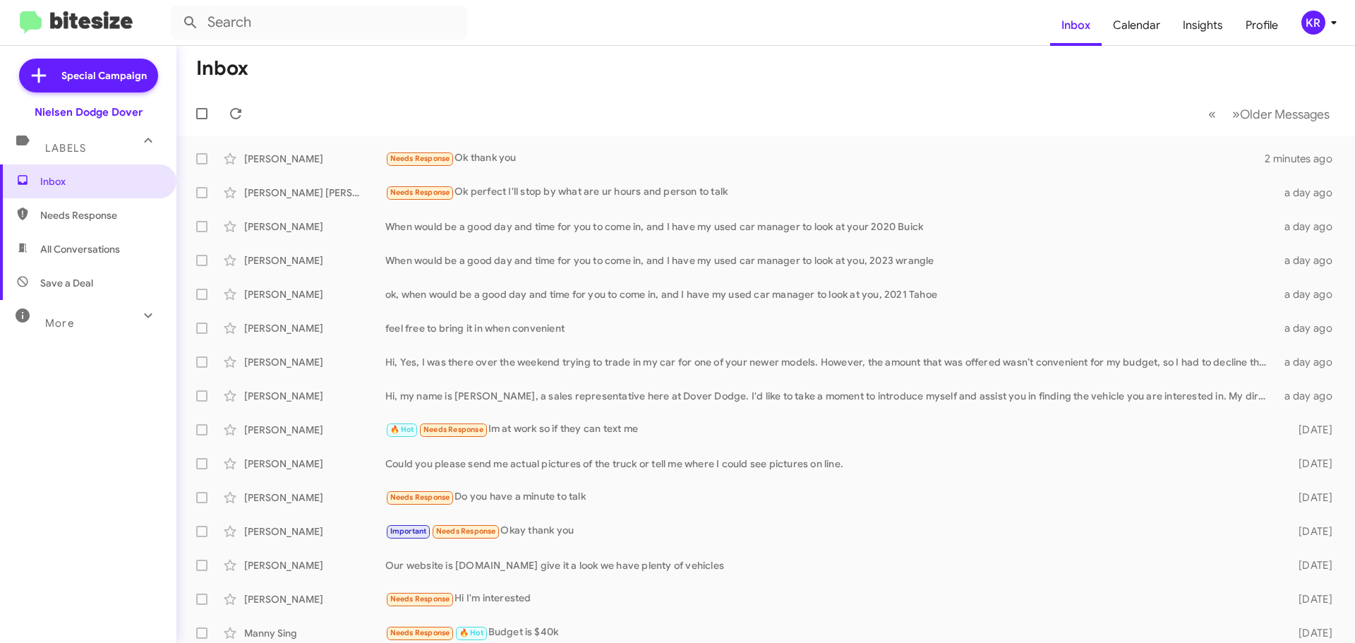
click at [119, 323] on div "More" at bounding box center [74, 317] width 126 height 26
click at [145, 325] on icon at bounding box center [148, 321] width 17 height 17
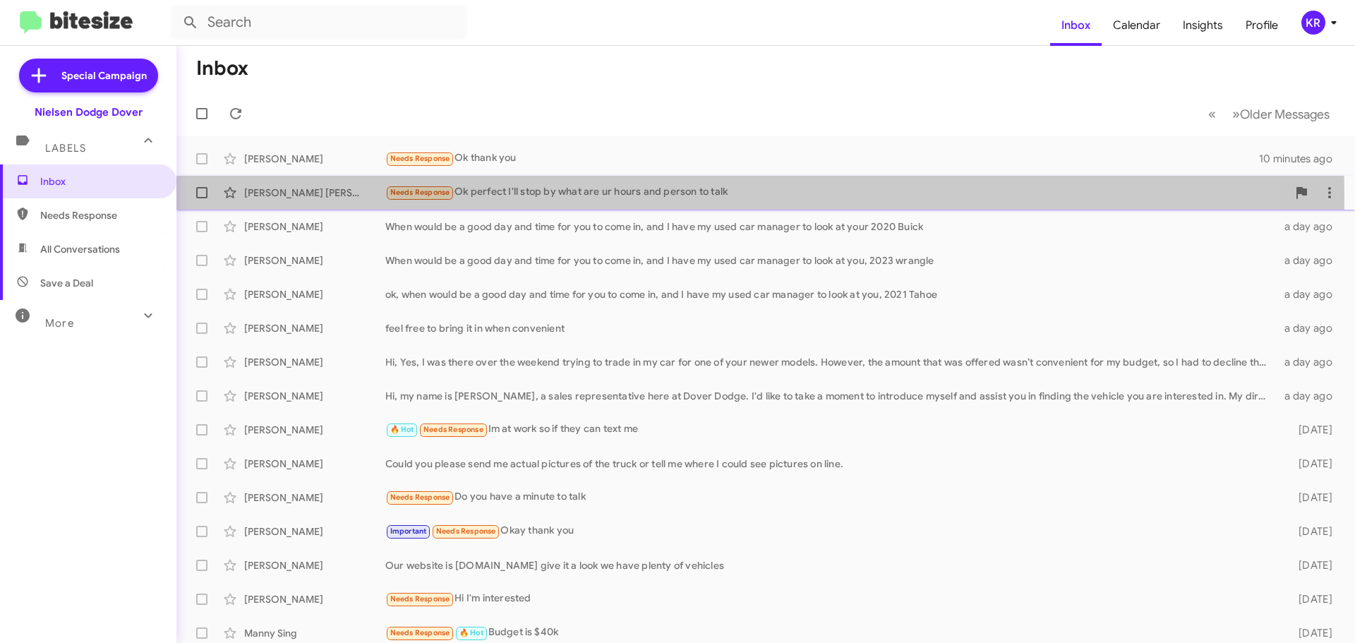
click at [595, 198] on div "Needs Response Ok perfect I'll stop by what are ur hours and person to talk" at bounding box center [836, 192] width 902 height 16
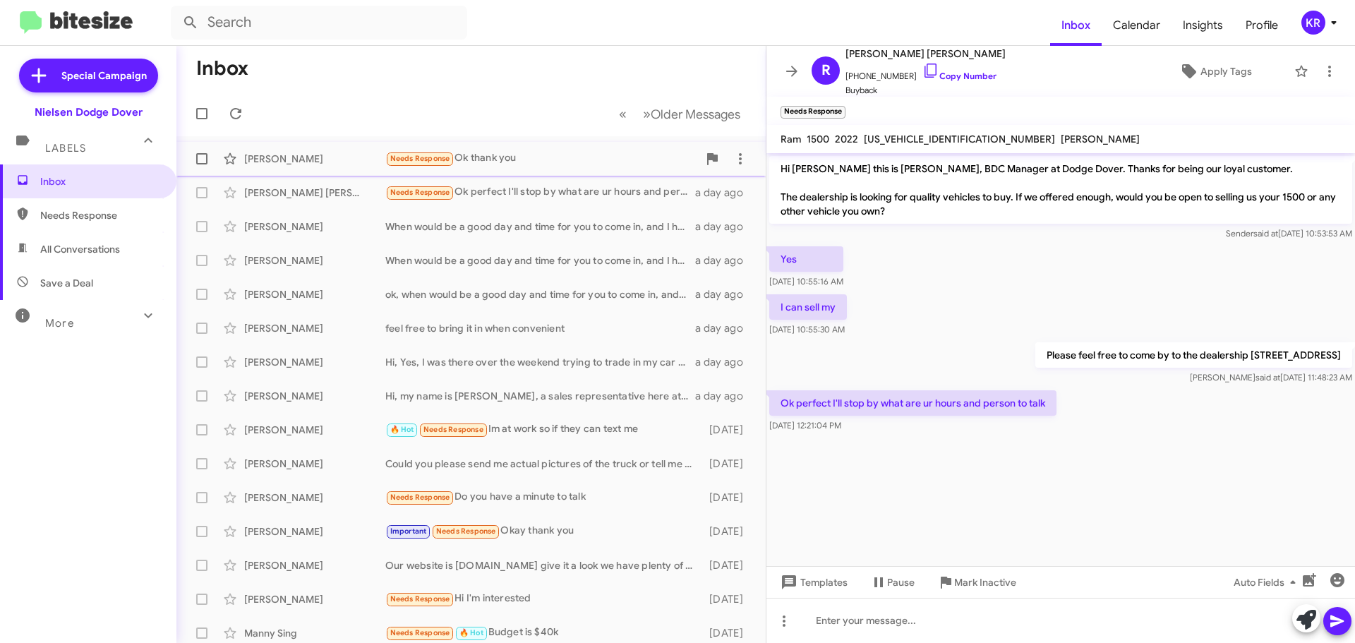
click at [602, 166] on div "Needs Response Ok thank you" at bounding box center [541, 158] width 313 height 16
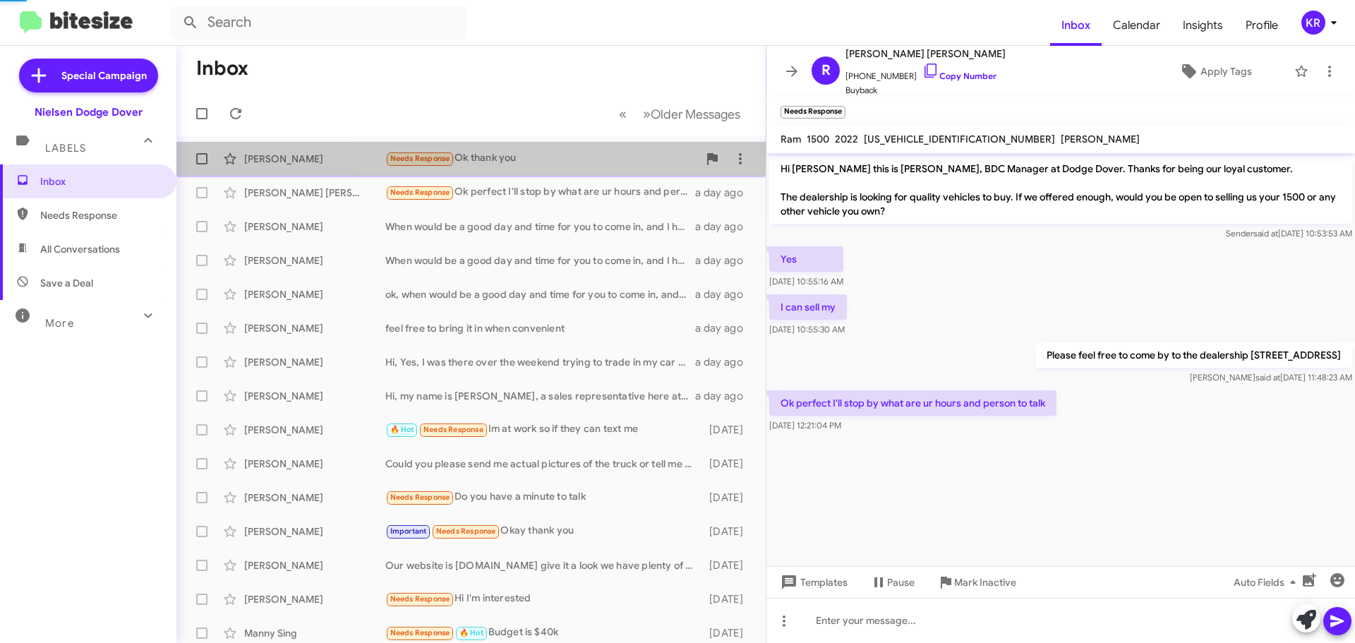
scroll to position [14, 0]
